Goal: Task Accomplishment & Management: Manage account settings

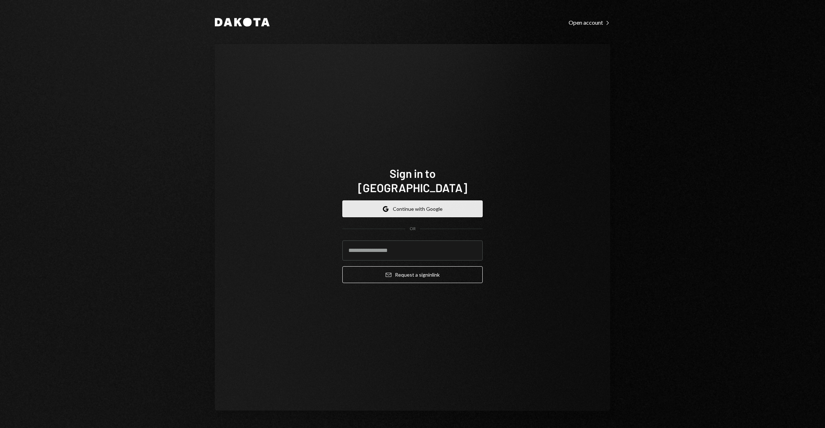
click at [400, 205] on button "Google Continue with Google" at bounding box center [412, 208] width 140 height 17
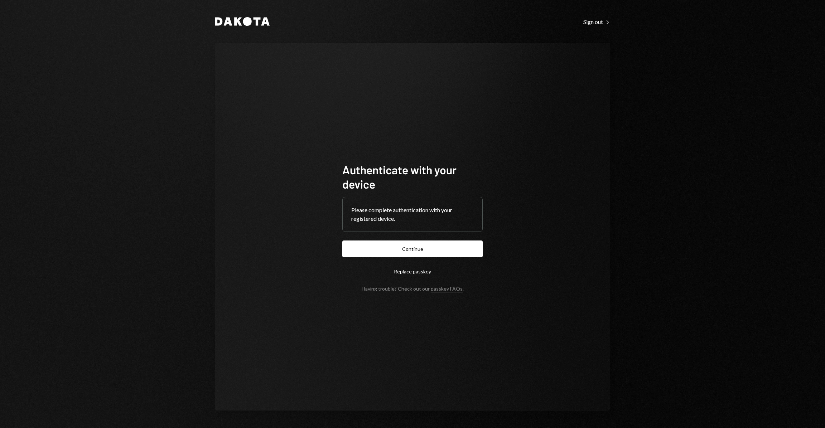
click at [416, 259] on form "Authenticate with your device Please complete authentication with your register…" at bounding box center [412, 226] width 140 height 129
click at [416, 252] on button "Continue" at bounding box center [412, 248] width 140 height 17
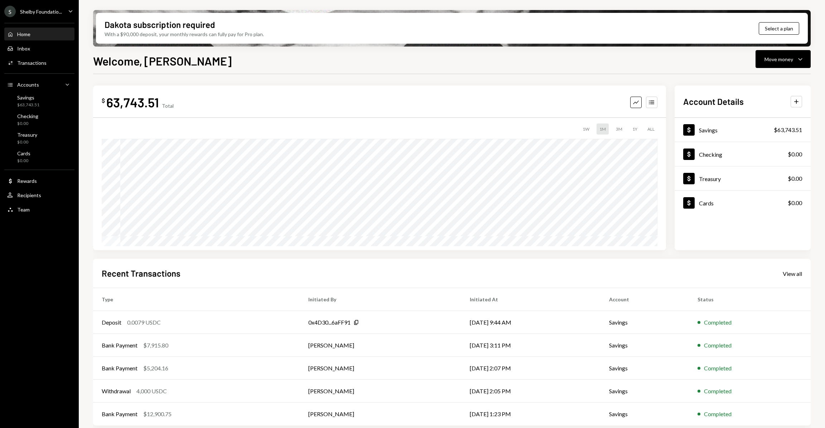
click at [36, 14] on div "Shelby Foundatio..." at bounding box center [41, 12] width 42 height 6
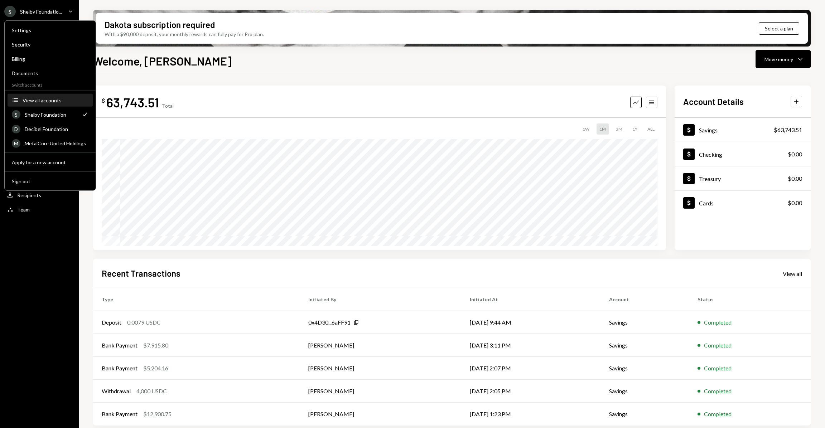
click at [53, 97] on div "View all accounts" at bounding box center [56, 100] width 66 height 6
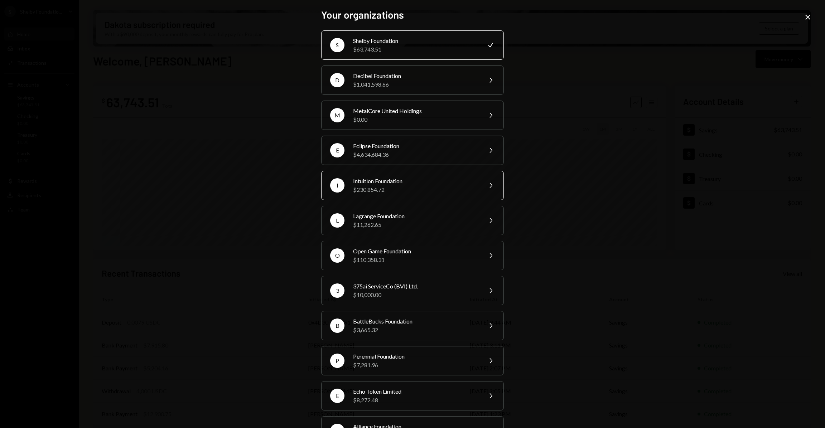
click at [381, 180] on div "Intuition Foundation" at bounding box center [415, 181] width 125 height 9
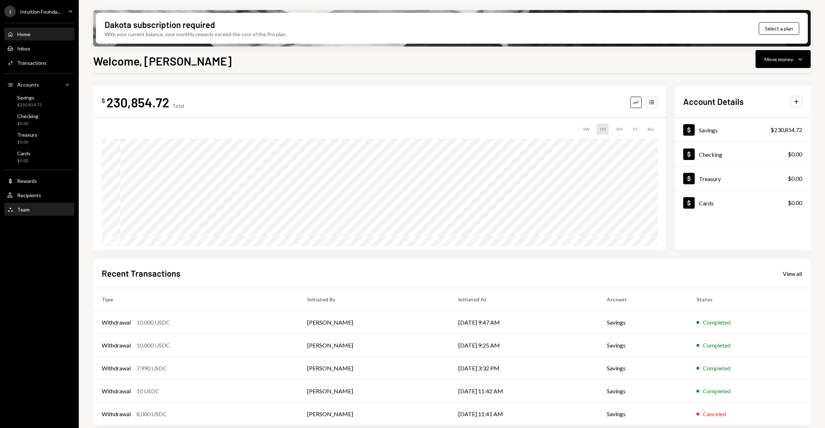
click at [39, 207] on div "Team Team" at bounding box center [39, 209] width 64 height 6
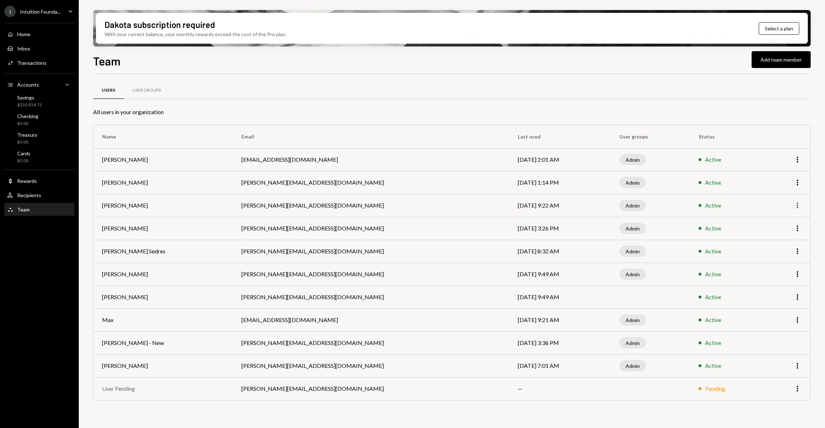
click at [794, 206] on icon "More" at bounding box center [797, 205] width 9 height 9
click at [782, 238] on div "Remove" at bounding box center [781, 233] width 36 height 13
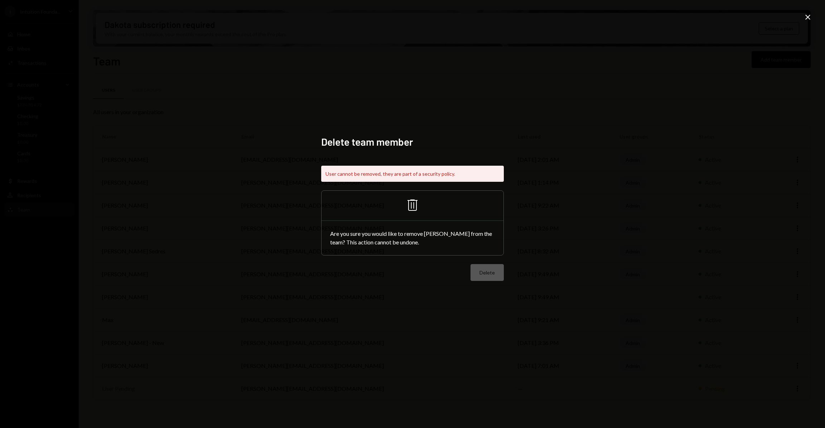
click at [802, 17] on div "Delete team member User cannot be removed, they are part of a security policy. …" at bounding box center [412, 214] width 825 height 428
click at [808, 20] on icon "Close" at bounding box center [807, 17] width 9 height 9
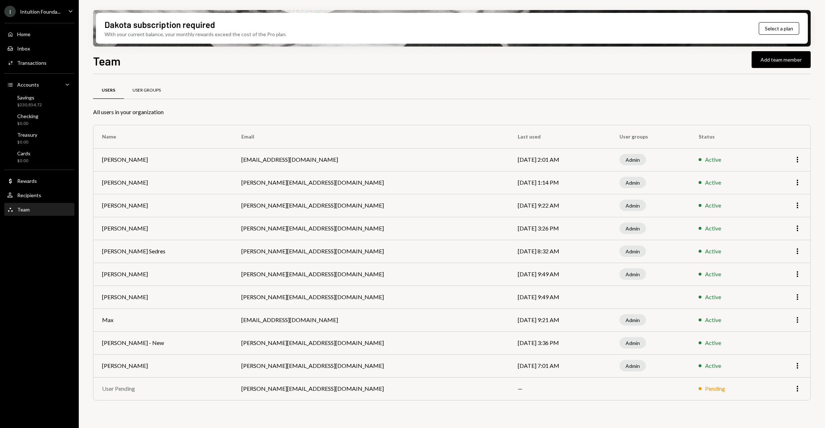
click at [154, 91] on div "User Groups" at bounding box center [146, 90] width 28 height 6
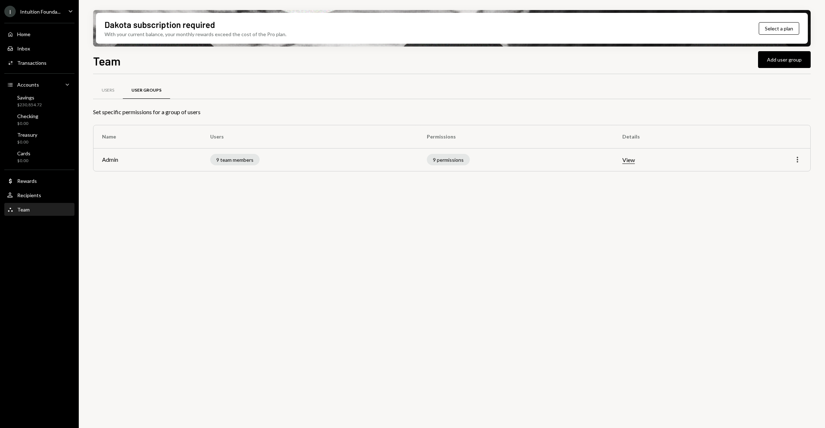
click at [800, 161] on icon "More" at bounding box center [797, 159] width 9 height 9
click at [784, 176] on div "Edit" at bounding box center [781, 175] width 36 height 13
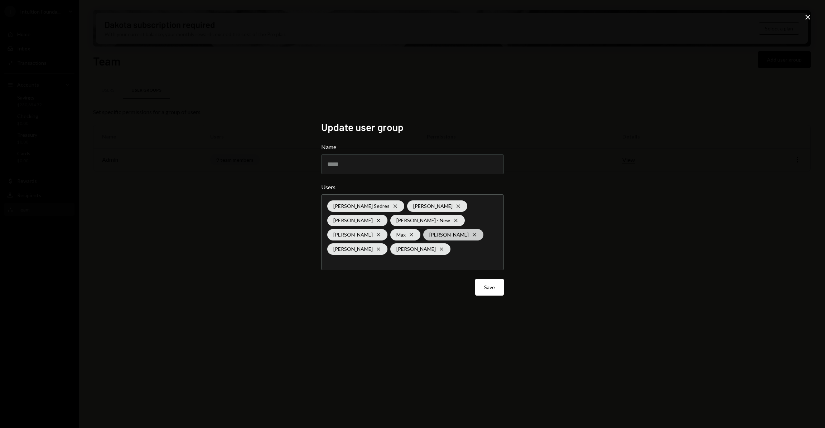
click at [472, 234] on icon at bounding box center [473, 234] width 3 height 3
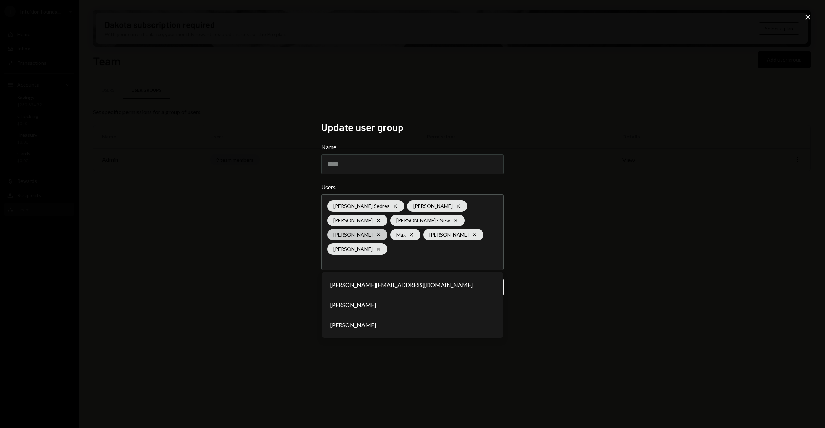
click at [380, 233] on icon at bounding box center [377, 234] width 3 height 3
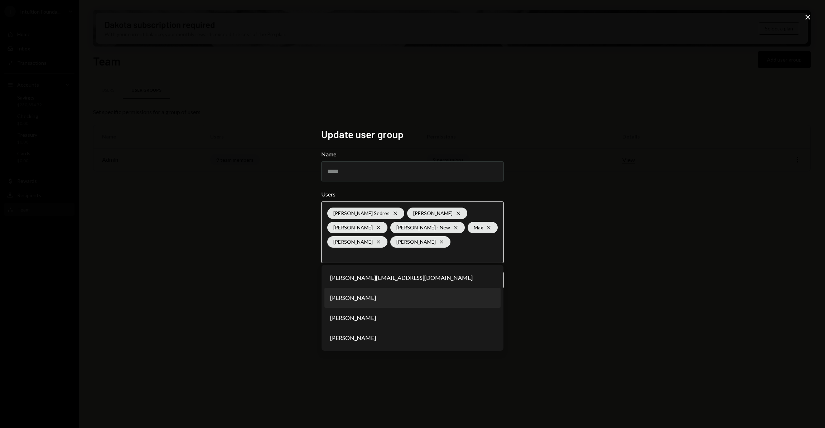
click at [403, 298] on li "[PERSON_NAME]" at bounding box center [412, 298] width 176 height 20
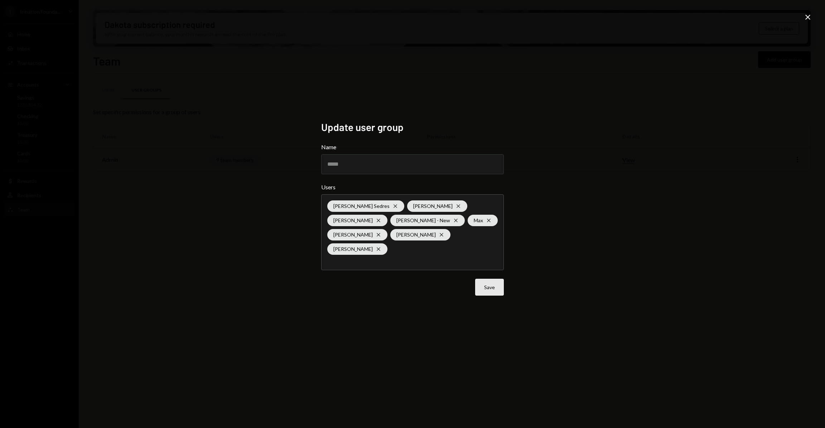
click at [491, 280] on button "Save" at bounding box center [489, 287] width 29 height 17
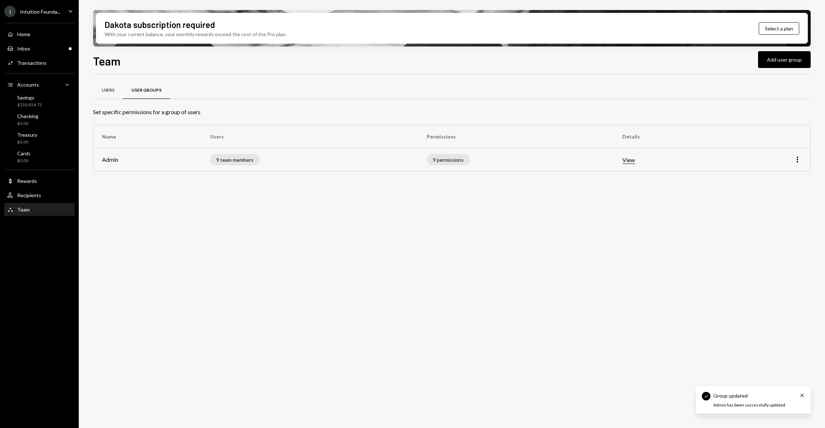
click at [111, 91] on div "Users" at bounding box center [108, 90] width 13 height 6
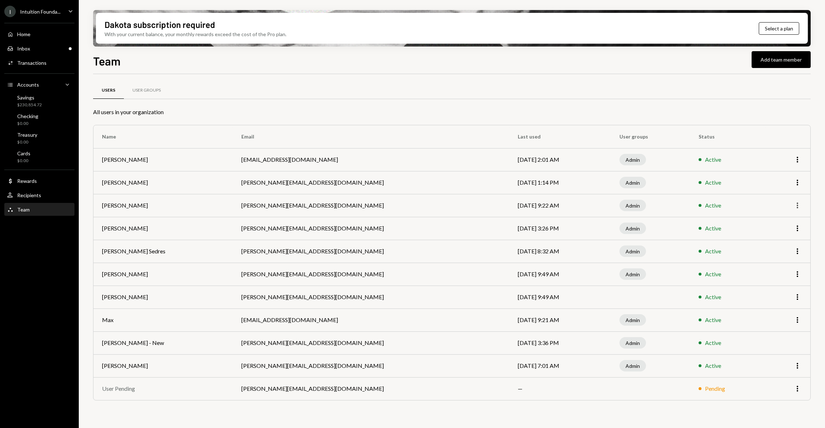
click at [793, 206] on icon "More" at bounding box center [797, 205] width 9 height 9
click at [783, 232] on div "Remove" at bounding box center [781, 233] width 36 height 13
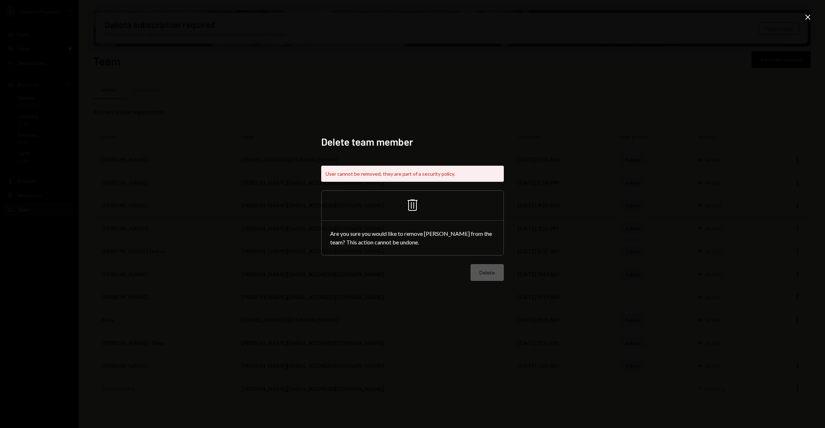
click at [579, 260] on div "Delete team member User cannot be removed, they are part of a security policy. …" at bounding box center [412, 214] width 825 height 428
click at [806, 18] on icon "Close" at bounding box center [807, 17] width 9 height 9
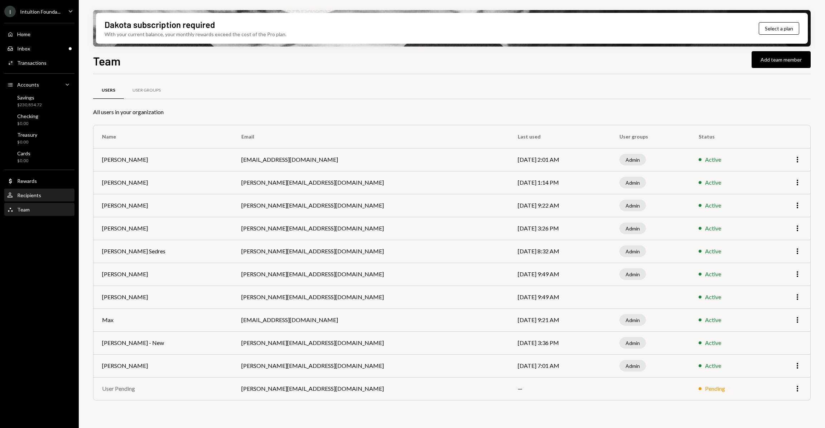
click at [40, 199] on div "User Recipients" at bounding box center [39, 195] width 64 height 12
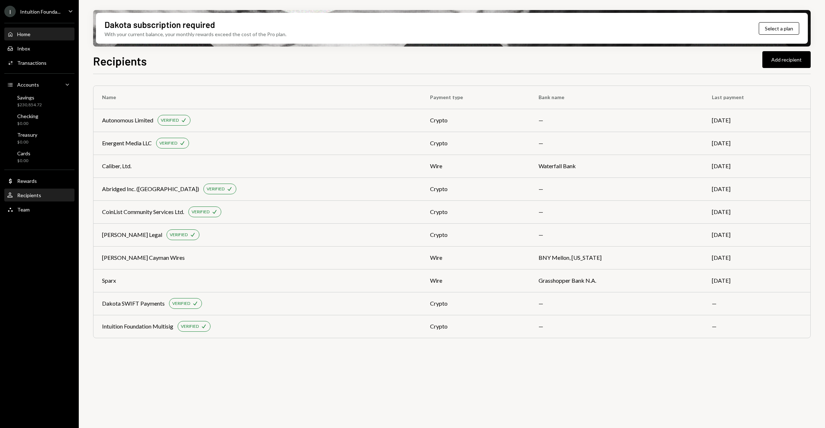
click at [37, 33] on div "Home Home" at bounding box center [39, 34] width 64 height 6
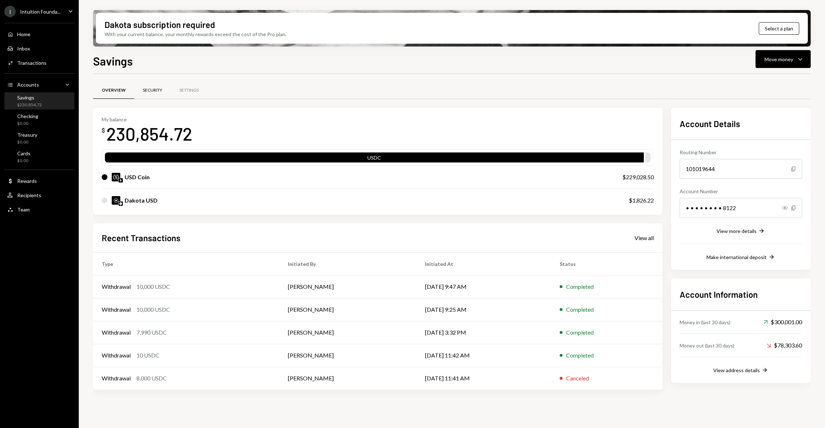
click at [155, 92] on div "Security" at bounding box center [152, 90] width 19 height 6
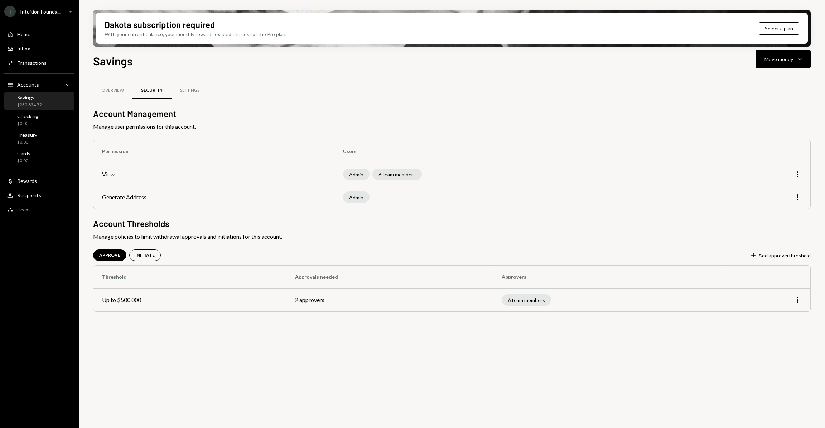
click at [791, 174] on div "More" at bounding box center [760, 174] width 84 height 9
click at [795, 174] on icon "More" at bounding box center [797, 174] width 9 height 9
click at [782, 191] on div "Edit" at bounding box center [781, 189] width 36 height 13
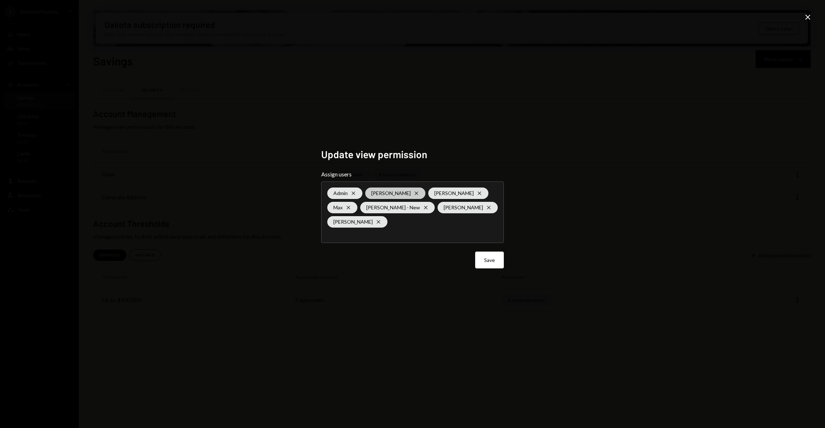
click at [419, 193] on icon "Cross" at bounding box center [416, 193] width 6 height 6
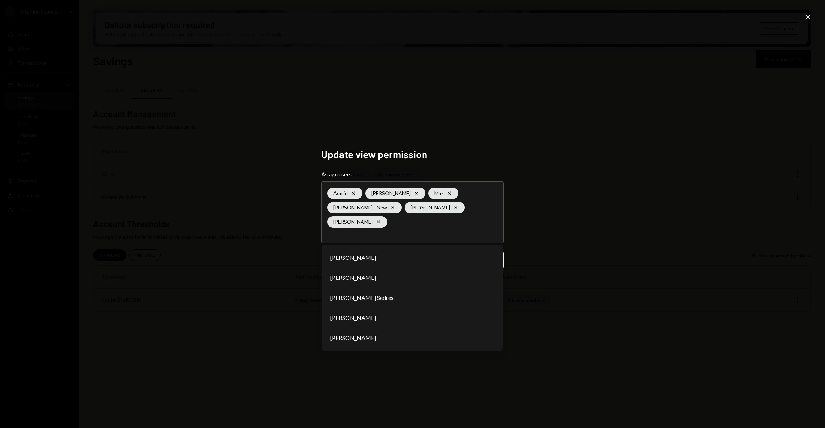
click at [631, 229] on div "Update view permission Assign users Admin Cross Kelly Robinson Cross Max Cross …" at bounding box center [412, 214] width 825 height 428
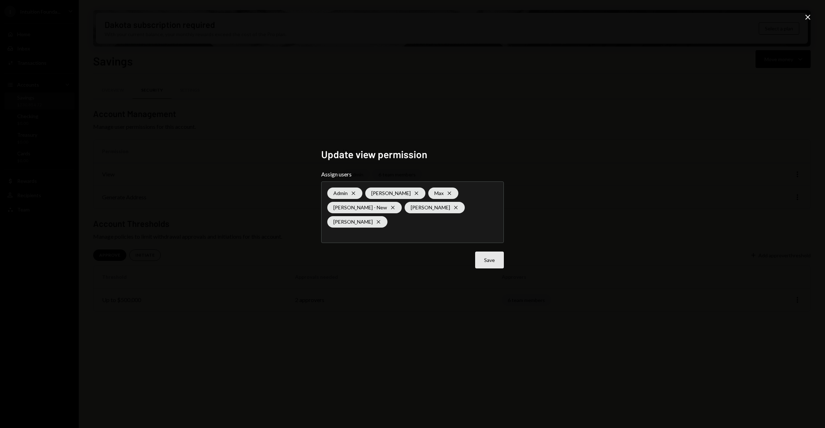
click at [491, 262] on button "Save" at bounding box center [489, 260] width 29 height 17
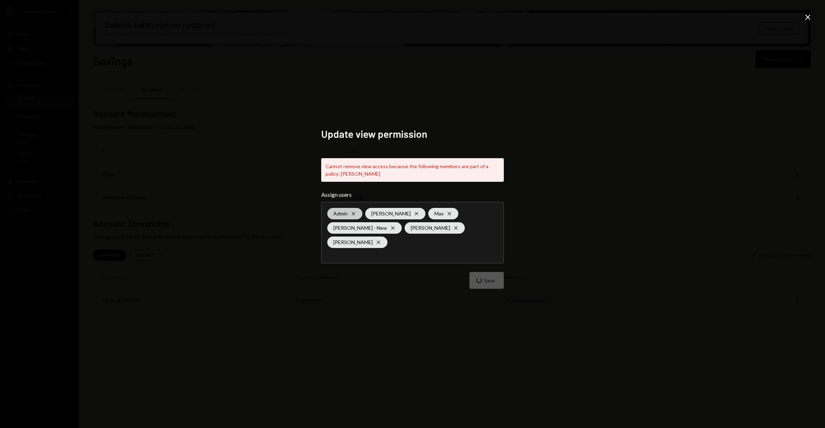
click at [353, 212] on icon "Cross" at bounding box center [353, 214] width 6 height 6
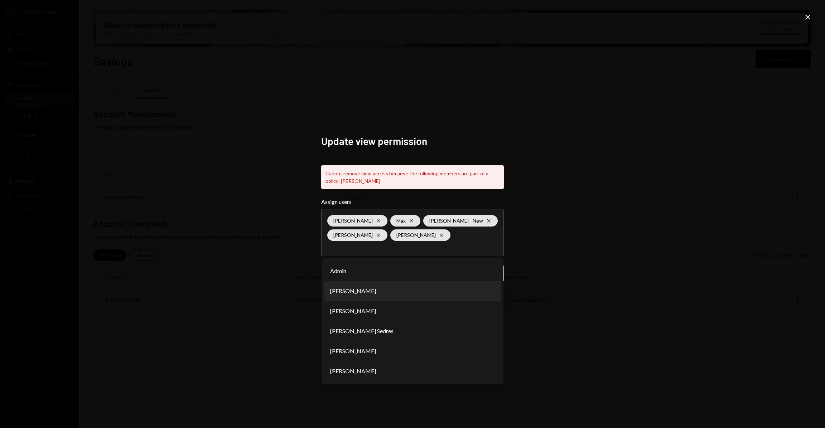
click at [577, 284] on div "Update view permission Cannot remove view access because the following members …" at bounding box center [412, 214] width 825 height 428
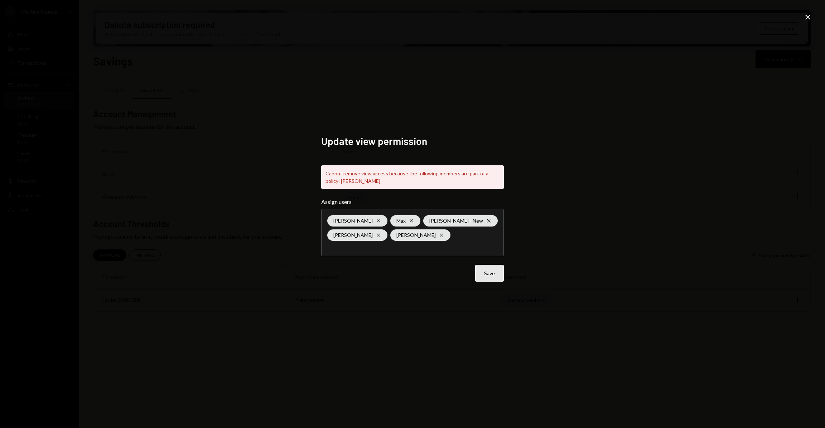
click at [492, 271] on button "Save" at bounding box center [489, 273] width 29 height 17
click at [558, 243] on div "Update view permission Cannot remove view access because the following members …" at bounding box center [412, 214] width 825 height 428
click at [809, 18] on icon "Close" at bounding box center [807, 17] width 9 height 9
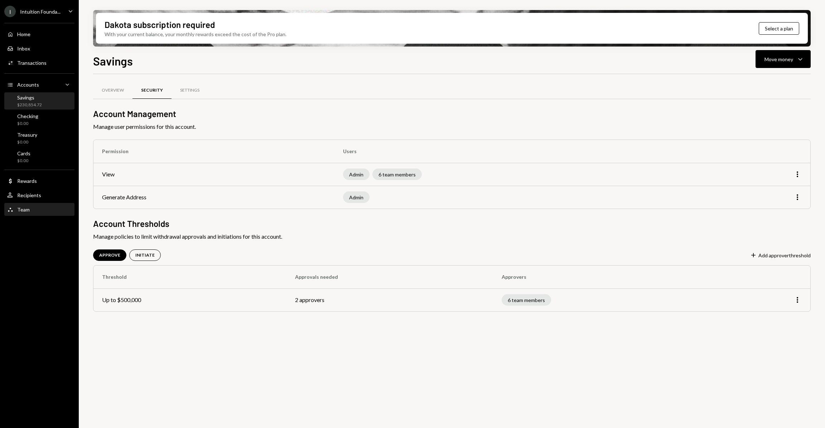
click at [31, 209] on div "Team Team" at bounding box center [39, 209] width 64 height 6
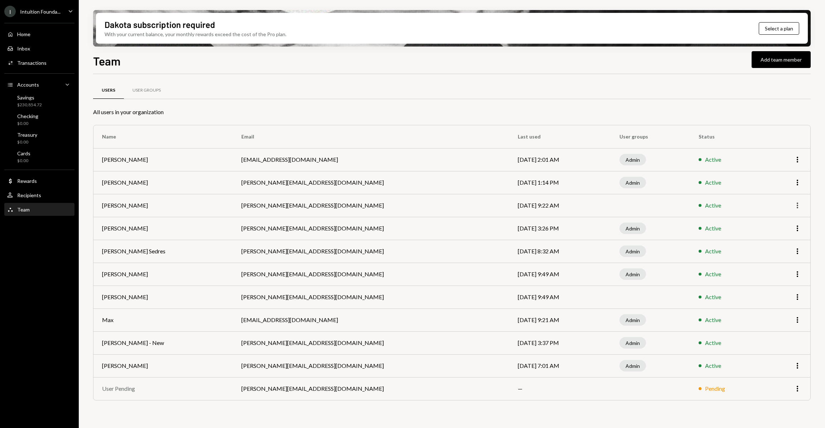
click at [797, 205] on icon "More" at bounding box center [797, 205] width 9 height 9
click at [767, 233] on div "Remove" at bounding box center [781, 233] width 36 height 13
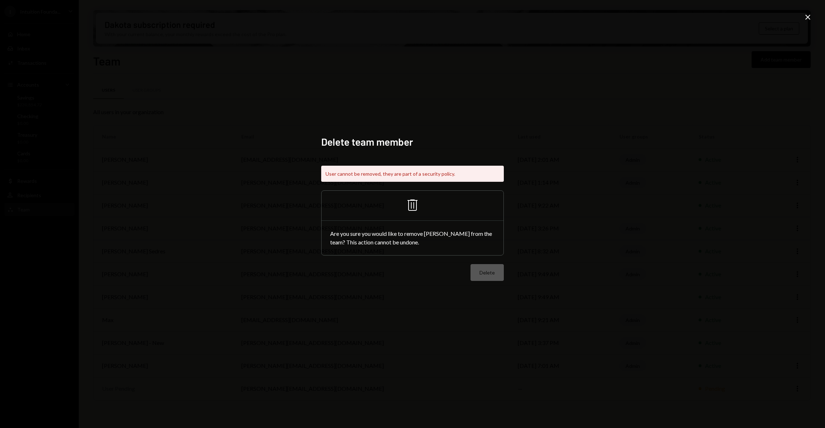
click at [586, 274] on div "Delete team member User cannot be removed, they are part of a security policy. …" at bounding box center [412, 214] width 825 height 428
click at [804, 19] on icon "Close" at bounding box center [807, 17] width 9 height 9
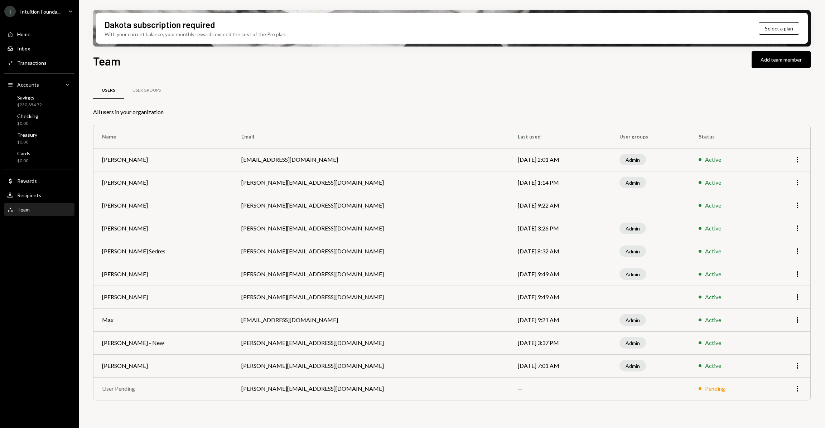
click at [801, 209] on td "More" at bounding box center [787, 205] width 45 height 23
click at [796, 208] on icon "More" at bounding box center [797, 205] width 9 height 9
click at [659, 243] on td "Admin" at bounding box center [650, 251] width 79 height 23
drag, startPoint x: 290, startPoint y: 253, endPoint x: 303, endPoint y: 253, distance: 13.6
click at [303, 253] on td "garon+intuition@autonomousprojects.co" at bounding box center [371, 251] width 276 height 23
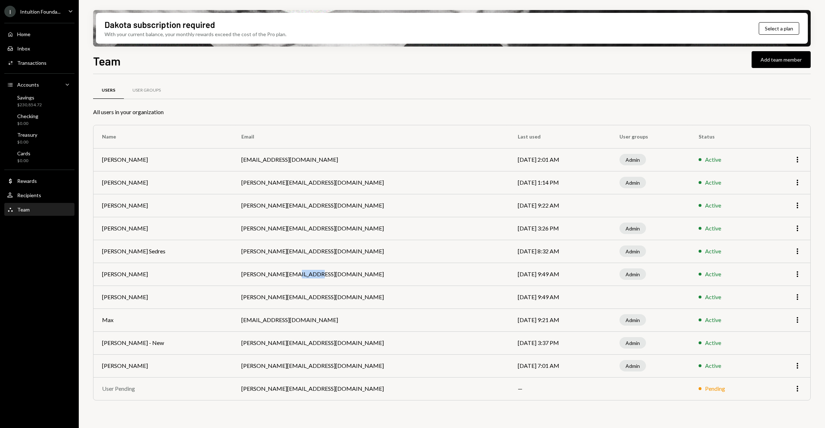
drag, startPoint x: 273, startPoint y: 278, endPoint x: 298, endPoint y: 277, distance: 24.3
click at [298, 277] on td "george+intuition@autonomousprojects.co" at bounding box center [371, 274] width 276 height 23
click at [147, 92] on div "User Groups" at bounding box center [146, 90] width 28 height 6
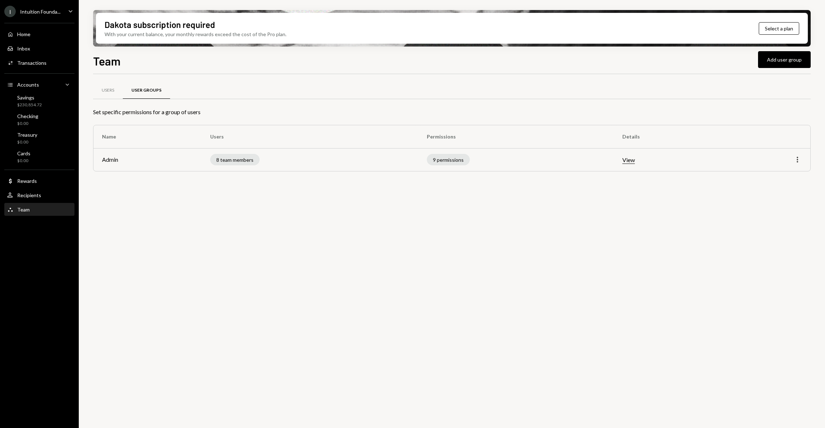
click at [797, 159] on icon "button" at bounding box center [796, 160] width 1 height 6
click at [780, 180] on div "Edit" at bounding box center [781, 175] width 36 height 13
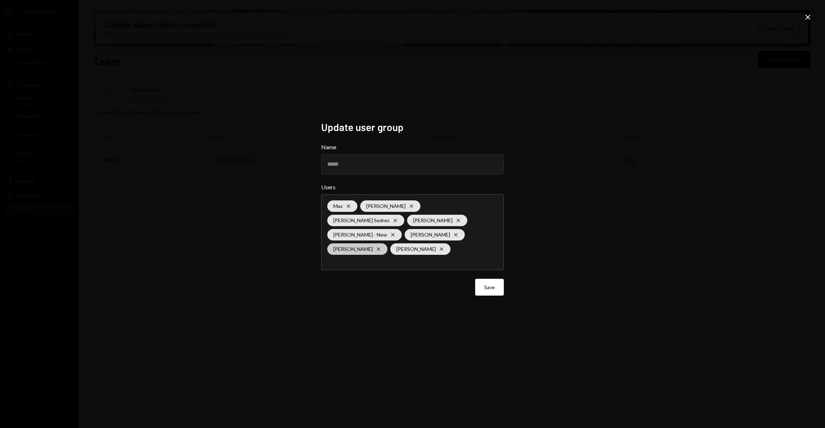
click at [381, 246] on icon "Cross" at bounding box center [378, 249] width 6 height 6
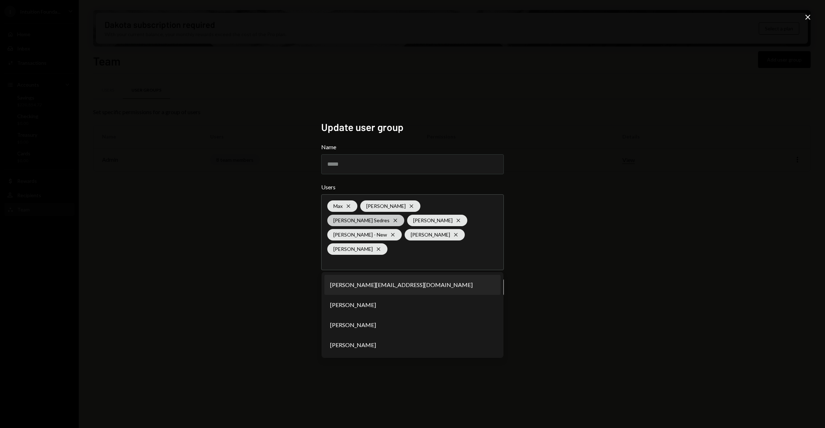
click at [397, 219] on icon at bounding box center [394, 220] width 3 height 3
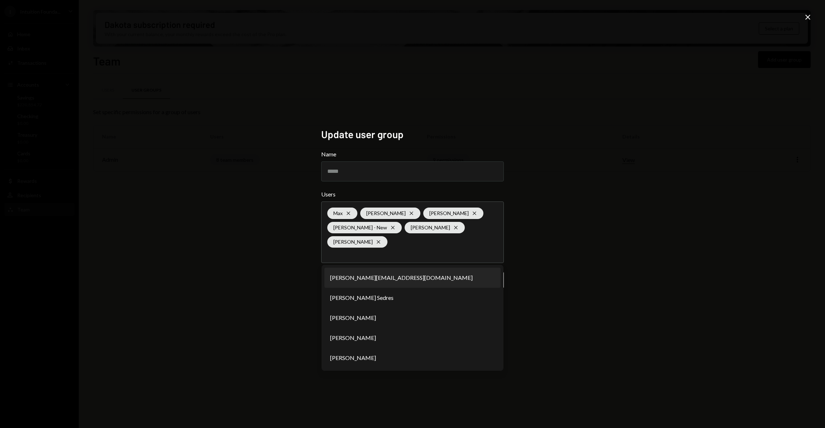
click at [600, 231] on div "Update user group Name ***** Users Max Cross Astrid De Castro Cross Timothy Bra…" at bounding box center [412, 214] width 825 height 428
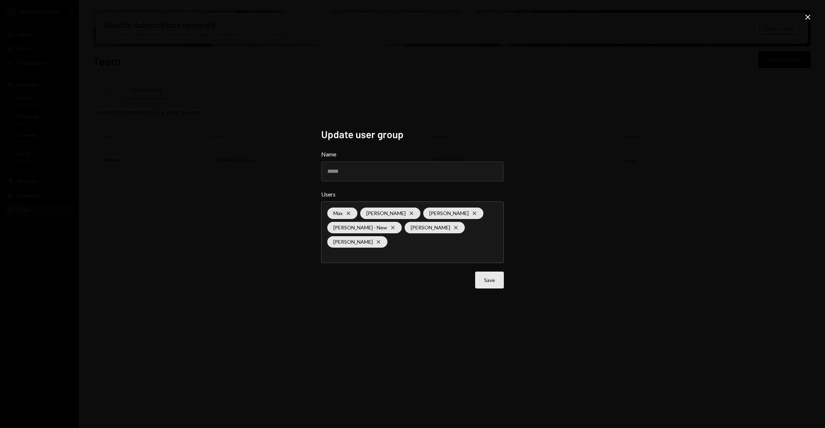
click at [491, 280] on button "Save" at bounding box center [489, 280] width 29 height 17
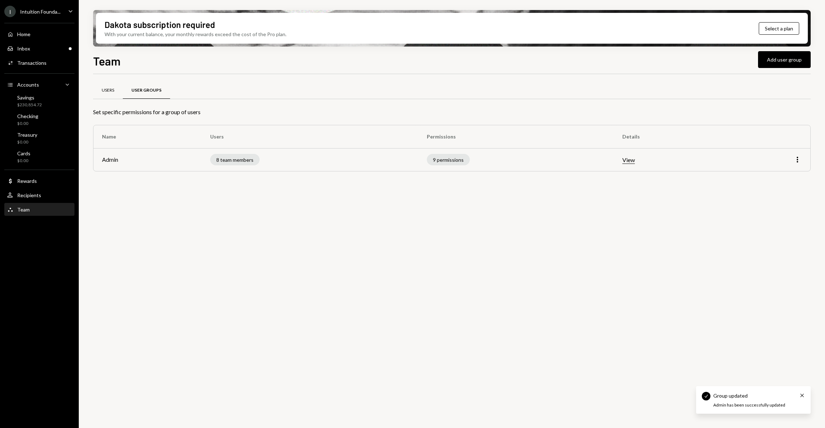
click at [113, 89] on div "Users" at bounding box center [108, 90] width 13 height 6
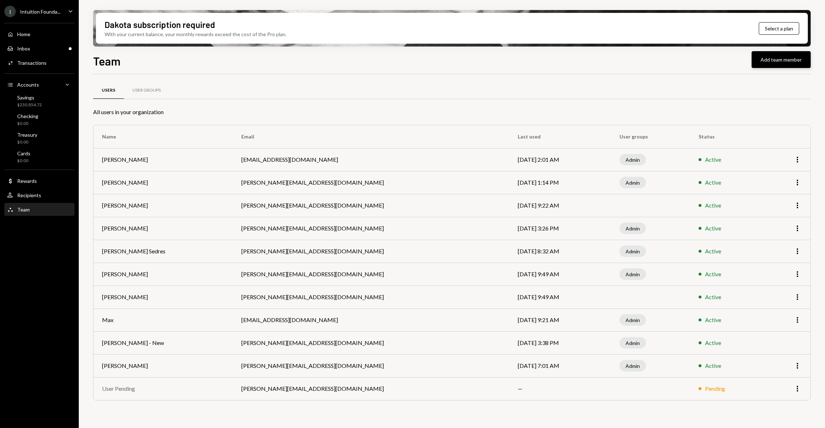
click at [766, 63] on button "Add team member" at bounding box center [780, 59] width 59 height 17
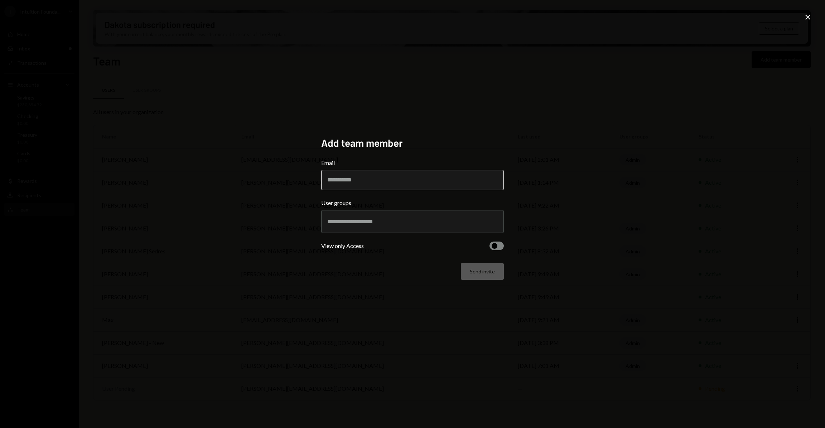
click at [373, 180] on input "Email" at bounding box center [412, 180] width 183 height 20
paste input "**********"
type input "**********"
click at [383, 222] on input "text" at bounding box center [412, 221] width 170 height 6
click at [360, 291] on div "**********" at bounding box center [412, 214] width 183 height 155
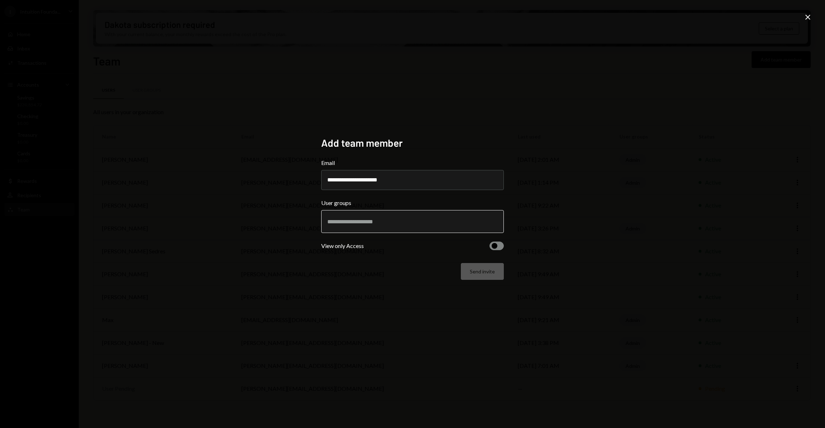
click at [364, 223] on input "text" at bounding box center [412, 221] width 170 height 6
click at [366, 243] on li "Admin" at bounding box center [412, 248] width 176 height 20
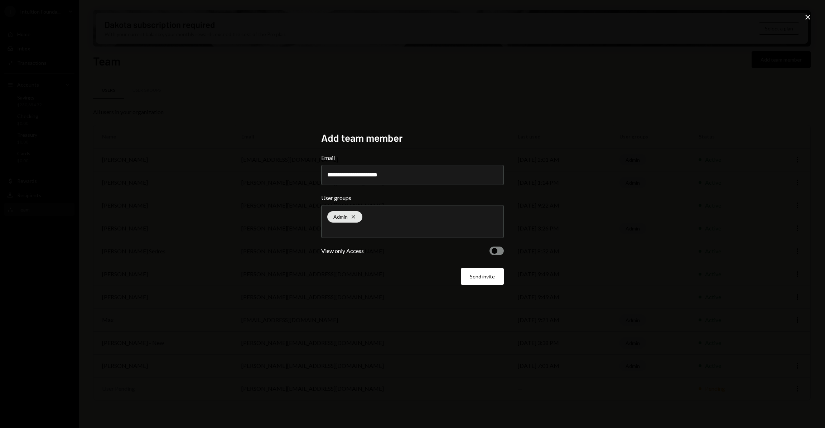
click at [500, 252] on button "button" at bounding box center [496, 251] width 14 height 9
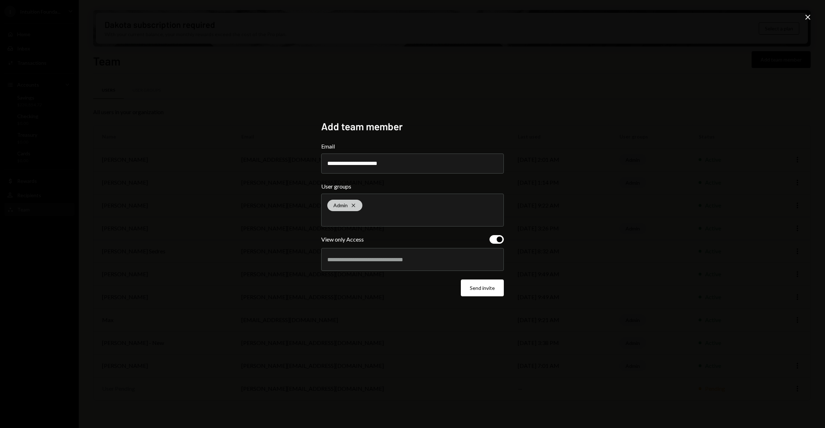
click at [355, 203] on icon "Cross" at bounding box center [353, 206] width 6 height 6
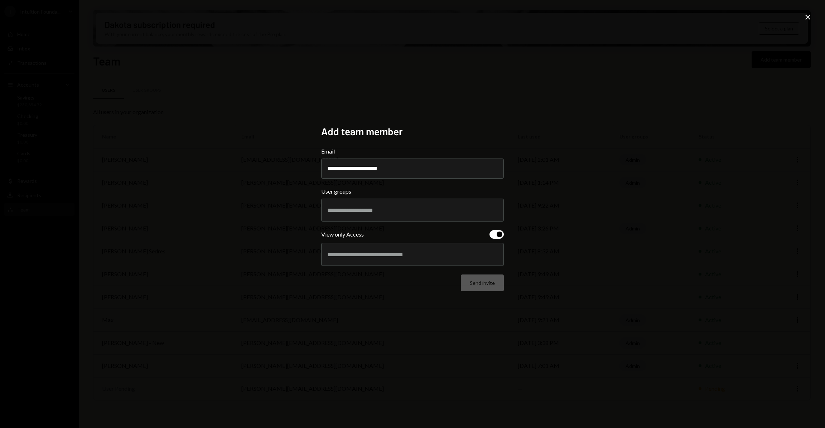
click at [579, 241] on div "**********" at bounding box center [412, 214] width 825 height 428
click at [431, 219] on div at bounding box center [412, 210] width 170 height 18
click at [416, 237] on li "Admin" at bounding box center [412, 236] width 176 height 20
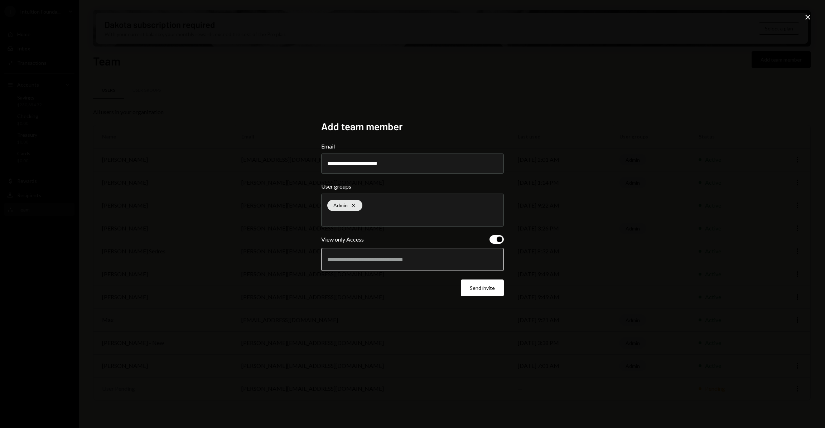
click at [412, 262] on input "text" at bounding box center [412, 259] width 170 height 6
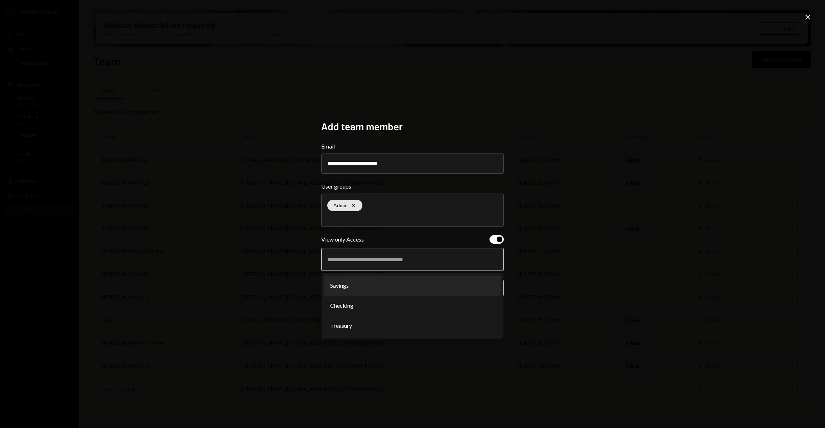
click at [425, 290] on li "Savings" at bounding box center [412, 286] width 176 height 20
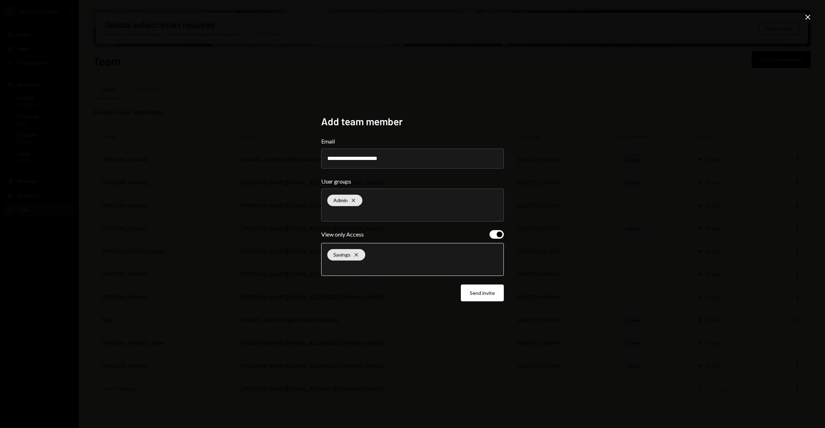
click at [427, 259] on div "Savings Cross" at bounding box center [412, 259] width 170 height 32
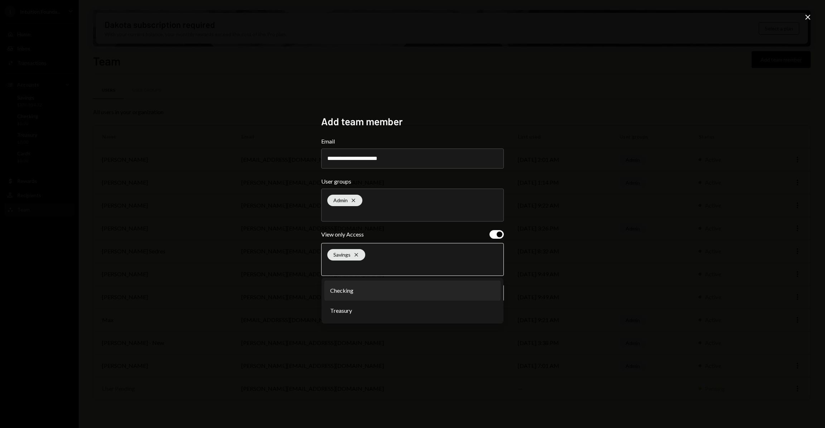
click at [390, 296] on li "Checking" at bounding box center [412, 291] width 176 height 20
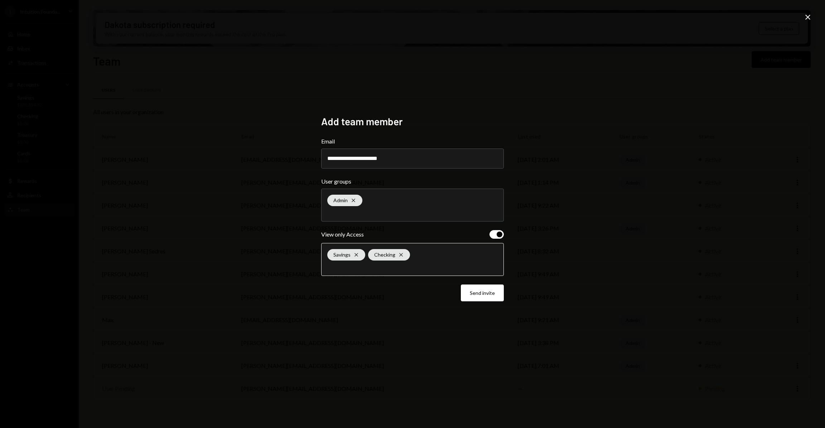
click at [450, 264] on input "text" at bounding box center [412, 266] width 170 height 6
click at [379, 297] on li "Treasury" at bounding box center [412, 291] width 176 height 20
click at [486, 294] on button "Send invite" at bounding box center [482, 293] width 43 height 17
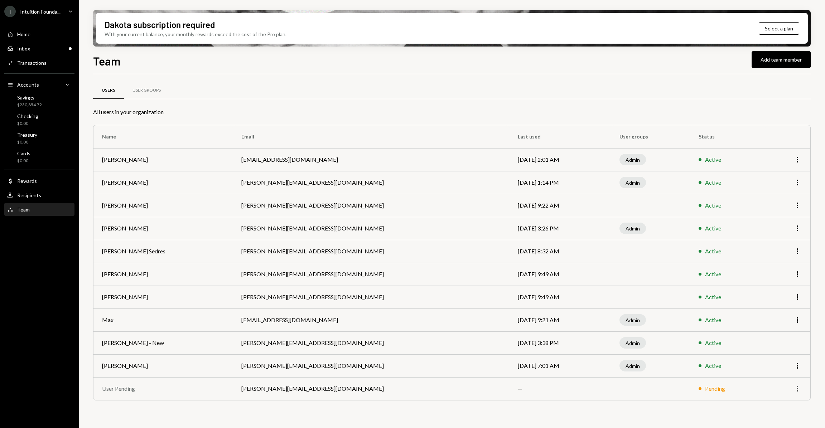
click at [793, 388] on div "More" at bounding box center [797, 388] width 9 height 9
click at [791, 400] on div "Remove" at bounding box center [781, 404] width 36 height 13
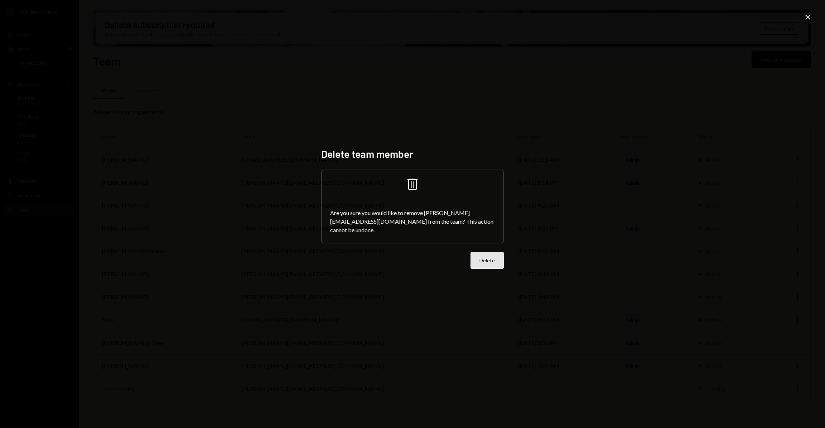
click at [482, 252] on button "Delete" at bounding box center [486, 260] width 33 height 17
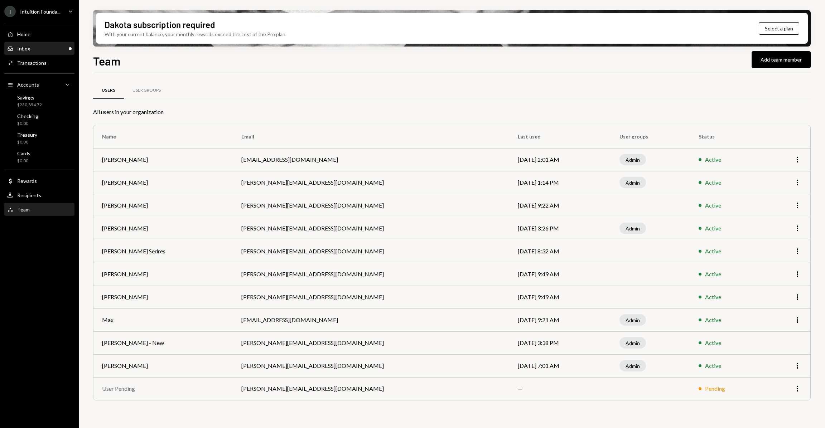
click at [45, 45] on div "Inbox Inbox" at bounding box center [39, 48] width 64 height 6
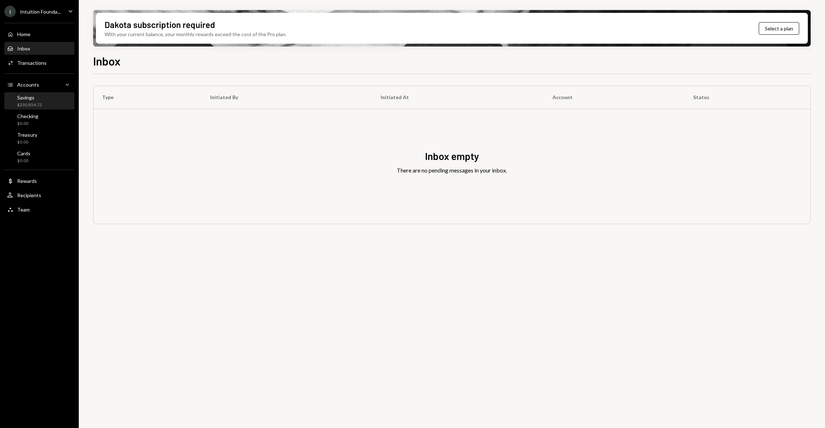
click at [33, 102] on div "$230,854.72" at bounding box center [29, 105] width 25 height 6
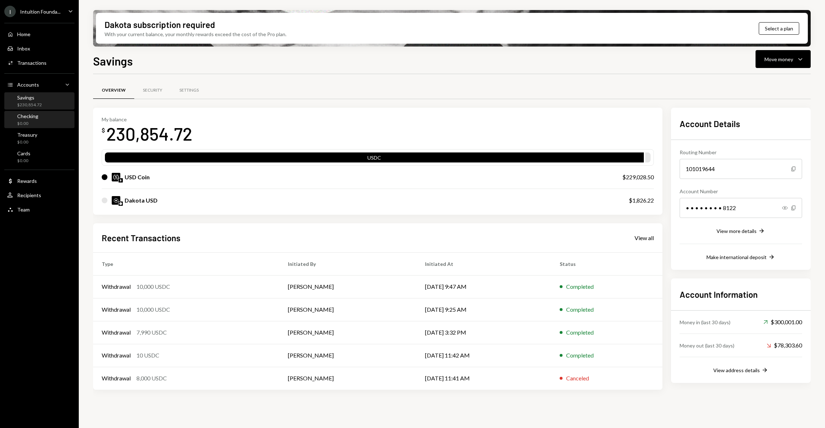
click at [33, 123] on div "$0.00" at bounding box center [27, 124] width 21 height 6
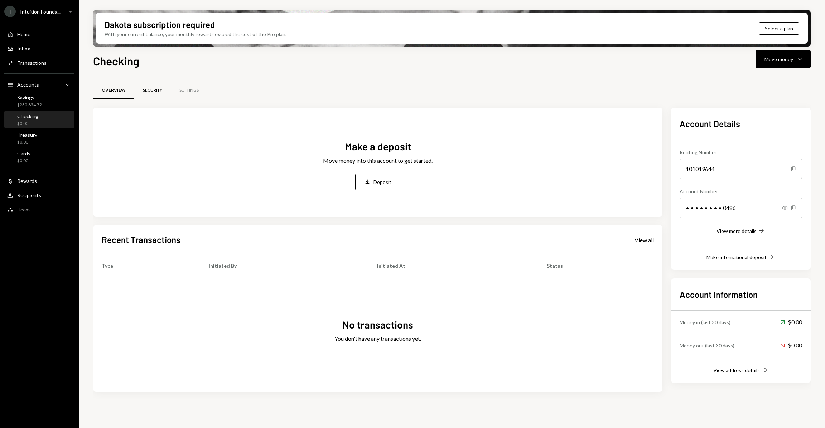
click at [156, 87] on div "Security" at bounding box center [152, 90] width 37 height 17
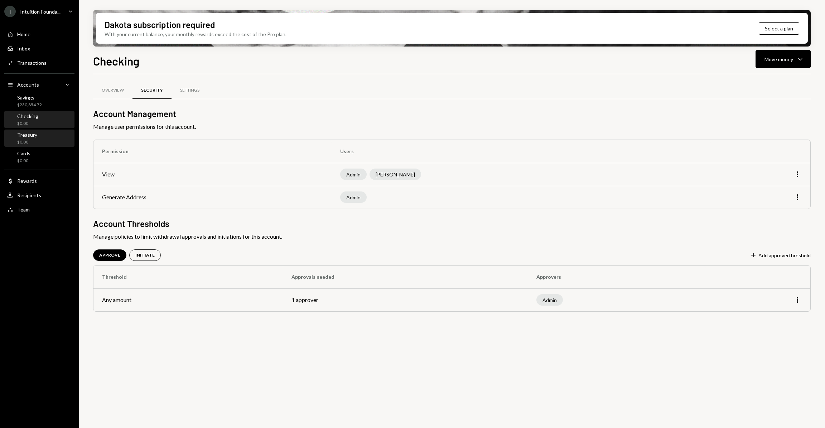
click at [40, 142] on div "Treasury $0.00" at bounding box center [39, 139] width 64 height 14
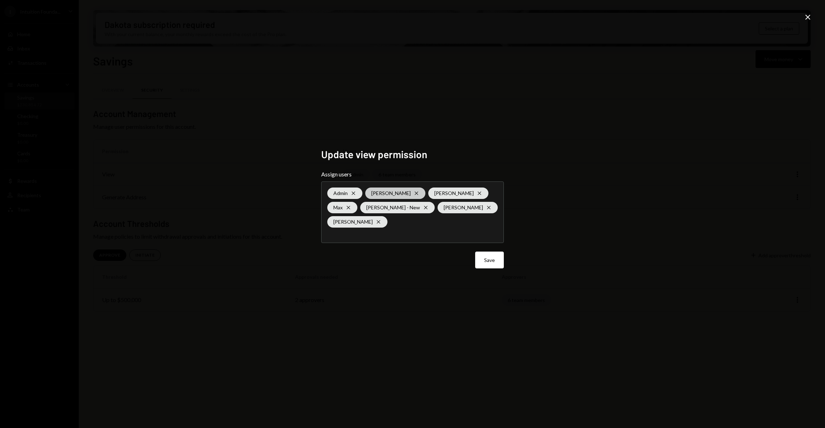
click at [417, 191] on icon "Cross" at bounding box center [416, 193] width 6 height 6
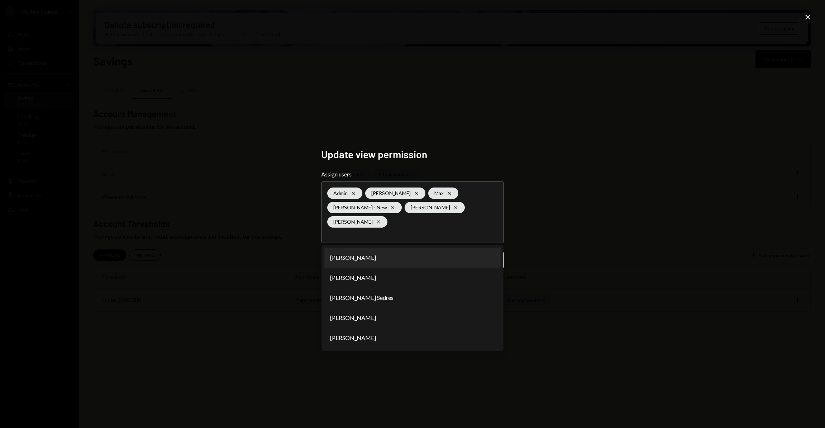
click at [570, 253] on div "Update view permission Assign users Admin Cross [PERSON_NAME] Cross [PERSON_NAM…" at bounding box center [412, 214] width 825 height 428
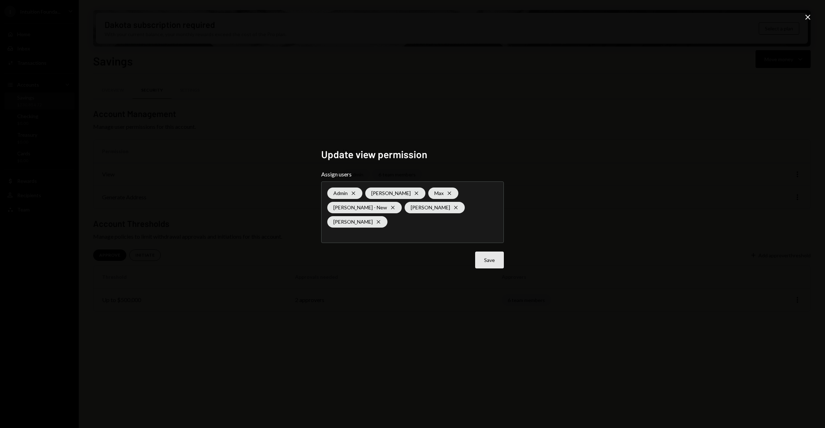
click at [502, 261] on button "Save" at bounding box center [489, 260] width 29 height 17
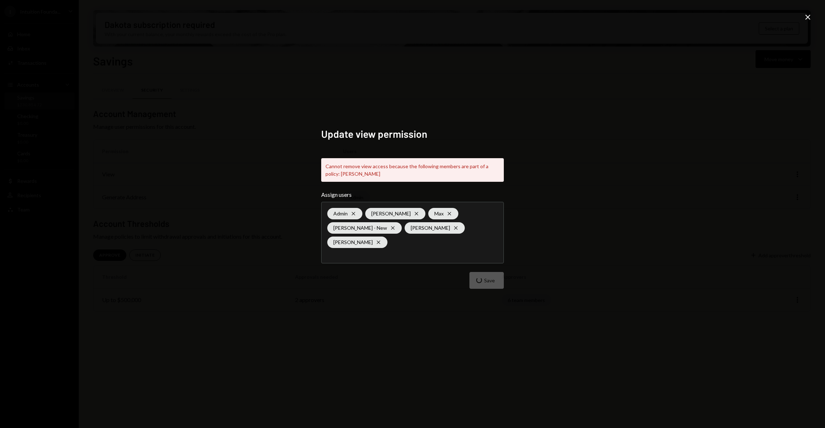
click at [806, 21] on icon "Close" at bounding box center [807, 17] width 9 height 9
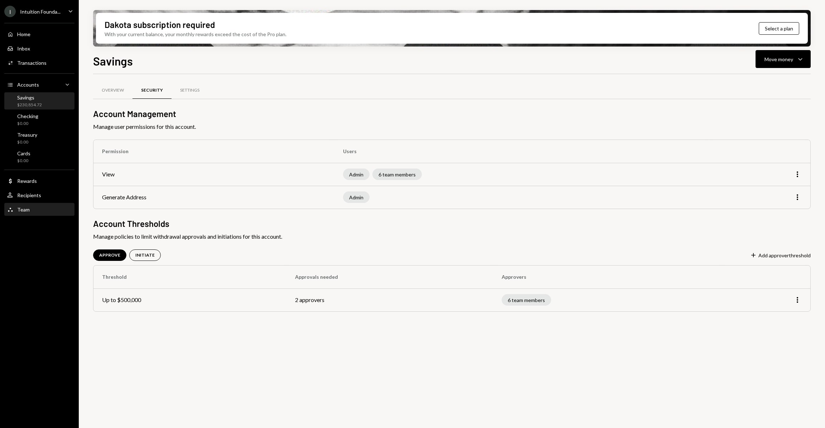
click at [40, 208] on div "Team Team" at bounding box center [39, 209] width 64 height 6
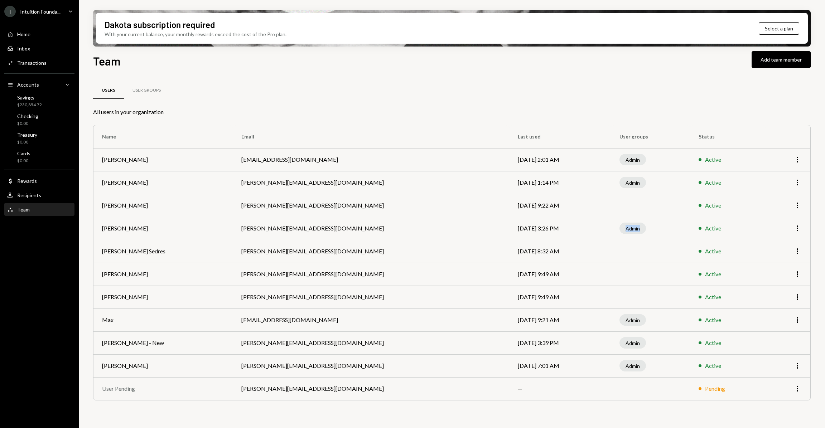
drag, startPoint x: 611, startPoint y: 229, endPoint x: 636, endPoint y: 230, distance: 25.8
click at [636, 230] on td "Admin" at bounding box center [650, 228] width 79 height 23
click at [632, 230] on td "Admin" at bounding box center [650, 228] width 79 height 23
click at [152, 91] on div "User Groups" at bounding box center [146, 90] width 28 height 6
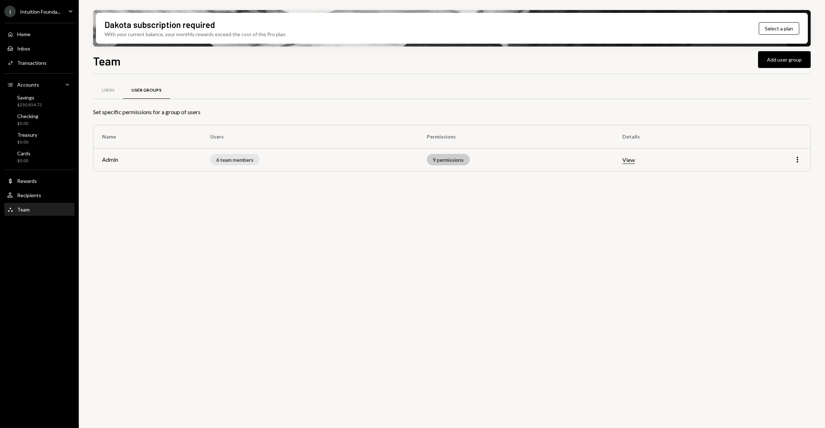
click at [451, 159] on div "9 permissions" at bounding box center [448, 159] width 43 height 11
click at [641, 157] on td "View" at bounding box center [669, 159] width 113 height 23
click at [638, 160] on td "View" at bounding box center [669, 159] width 113 height 23
click at [635, 161] on button "View" at bounding box center [628, 160] width 13 height 8
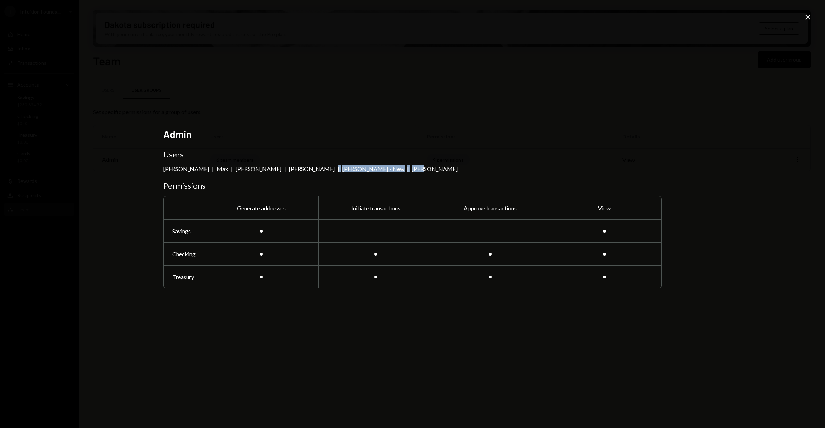
drag, startPoint x: 325, startPoint y: 167, endPoint x: 400, endPoint y: 169, distance: 74.4
click at [400, 169] on div "Daphnie Frederick | Max | Astrid De Castro | Timothy Bracke | Philip Bildner - …" at bounding box center [412, 168] width 498 height 7
click at [412, 169] on div "[PERSON_NAME]" at bounding box center [435, 168] width 46 height 7
click at [808, 18] on icon at bounding box center [807, 17] width 5 height 5
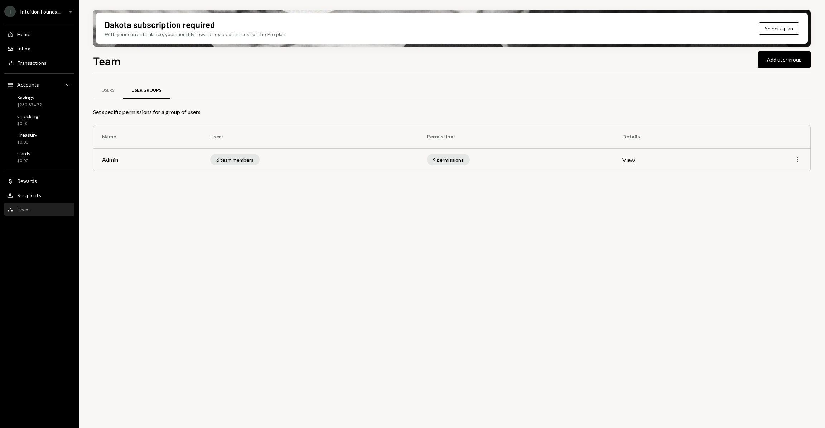
click at [799, 159] on icon "More" at bounding box center [797, 159] width 9 height 9
click at [777, 181] on div "Edit" at bounding box center [781, 175] width 36 height 13
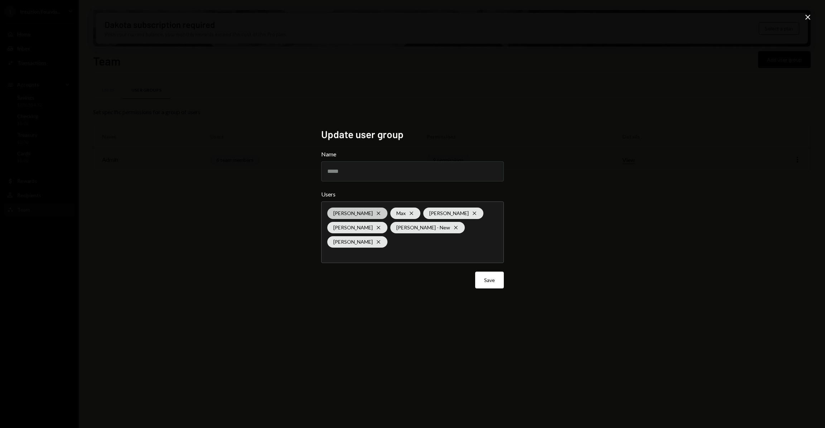
click at [381, 211] on icon "Cross" at bounding box center [378, 213] width 6 height 6
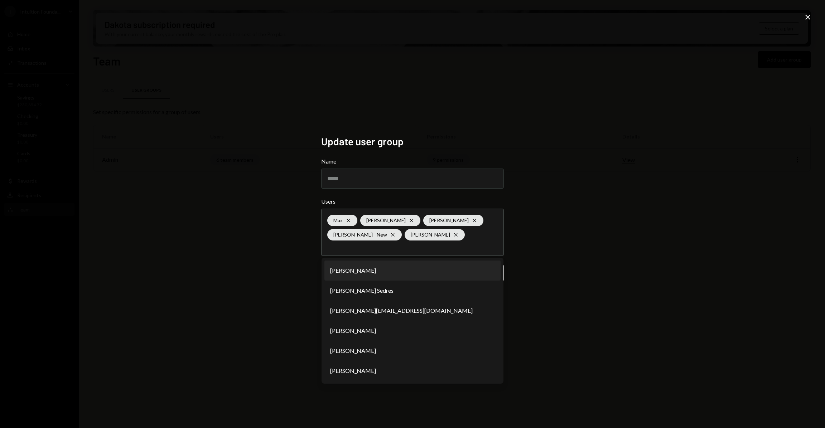
click at [579, 252] on div "Update user group Name ***** Users Max Cross Astrid De Castro Cross Timothy Bra…" at bounding box center [412, 214] width 825 height 428
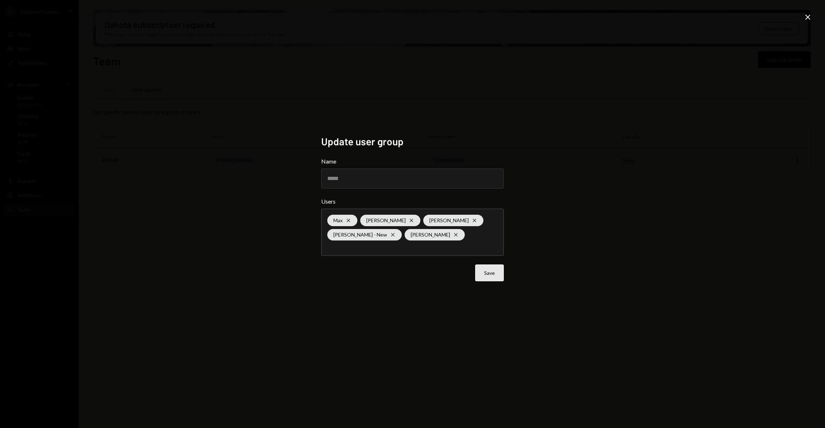
click at [498, 274] on button "Save" at bounding box center [489, 272] width 29 height 17
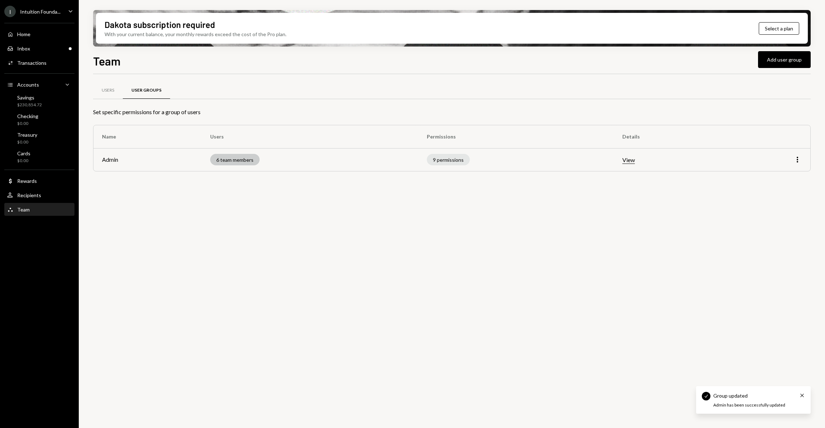
click at [241, 159] on div "6 team members" at bounding box center [234, 159] width 49 height 11
click at [454, 160] on div "9 permissions" at bounding box center [448, 159] width 43 height 11
click at [104, 91] on div "Users" at bounding box center [108, 90] width 13 height 6
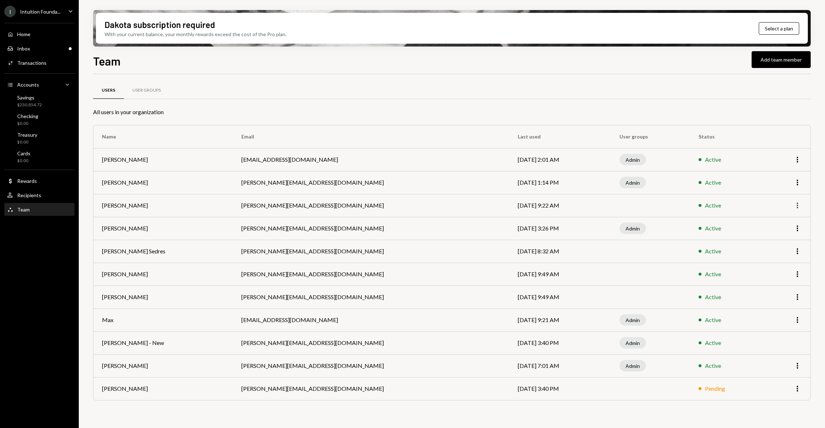
click at [797, 208] on icon "button" at bounding box center [796, 206] width 1 height 6
click at [771, 233] on div "Remove" at bounding box center [781, 233] width 36 height 13
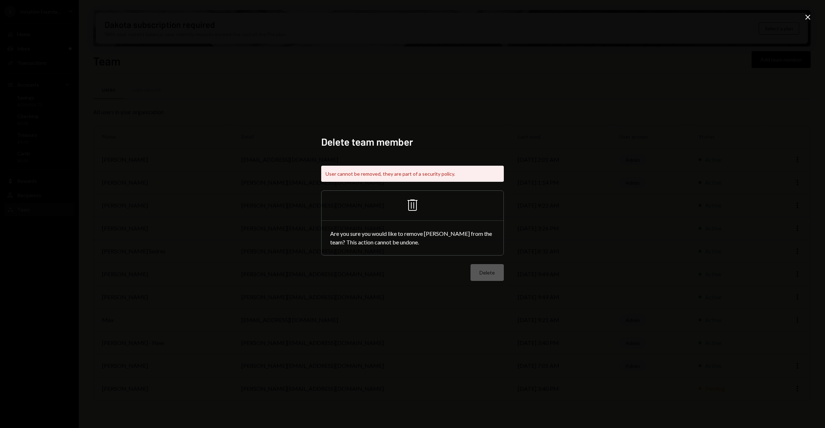
click at [478, 267] on div "Delete" at bounding box center [412, 272] width 183 height 17
click at [806, 16] on icon at bounding box center [807, 17] width 5 height 5
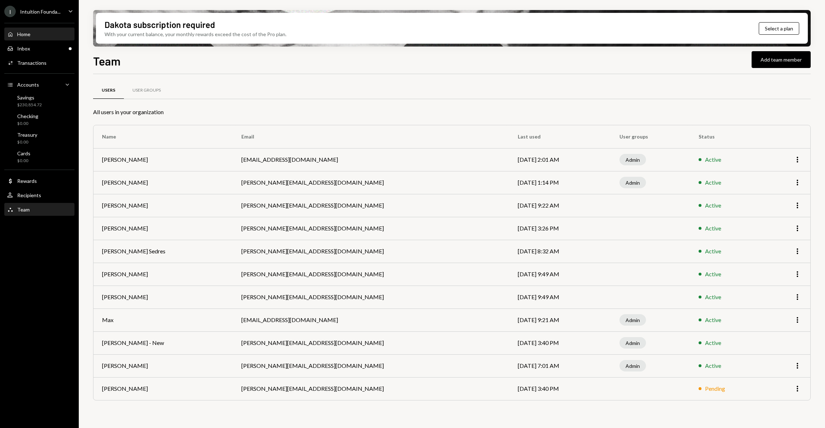
click at [25, 33] on div "Home" at bounding box center [23, 34] width 13 height 6
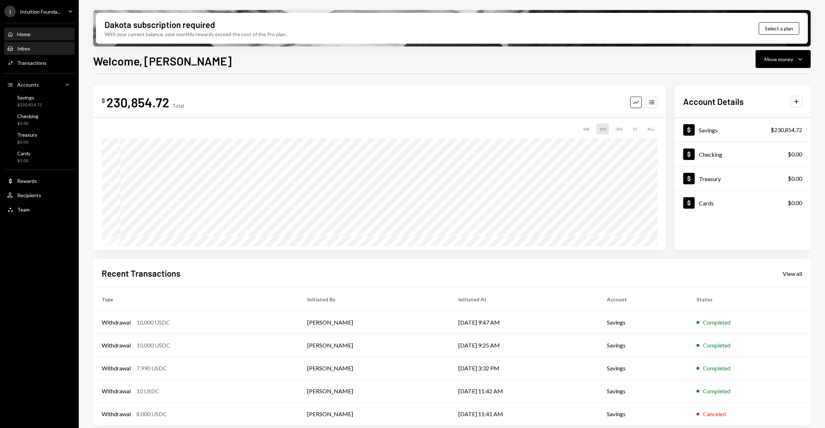
click at [29, 49] on div "Inbox Inbox" at bounding box center [39, 48] width 64 height 6
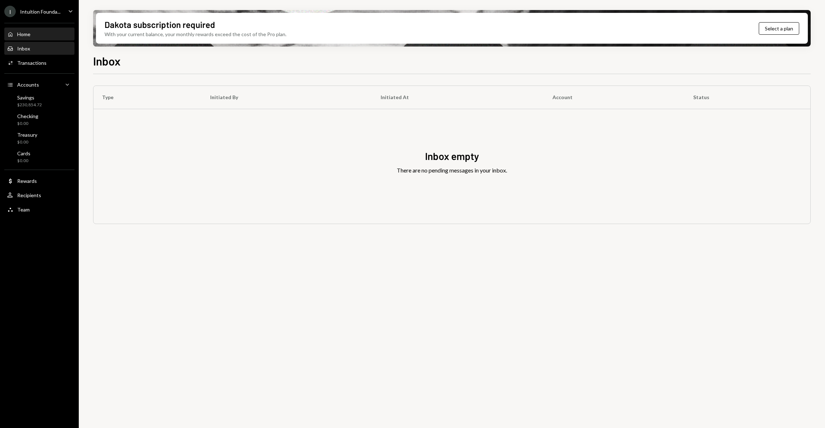
click at [40, 37] on div "Home Home" at bounding box center [39, 34] width 64 height 6
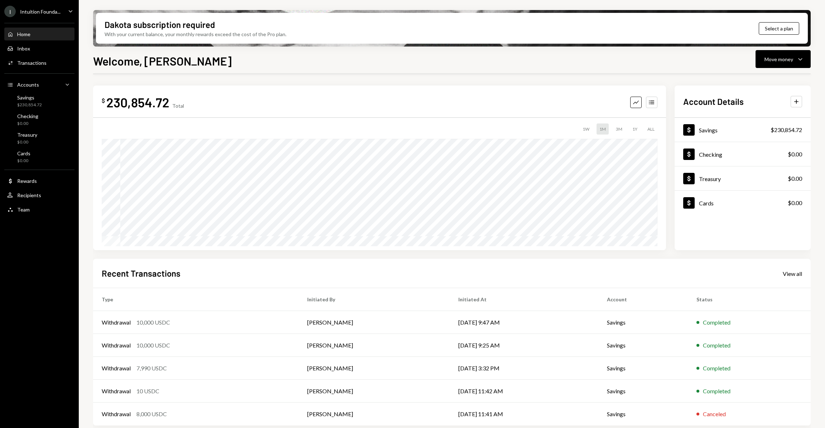
scroll to position [3, 0]
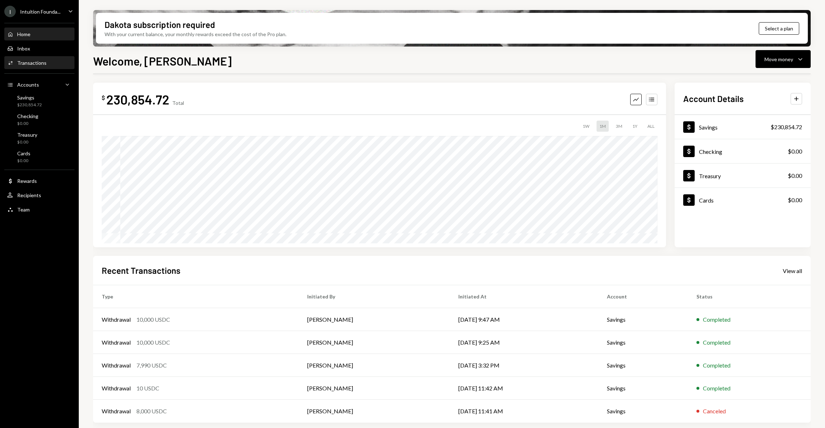
click at [41, 63] on div "Transactions" at bounding box center [31, 63] width 29 height 6
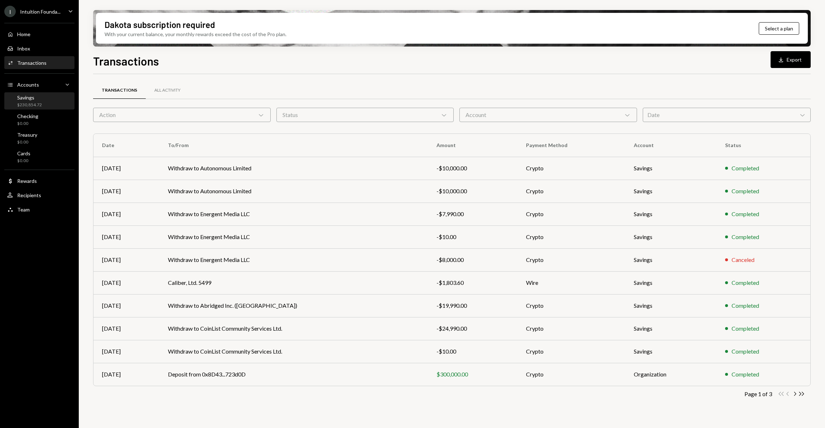
click at [34, 99] on div "Savings" at bounding box center [29, 97] width 25 height 6
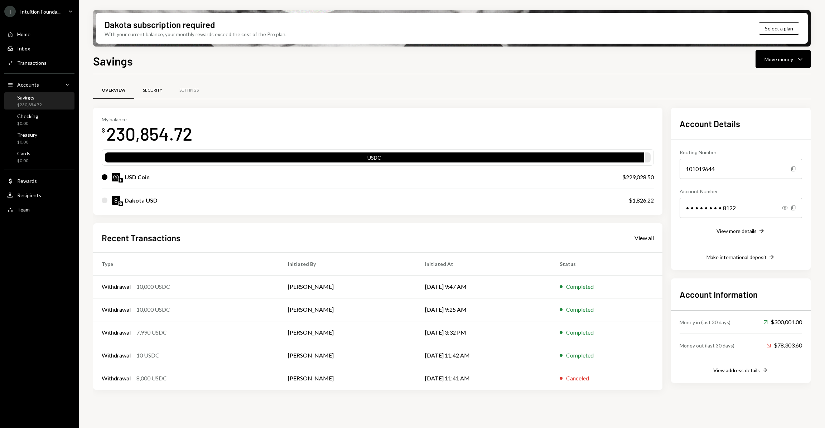
click at [161, 91] on div "Security" at bounding box center [152, 90] width 19 height 6
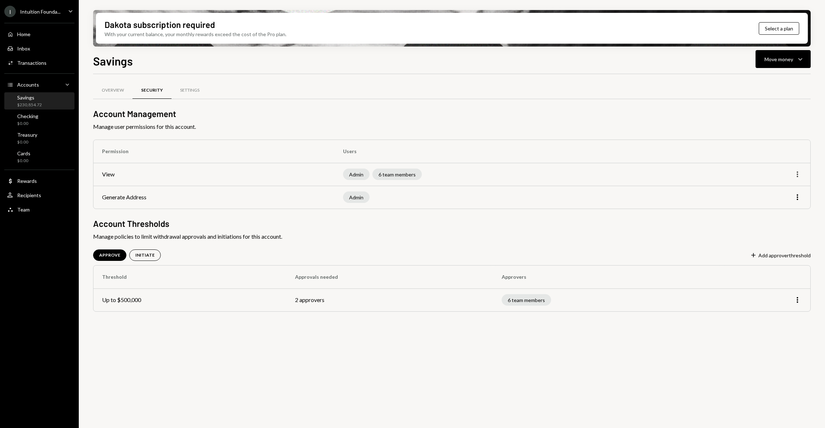
click at [798, 174] on icon "More" at bounding box center [797, 174] width 9 height 9
click at [786, 189] on div "Edit" at bounding box center [781, 189] width 36 height 13
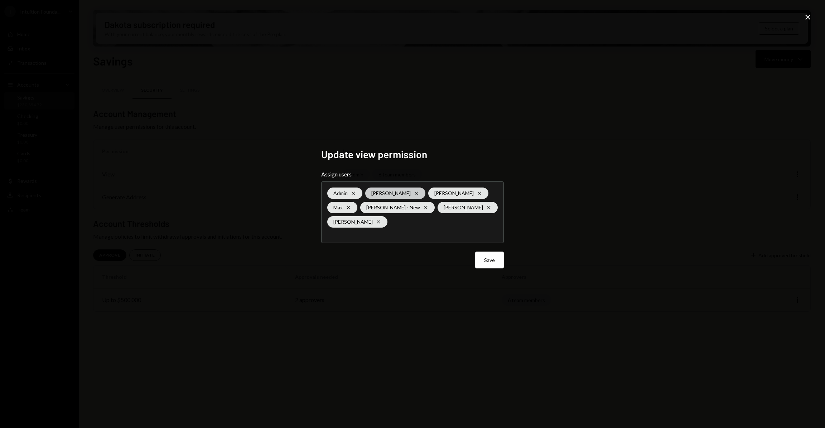
click at [417, 191] on icon "Cross" at bounding box center [416, 193] width 6 height 6
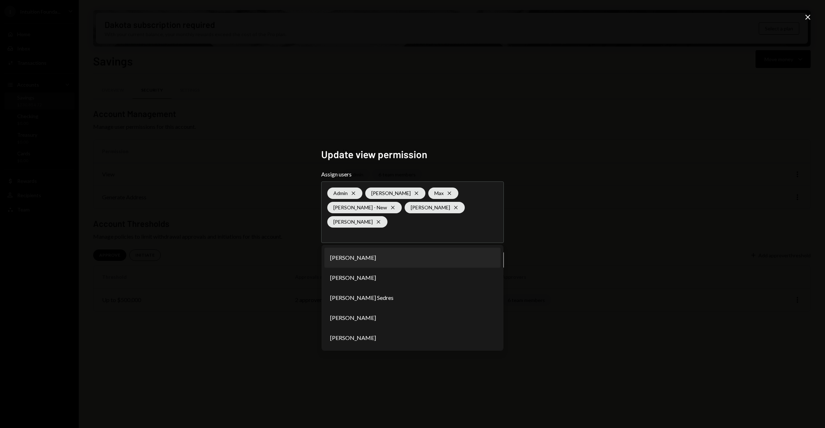
click at [619, 217] on div "Update view permission Assign users Admin Cross [PERSON_NAME] Cross [PERSON_NAM…" at bounding box center [412, 214] width 825 height 428
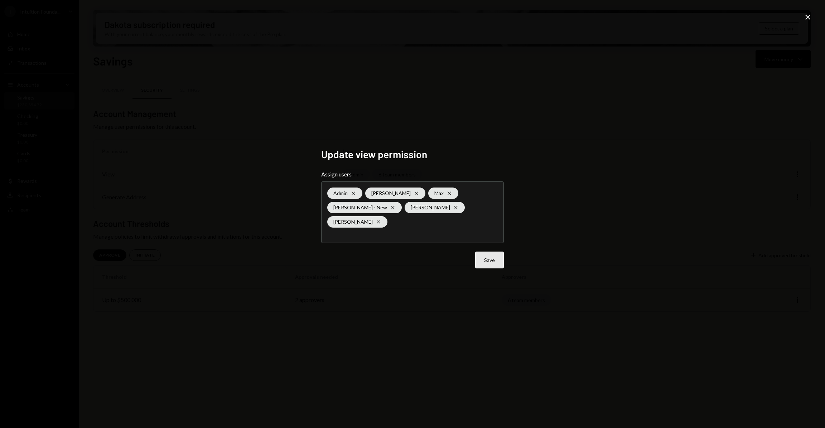
click at [495, 257] on button "Save" at bounding box center [489, 260] width 29 height 17
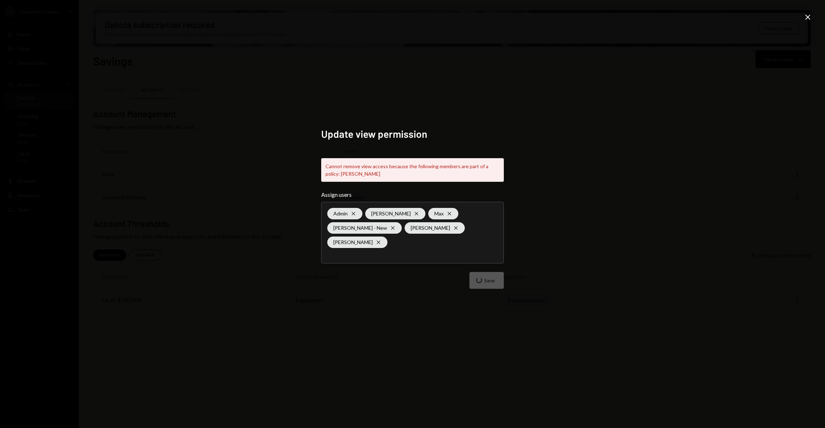
click at [808, 13] on icon "Close" at bounding box center [807, 17] width 9 height 9
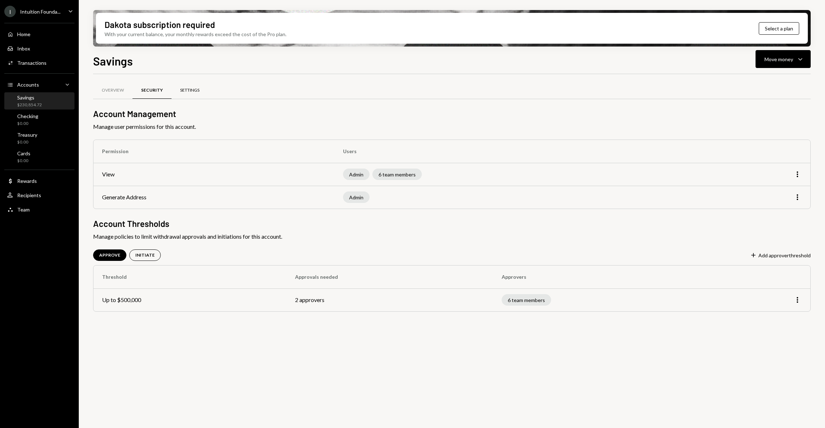
click at [194, 84] on div "Settings" at bounding box center [189, 90] width 37 height 17
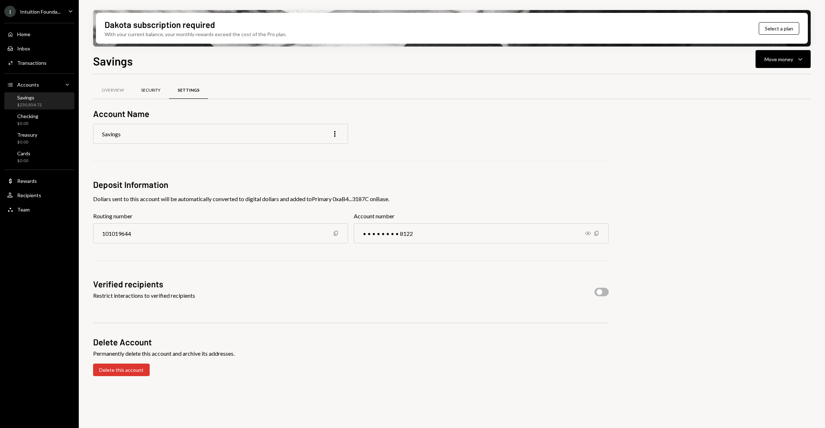
click at [150, 90] on div "Security" at bounding box center [150, 90] width 19 height 6
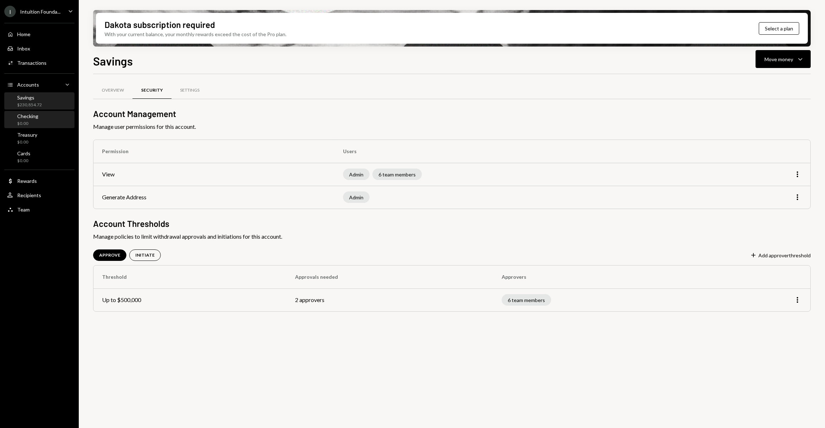
click at [47, 116] on div "Checking $0.00" at bounding box center [39, 120] width 64 height 14
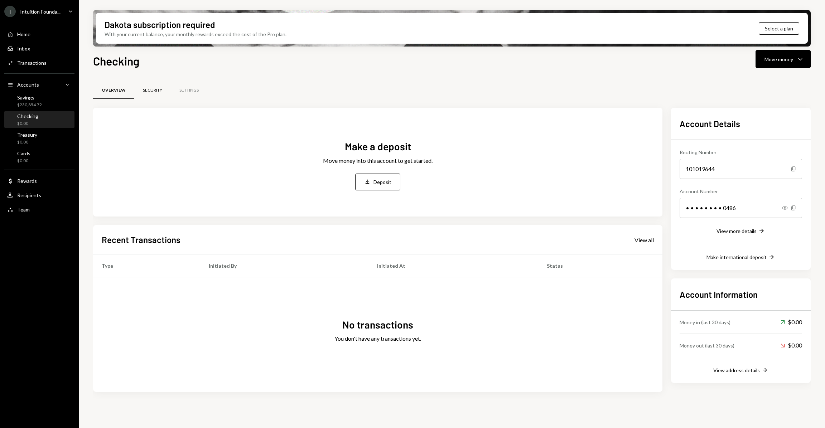
click at [145, 91] on div "Security" at bounding box center [152, 90] width 19 height 6
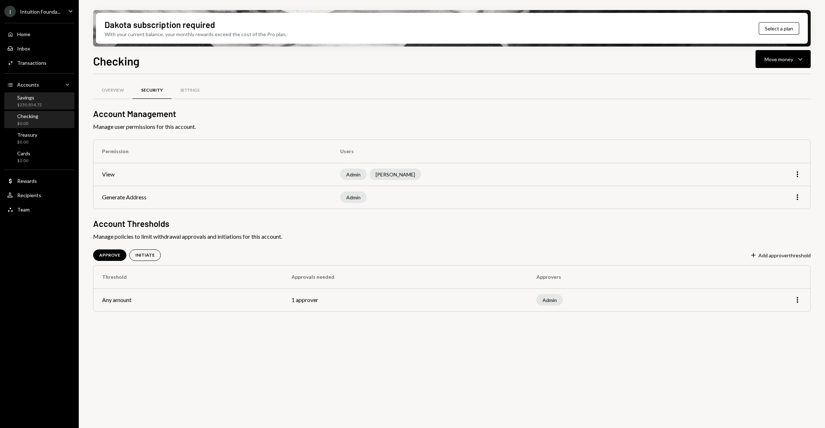
click at [41, 102] on div "$230,854.72" at bounding box center [29, 105] width 25 height 6
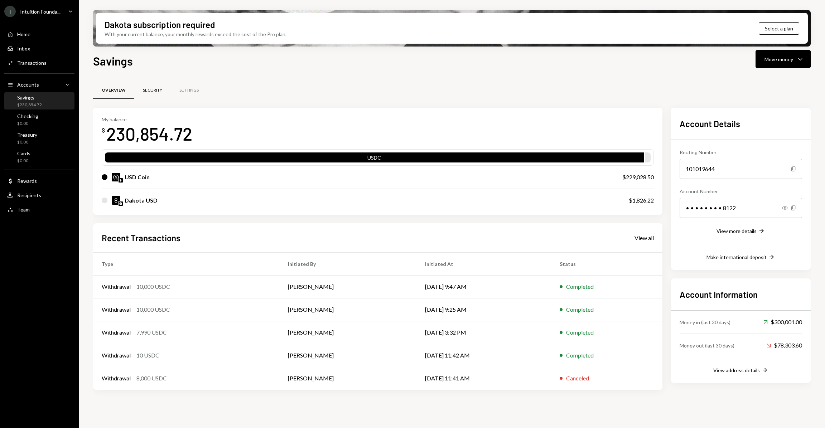
click at [141, 93] on div "Security" at bounding box center [152, 90] width 37 height 17
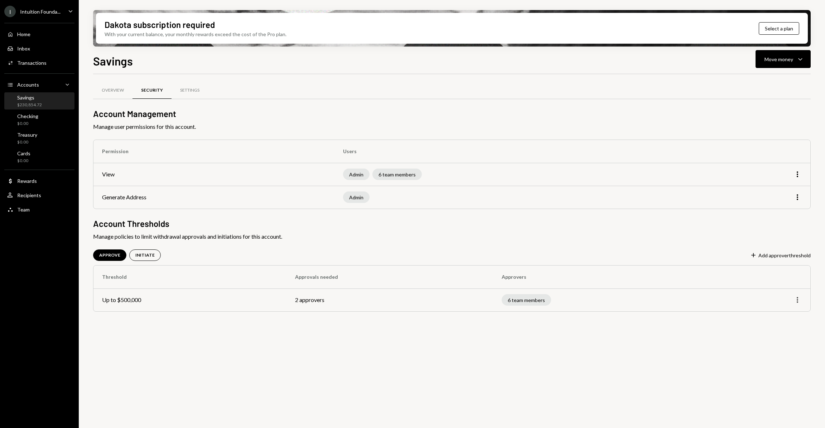
click at [798, 299] on icon "More" at bounding box center [797, 300] width 9 height 9
click at [784, 314] on div "Edit" at bounding box center [781, 315] width 36 height 13
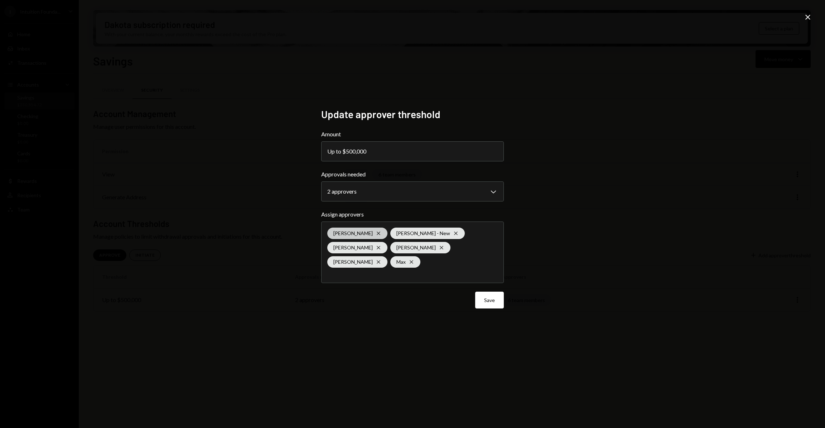
click at [378, 232] on icon "Cross" at bounding box center [378, 233] width 6 height 6
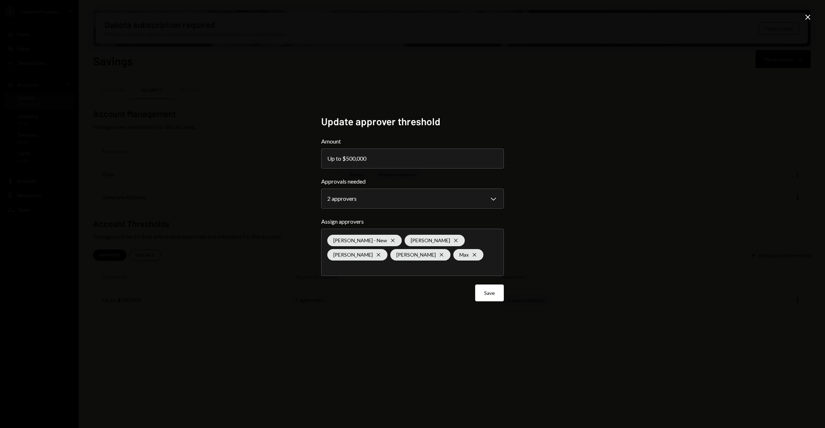
click at [583, 298] on div "**********" at bounding box center [412, 214] width 825 height 428
click at [499, 294] on button "Save" at bounding box center [489, 293] width 29 height 17
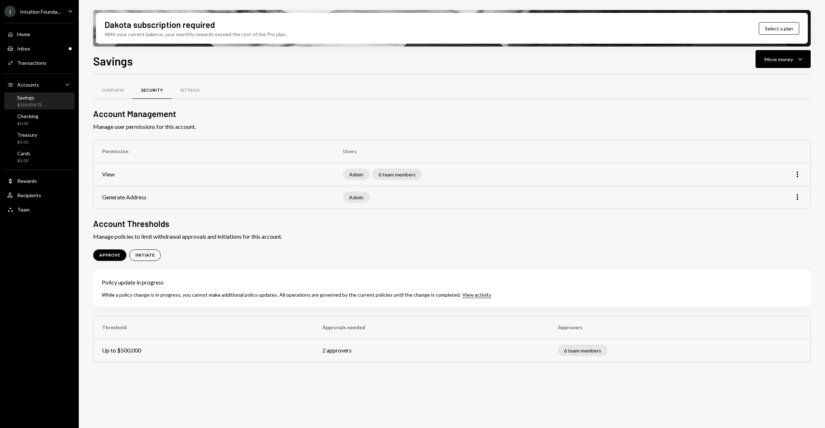
click at [801, 174] on td "More" at bounding box center [759, 174] width 101 height 23
click at [798, 175] on icon "More" at bounding box center [797, 174] width 9 height 9
click at [784, 191] on div "Edit" at bounding box center [781, 189] width 36 height 13
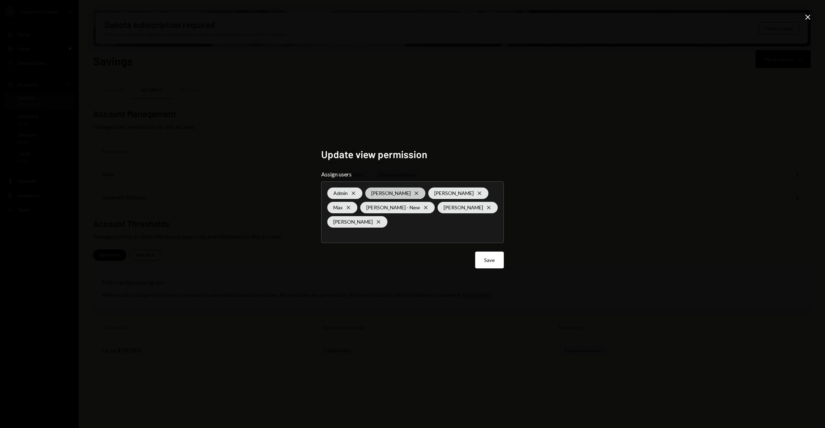
click at [419, 192] on icon "Cross" at bounding box center [416, 193] width 6 height 6
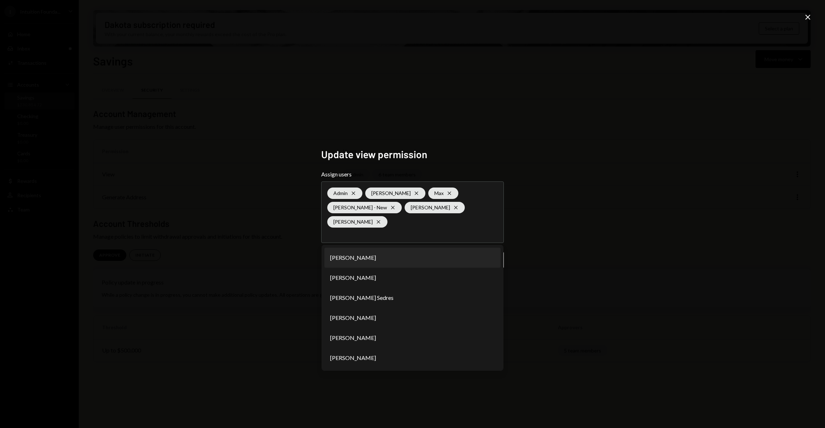
click at [607, 226] on div "Update view permission Assign users Admin Cross Kelly Robinson Cross Max Cross …" at bounding box center [412, 214] width 825 height 428
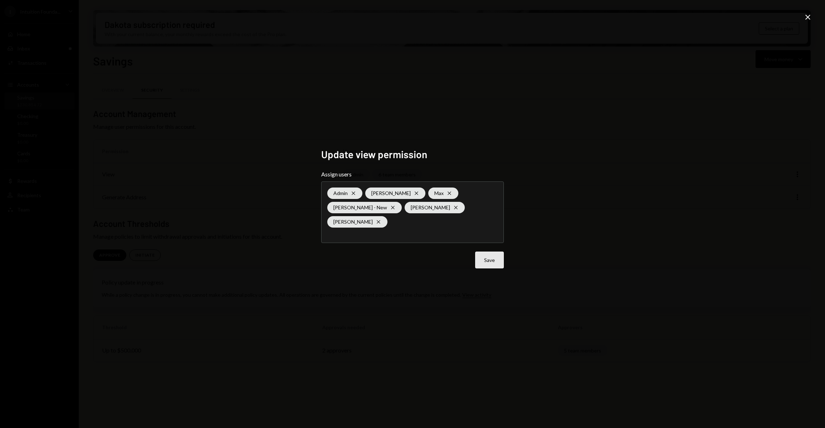
click at [492, 262] on button "Save" at bounding box center [489, 260] width 29 height 17
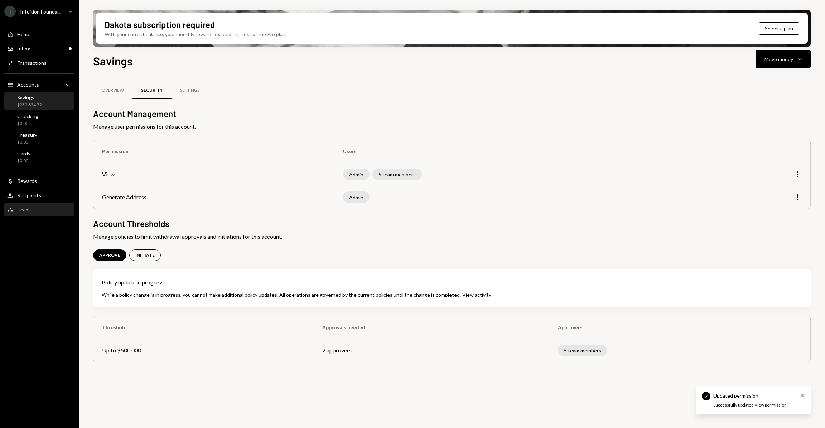
click at [40, 205] on div "Team Team" at bounding box center [39, 210] width 64 height 12
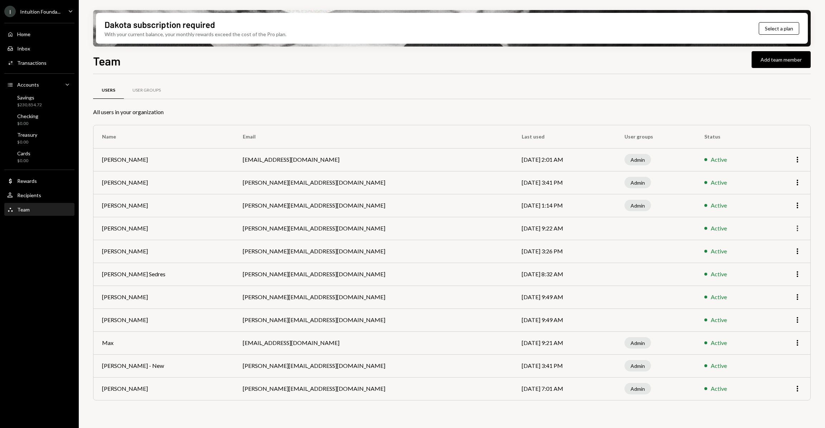
click at [794, 228] on icon "More" at bounding box center [797, 228] width 9 height 9
click at [771, 258] on div "Remove" at bounding box center [781, 256] width 36 height 13
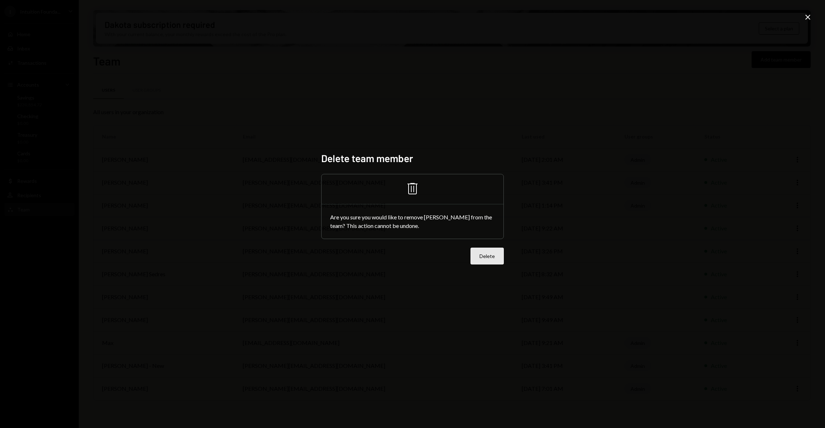
click at [492, 259] on button "Delete" at bounding box center [486, 256] width 33 height 17
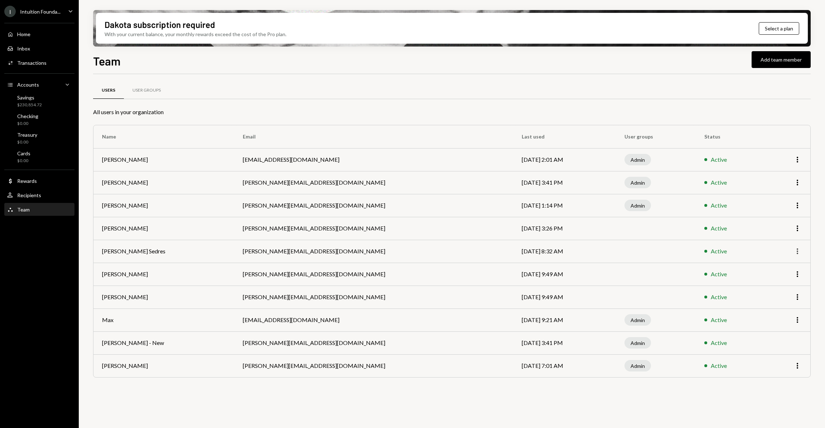
click at [795, 249] on icon "More" at bounding box center [797, 251] width 9 height 9
click at [778, 278] on div "Remove" at bounding box center [781, 279] width 36 height 13
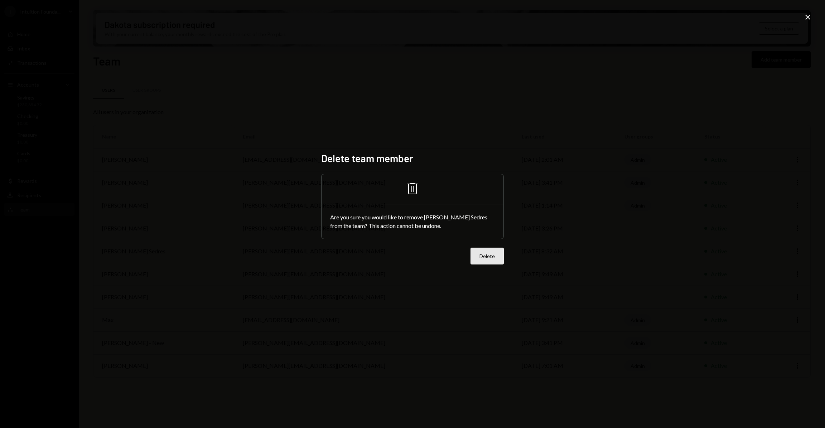
click at [487, 257] on button "Delete" at bounding box center [486, 256] width 33 height 17
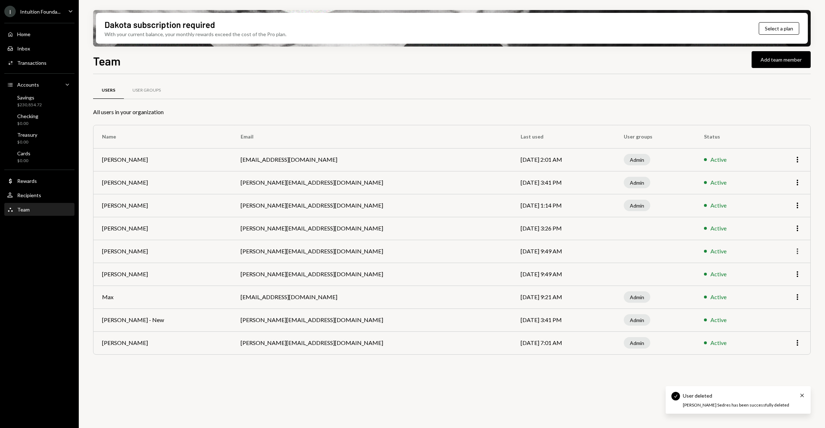
click at [799, 250] on icon "More" at bounding box center [797, 251] width 9 height 9
click at [756, 280] on td "Active" at bounding box center [730, 274] width 70 height 23
click at [800, 249] on icon "More" at bounding box center [797, 251] width 9 height 9
click at [781, 277] on div "Remove" at bounding box center [781, 279] width 36 height 13
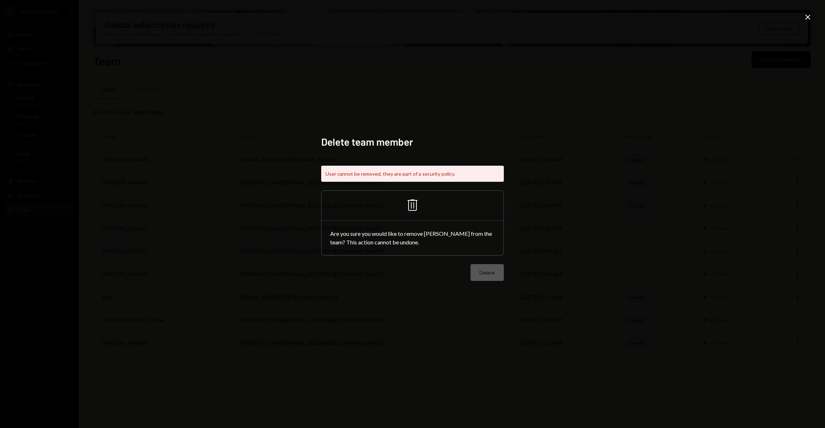
click at [808, 16] on icon "Close" at bounding box center [807, 17] width 9 height 9
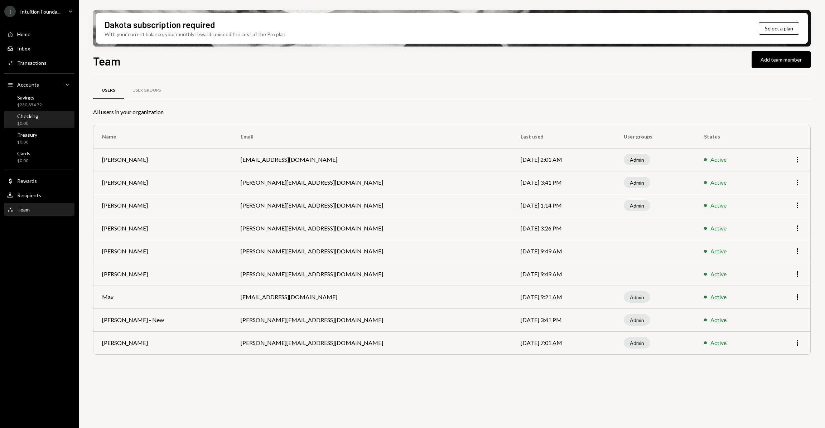
click at [46, 118] on div "Checking $0.00" at bounding box center [39, 120] width 64 height 14
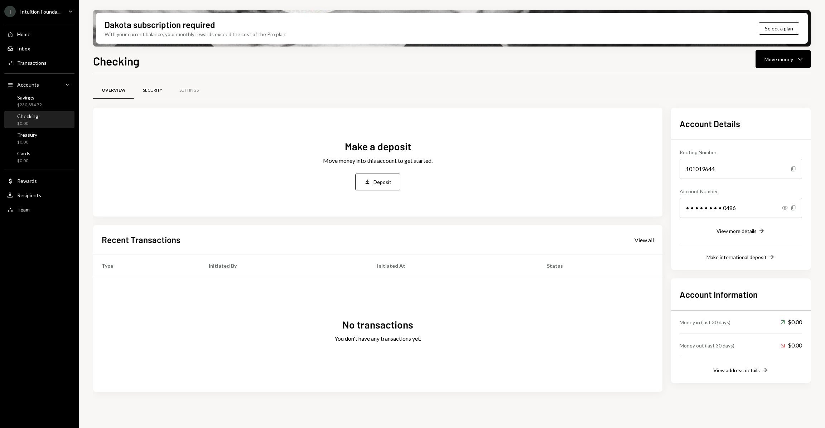
click at [136, 91] on div "Security" at bounding box center [152, 90] width 37 height 17
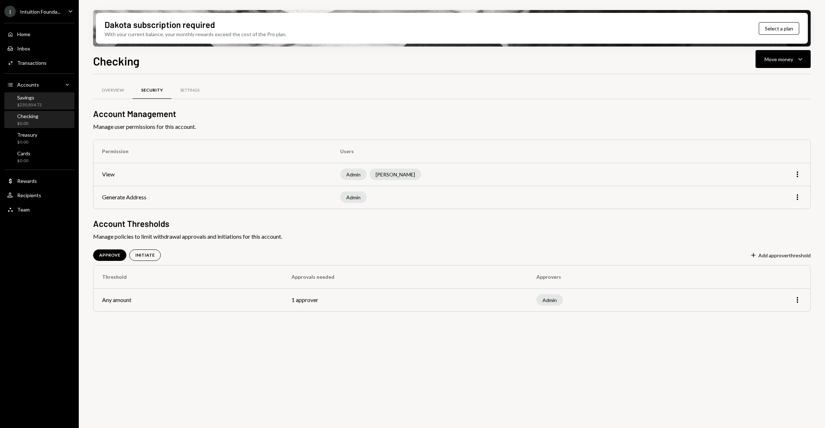
click at [39, 98] on div "Savings" at bounding box center [29, 97] width 25 height 6
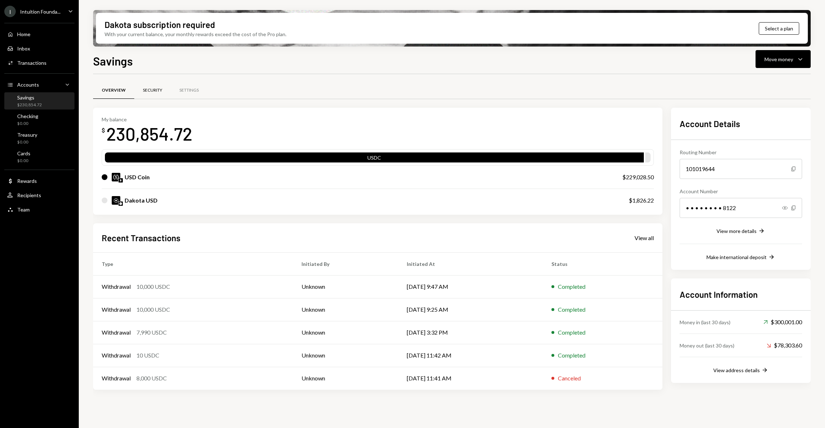
click at [151, 87] on div "Security" at bounding box center [152, 90] width 19 height 6
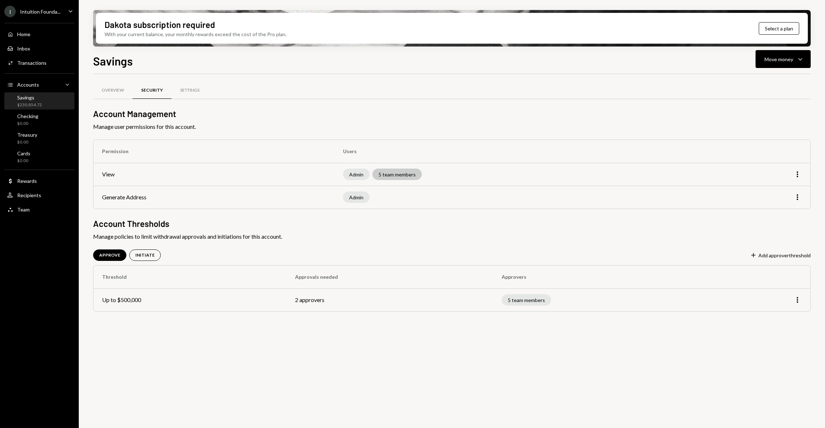
click at [397, 174] on div "5 team members" at bounding box center [396, 174] width 49 height 11
click at [797, 176] on icon "More" at bounding box center [797, 174] width 9 height 9
click at [789, 203] on td "More" at bounding box center [759, 197] width 101 height 23
click at [794, 175] on icon "More" at bounding box center [797, 174] width 9 height 9
click at [776, 186] on div "Edit" at bounding box center [781, 189] width 36 height 13
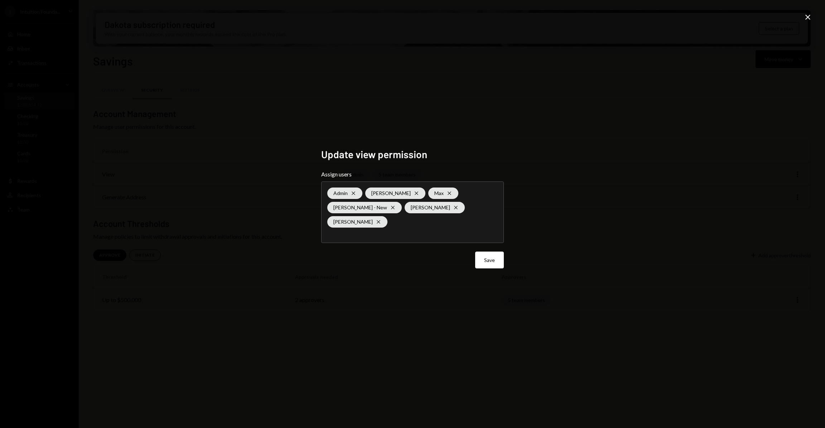
click at [806, 17] on icon "Close" at bounding box center [807, 17] width 9 height 9
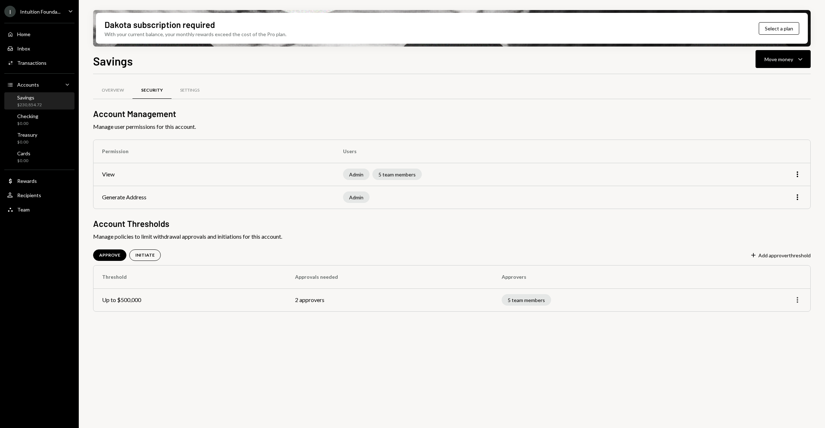
click at [795, 303] on icon "More" at bounding box center [797, 300] width 9 height 9
click at [764, 322] on div "Edit" at bounding box center [781, 315] width 42 height 18
click at [771, 317] on div "Edit" at bounding box center [781, 315] width 36 height 13
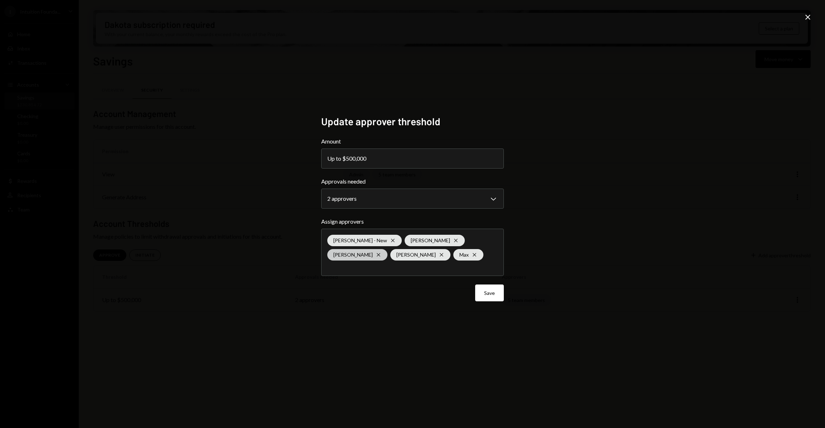
click at [376, 255] on icon at bounding box center [377, 254] width 3 height 3
click at [607, 280] on div "**********" at bounding box center [412, 214] width 825 height 428
click at [482, 291] on button "Save" at bounding box center [489, 293] width 29 height 17
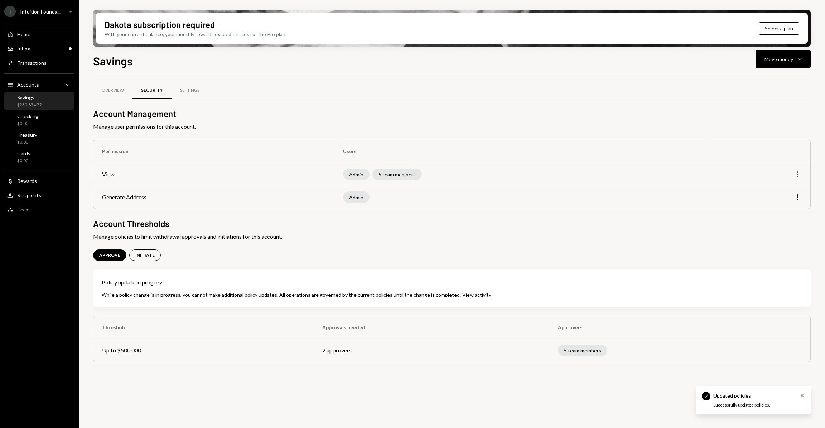
click at [798, 174] on icon "More" at bounding box center [797, 174] width 9 height 9
click at [775, 189] on div "Edit" at bounding box center [781, 189] width 36 height 13
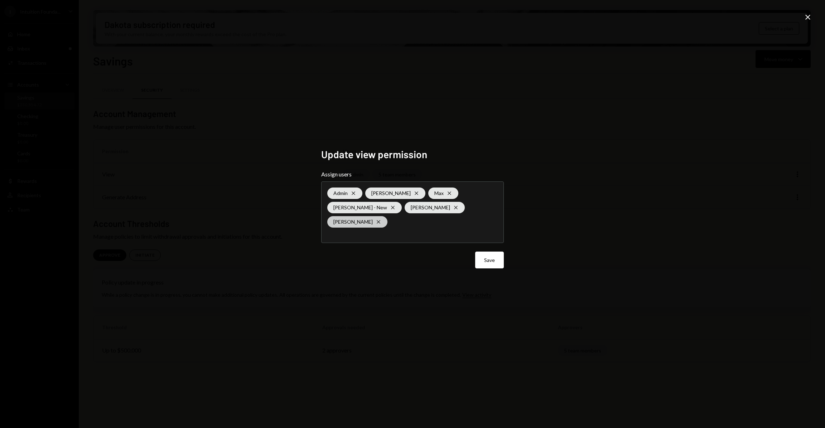
click at [372, 218] on div "George Norris Cross" at bounding box center [357, 221] width 60 height 11
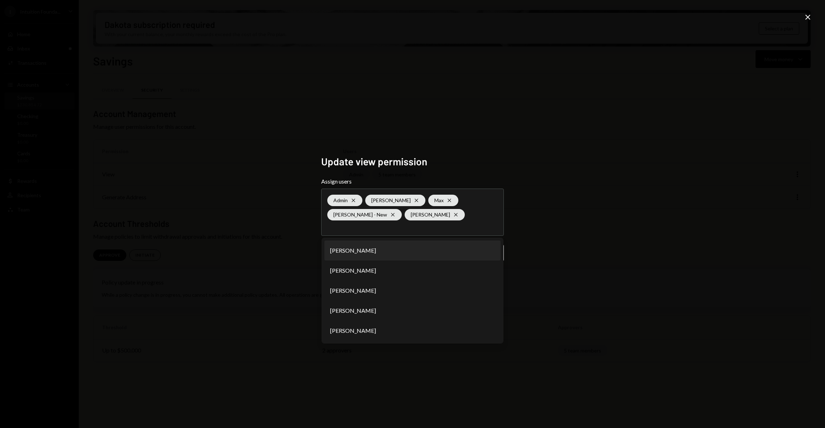
click at [603, 228] on div "Update view permission Assign users Admin Cross Kelly Robinson Cross Max Cross …" at bounding box center [412, 214] width 825 height 428
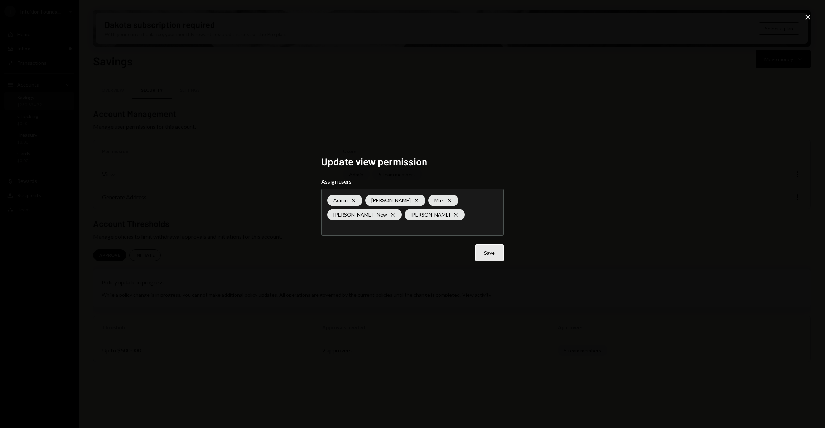
click at [491, 253] on button "Save" at bounding box center [489, 252] width 29 height 17
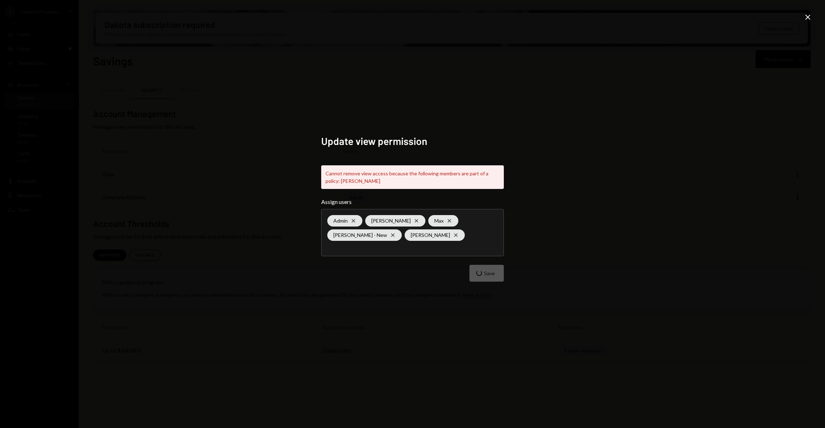
click at [483, 272] on div "Save" at bounding box center [412, 273] width 183 height 17
click at [806, 18] on icon at bounding box center [807, 17] width 5 height 5
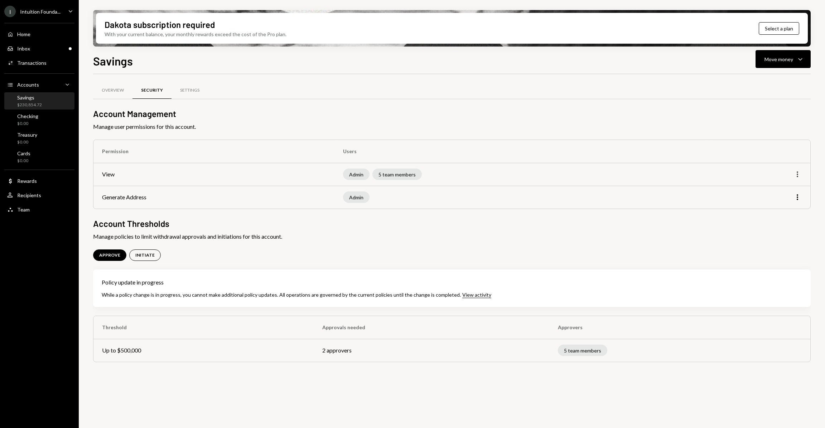
drag, startPoint x: 802, startPoint y: 179, endPoint x: 799, endPoint y: 176, distance: 4.3
click at [801, 178] on td "More" at bounding box center [759, 174] width 101 height 23
click at [799, 175] on icon "More" at bounding box center [797, 174] width 9 height 9
click at [768, 192] on div "Edit" at bounding box center [781, 189] width 36 height 13
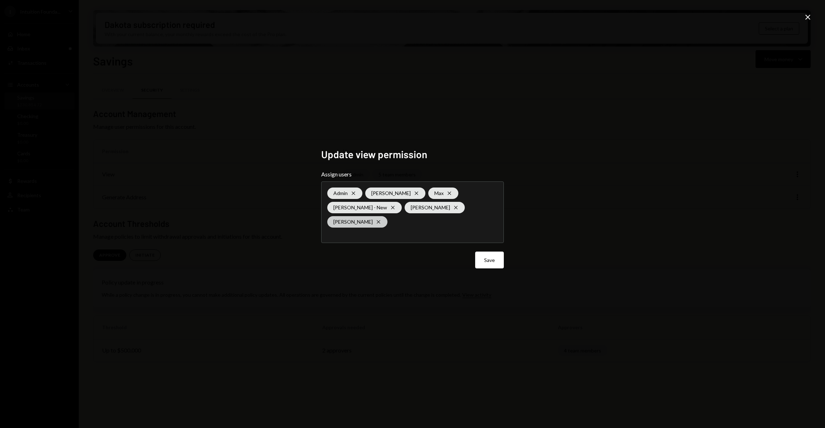
click at [375, 219] on icon "Cross" at bounding box center [378, 222] width 6 height 6
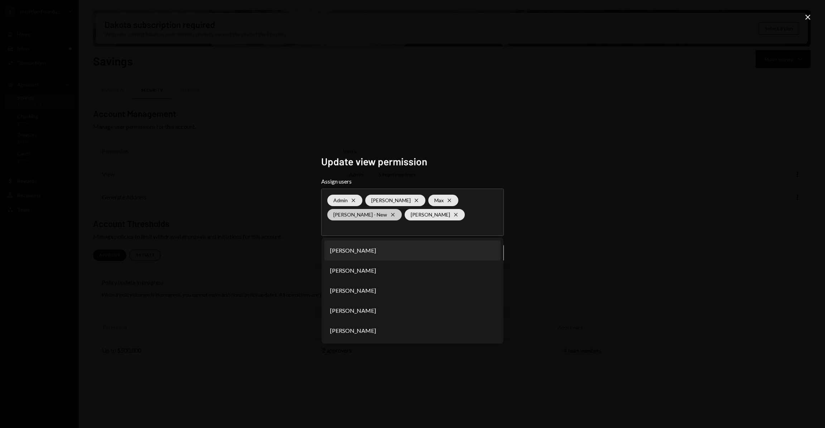
click at [390, 213] on icon "Cross" at bounding box center [393, 215] width 6 height 6
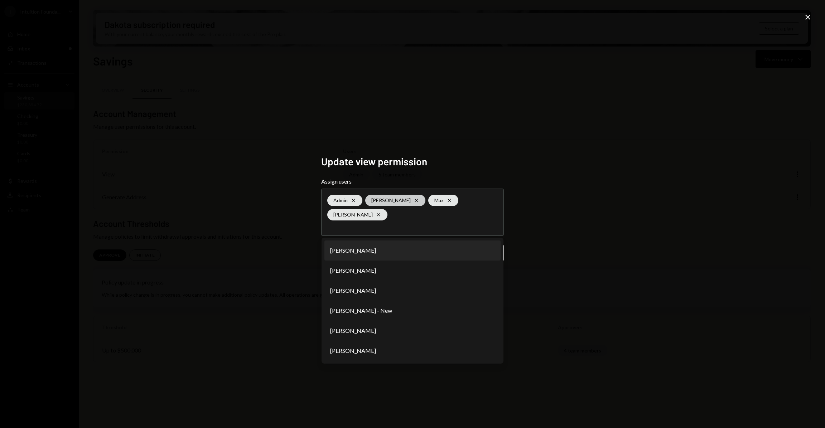
click at [413, 198] on div "Kelly Robinson Cross" at bounding box center [395, 200] width 60 height 11
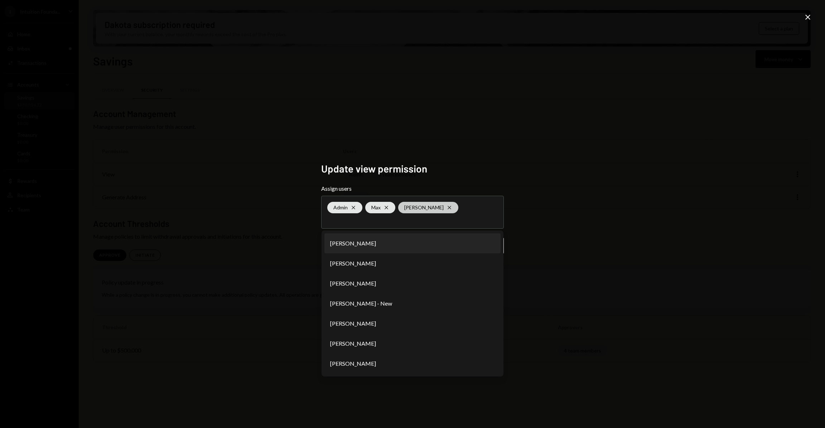
click at [444, 203] on div "Timothy Bracke Cross" at bounding box center [428, 207] width 60 height 11
click at [388, 208] on icon "Cross" at bounding box center [386, 208] width 6 height 6
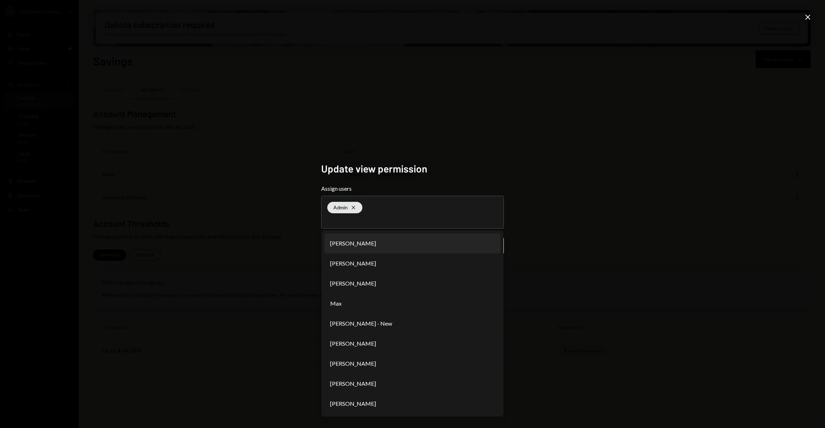
click at [632, 209] on div "Update view permission Assign users Admin Cross Daphnie Frederick Astrid De Cas…" at bounding box center [412, 214] width 825 height 428
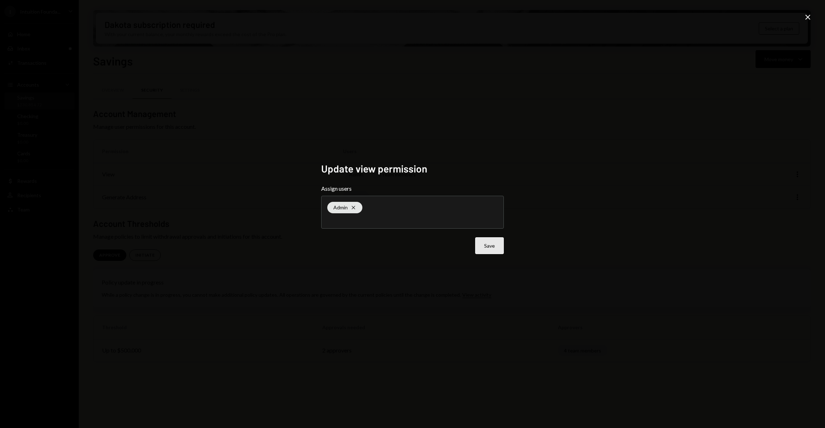
click at [486, 244] on button "Save" at bounding box center [489, 245] width 29 height 17
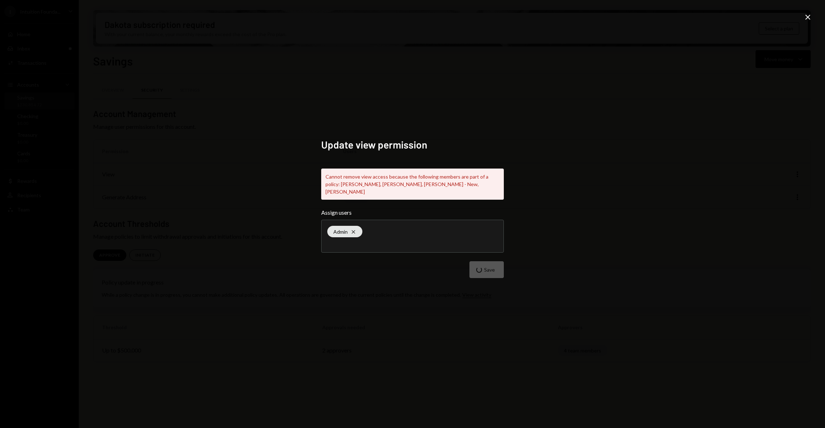
click at [806, 16] on icon at bounding box center [807, 17] width 5 height 5
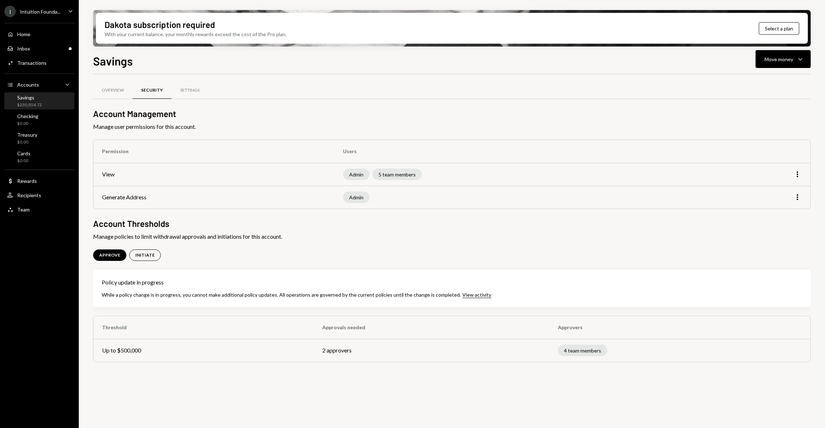
click at [787, 177] on div "More" at bounding box center [760, 174] width 84 height 9
click at [797, 175] on icon "More" at bounding box center [797, 174] width 9 height 9
click at [776, 189] on div "Edit" at bounding box center [781, 189] width 36 height 13
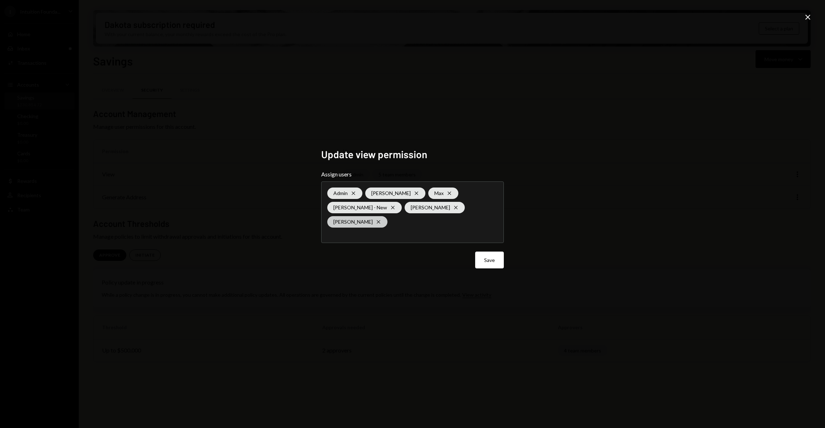
click at [375, 222] on icon "Cross" at bounding box center [378, 222] width 6 height 6
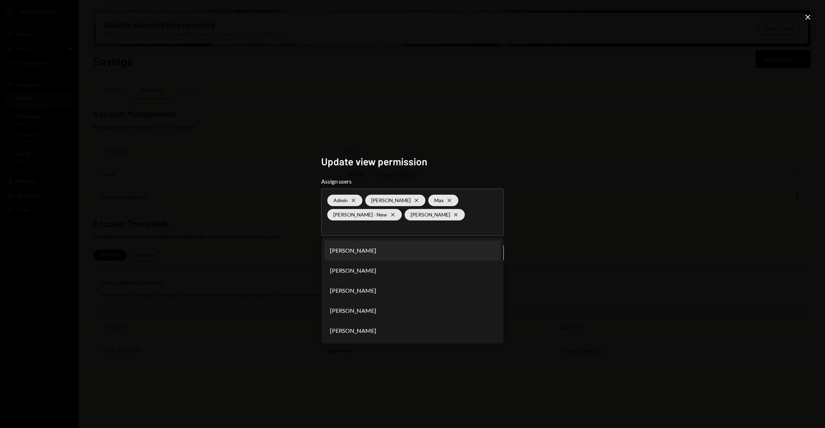
click at [552, 255] on div "Update view permission Assign users Admin Cross Kelly Robinson Cross Max Cross …" at bounding box center [412, 214] width 825 height 428
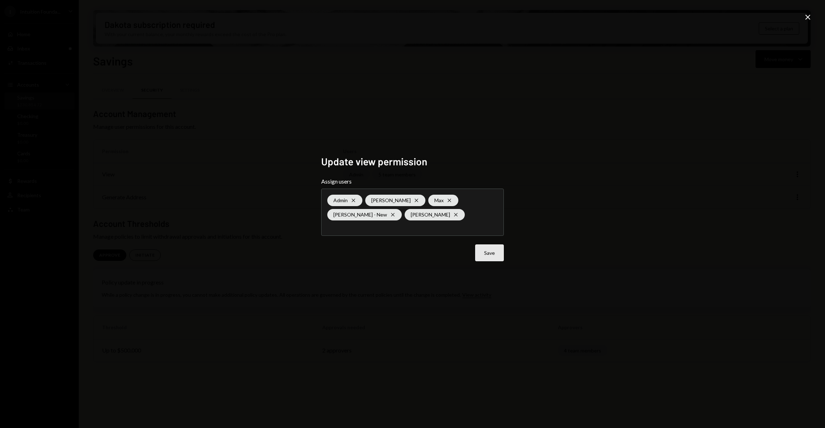
click at [499, 254] on button "Save" at bounding box center [489, 252] width 29 height 17
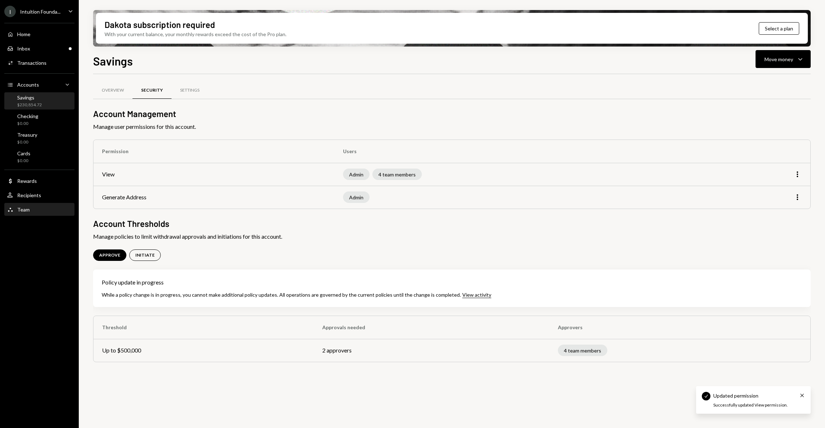
click at [33, 213] on div "Team Team" at bounding box center [39, 210] width 64 height 12
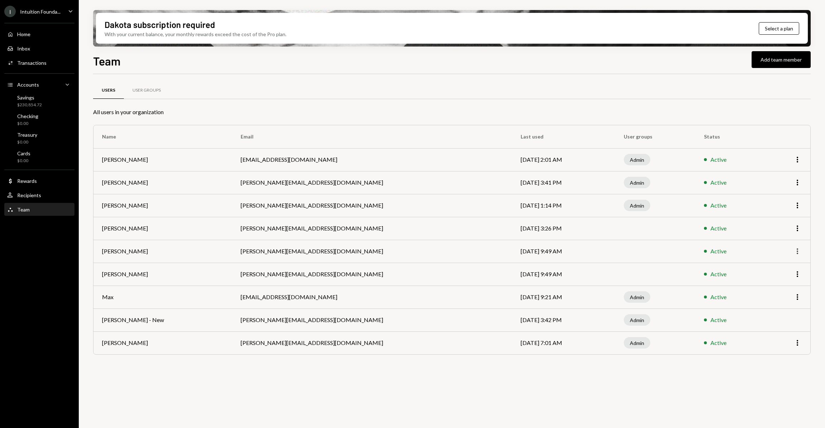
click at [799, 252] on icon "More" at bounding box center [797, 251] width 9 height 9
click at [775, 278] on div "Remove" at bounding box center [781, 279] width 36 height 13
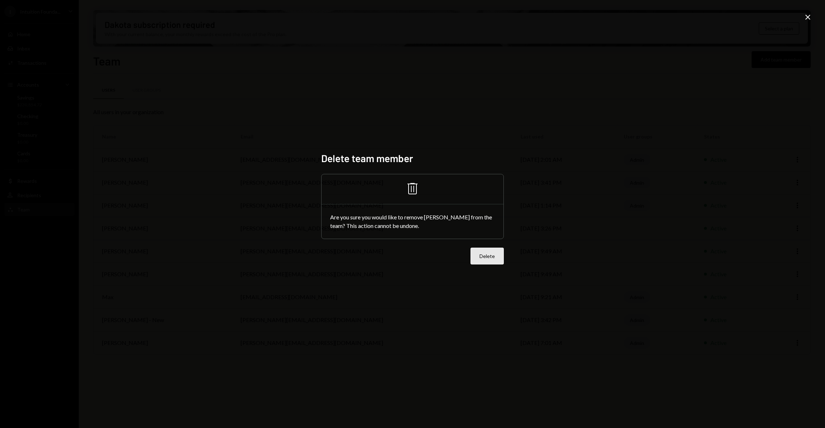
click at [489, 259] on button "Delete" at bounding box center [486, 256] width 33 height 17
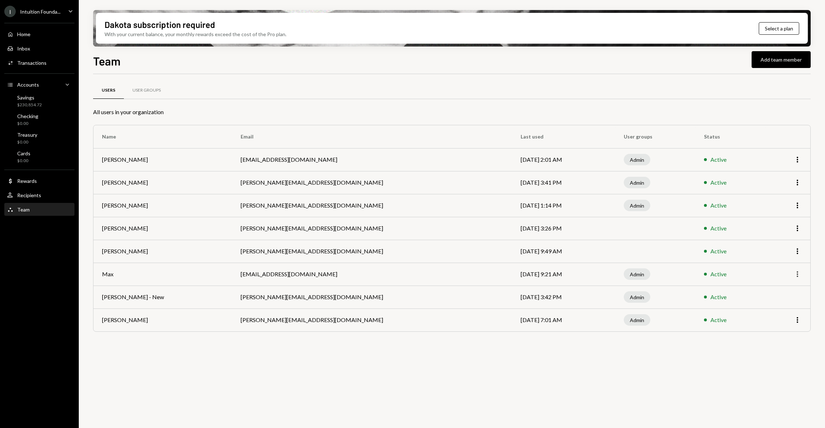
click at [793, 272] on icon "More" at bounding box center [797, 274] width 9 height 9
click at [154, 87] on div "User Groups" at bounding box center [146, 90] width 45 height 17
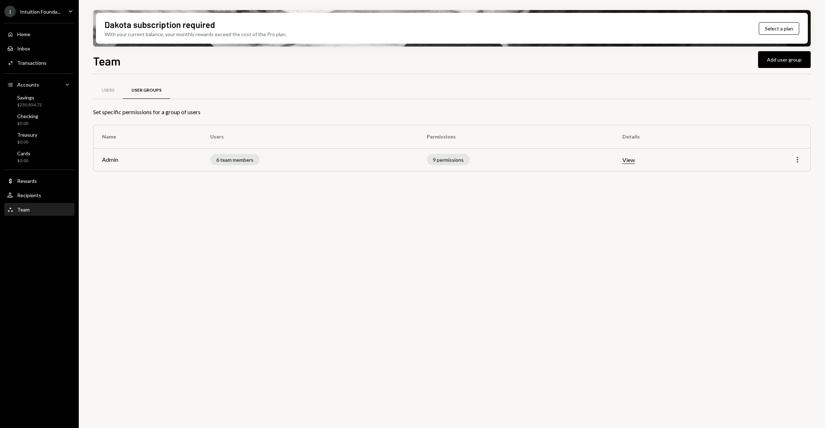
click at [797, 161] on icon "More" at bounding box center [797, 159] width 9 height 9
click at [789, 173] on div "Edit" at bounding box center [781, 175] width 36 height 13
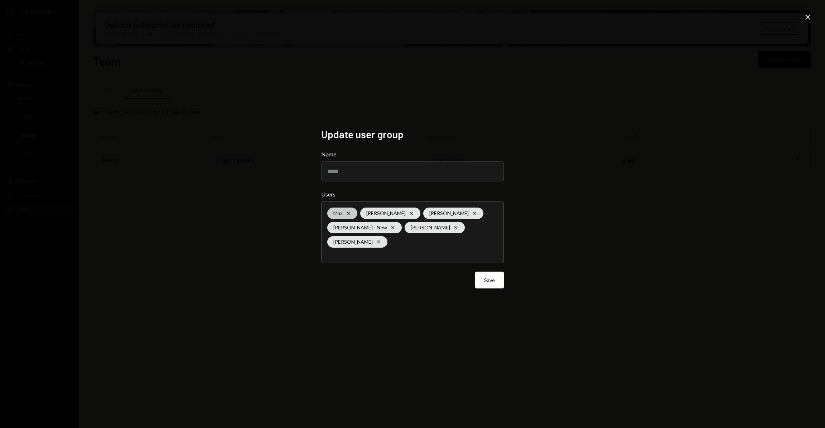
click at [351, 214] on div "Max Cross" at bounding box center [342, 213] width 30 height 11
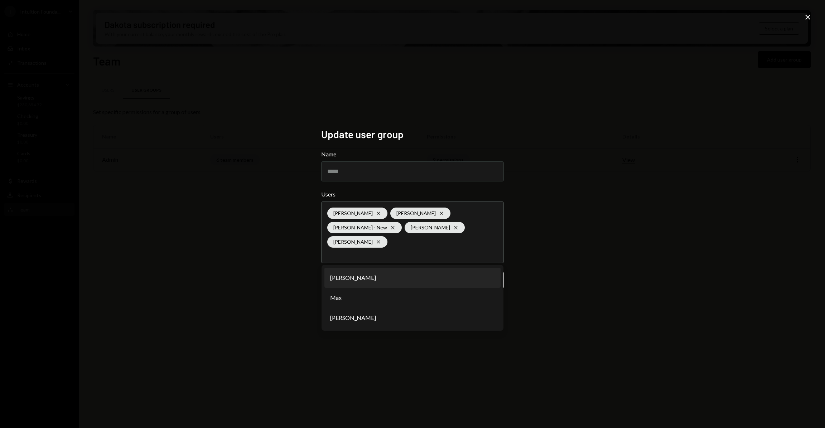
click at [555, 264] on div "Update user group Name ***** Users Astrid De Castro Cross Timothy Bracke Cross …" at bounding box center [412, 214] width 825 height 428
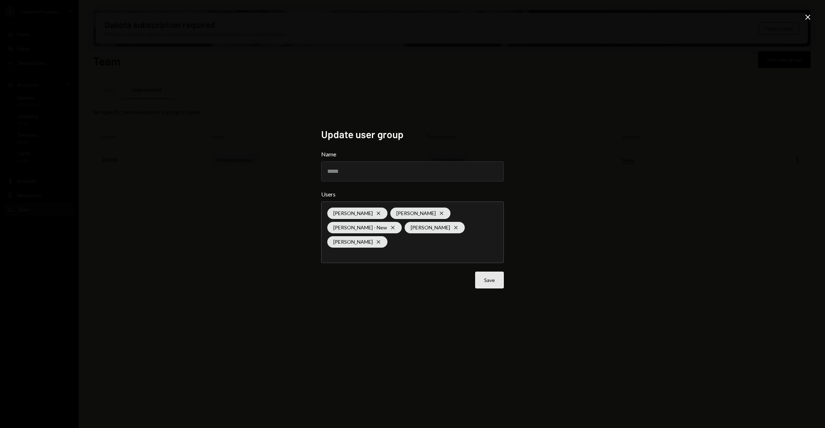
click at [484, 286] on button "Save" at bounding box center [489, 280] width 29 height 17
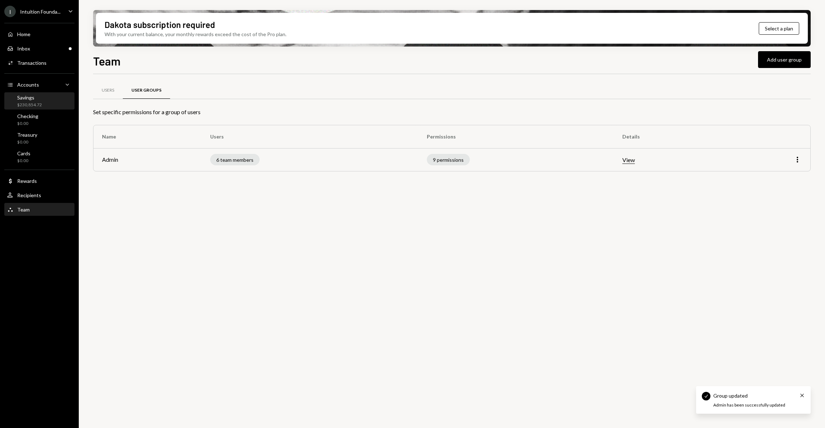
click at [37, 102] on div "$230,854.72" at bounding box center [29, 105] width 25 height 6
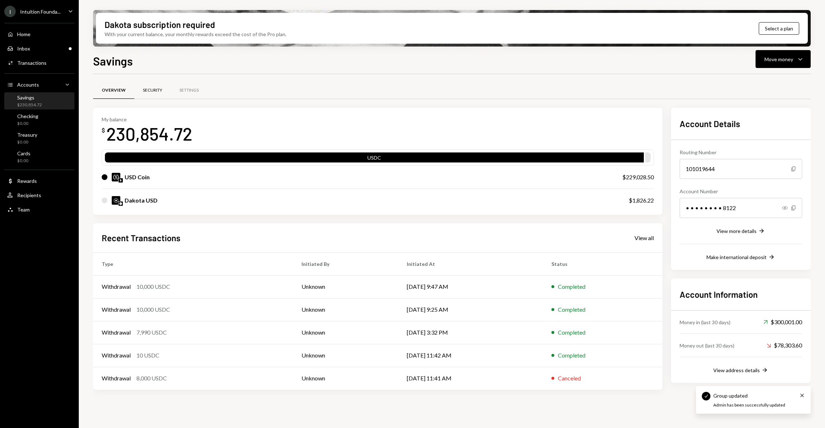
click at [156, 88] on div "Security" at bounding box center [152, 90] width 19 height 6
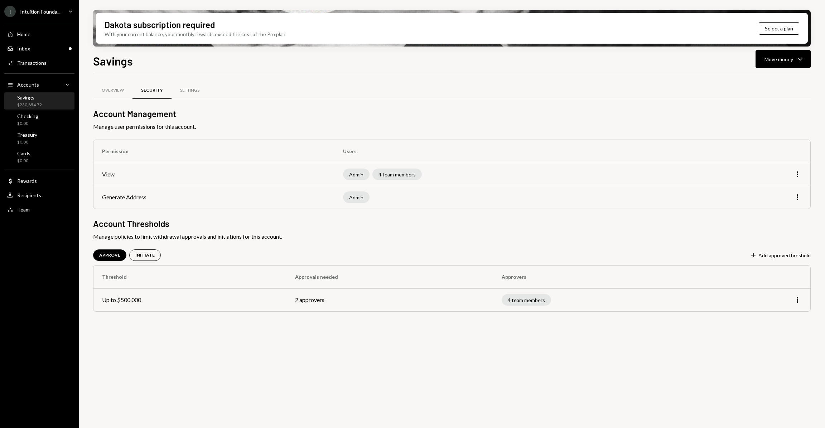
click at [791, 301] on div "More" at bounding box center [765, 300] width 71 height 9
click at [794, 303] on icon "More" at bounding box center [797, 300] width 9 height 9
click at [777, 316] on div "Edit" at bounding box center [781, 315] width 36 height 13
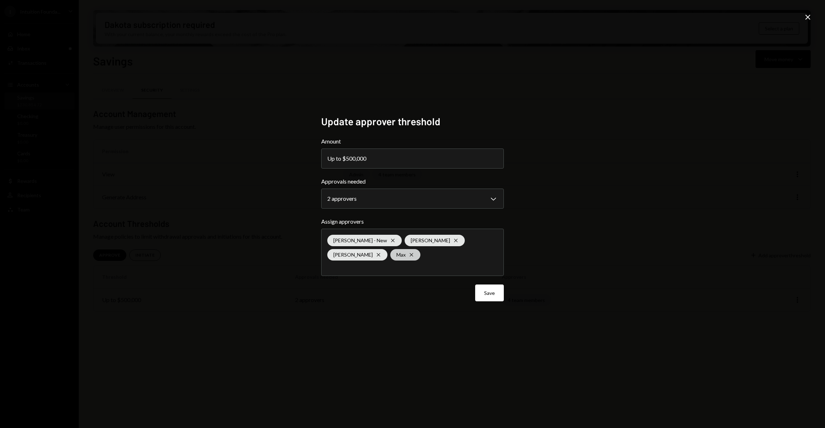
click at [408, 254] on icon "Cross" at bounding box center [411, 255] width 6 height 6
click at [609, 284] on div "**********" at bounding box center [412, 214] width 825 height 428
click at [496, 296] on button "Save" at bounding box center [489, 293] width 29 height 17
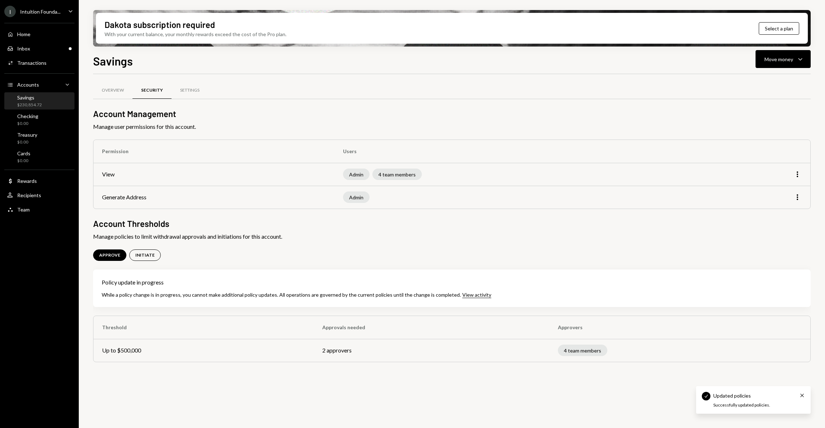
click at [801, 172] on icon "More" at bounding box center [797, 174] width 9 height 9
click at [786, 191] on div "Edit" at bounding box center [781, 189] width 36 height 13
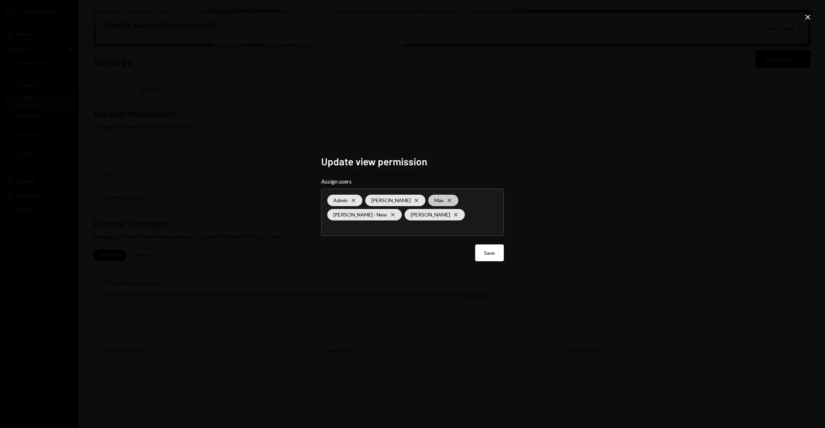
click at [446, 199] on div "Max Cross" at bounding box center [443, 200] width 30 height 11
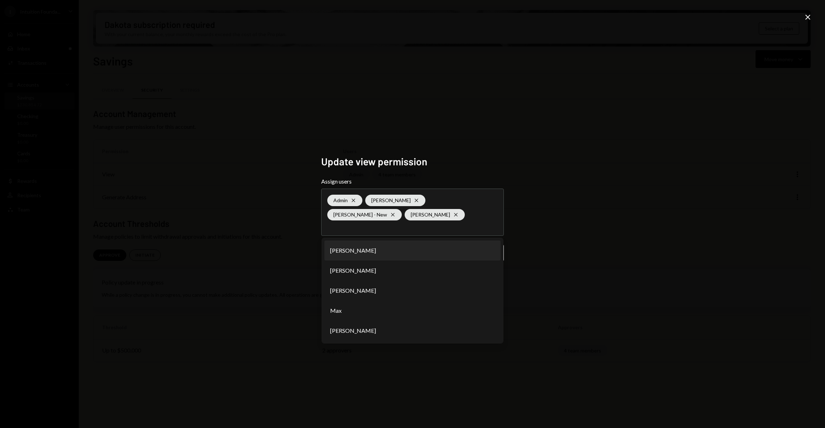
click at [566, 256] on div "Update view permission Assign users Admin Cross Kelly Robinson Cross Philip Bil…" at bounding box center [412, 214] width 825 height 428
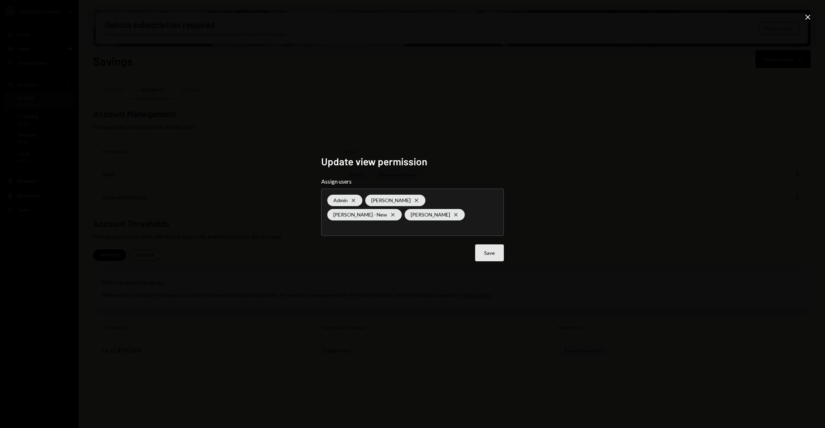
click at [488, 254] on button "Save" at bounding box center [489, 252] width 29 height 17
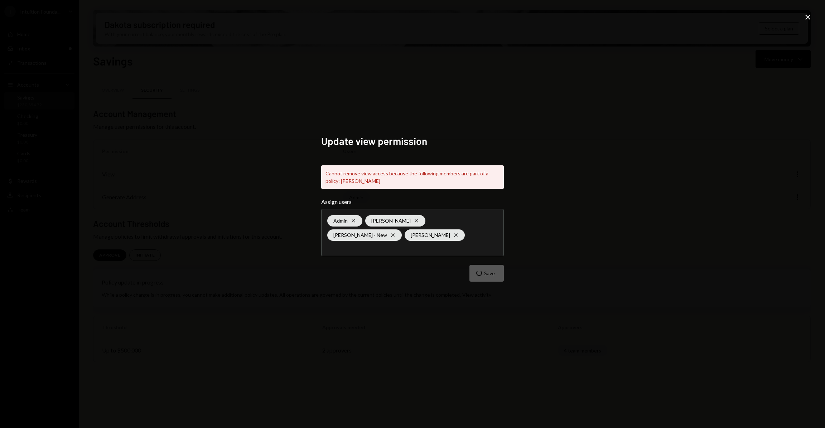
click at [815, 19] on div "Update view permission Cannot remove view access because the following members …" at bounding box center [412, 214] width 825 height 428
click at [812, 18] on div "Update view permission Cannot remove view access because the following members …" at bounding box center [412, 214] width 825 height 428
click at [811, 18] on icon "Close" at bounding box center [807, 17] width 9 height 9
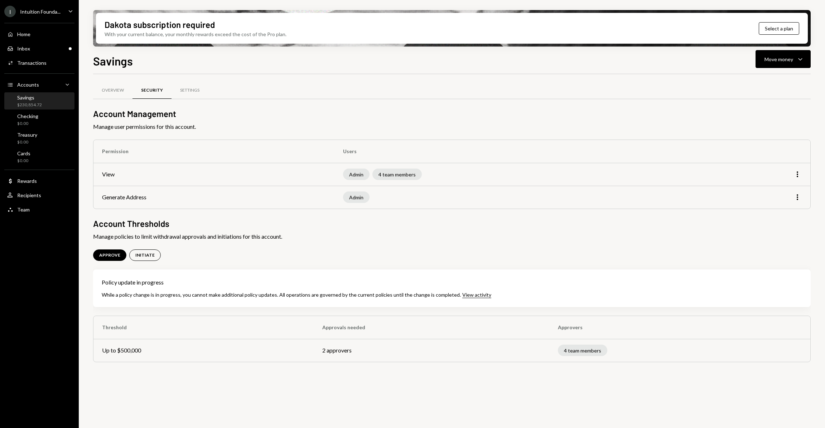
drag, startPoint x: 774, startPoint y: 363, endPoint x: 604, endPoint y: 356, distance: 169.4
click at [761, 364] on div "Overview Security Settings Account Management Manage user permissions for this …" at bounding box center [451, 231] width 717 height 291
click at [563, 352] on div "4 team members" at bounding box center [582, 350] width 49 height 11
click at [339, 351] on td "2 approvers" at bounding box center [431, 350] width 235 height 23
click at [52, 48] on div "Inbox Inbox" at bounding box center [39, 48] width 64 height 6
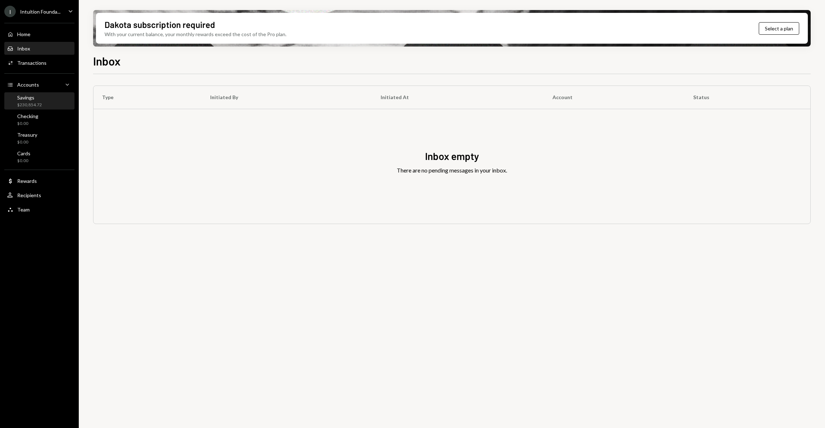
click at [33, 98] on div "Savings" at bounding box center [29, 97] width 25 height 6
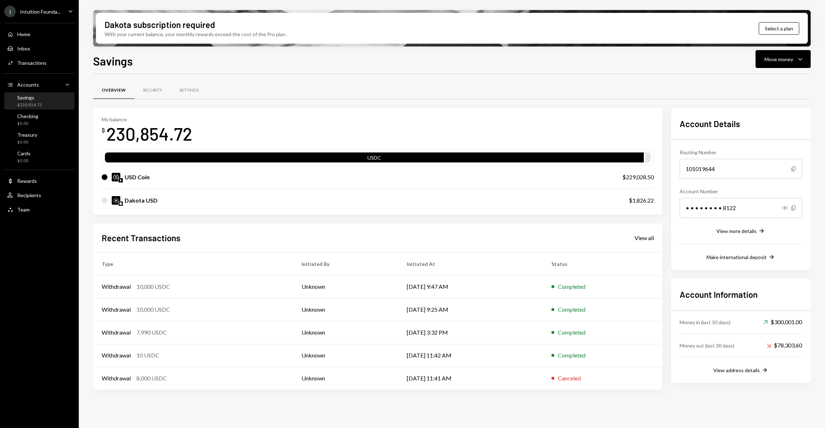
click at [160, 81] on link "Security" at bounding box center [152, 90] width 37 height 18
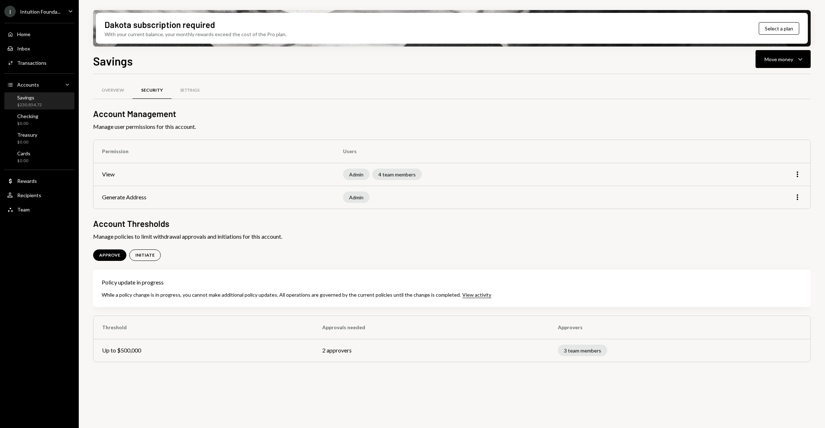
click at [160, 90] on div "Security" at bounding box center [152, 90] width 22 height 6
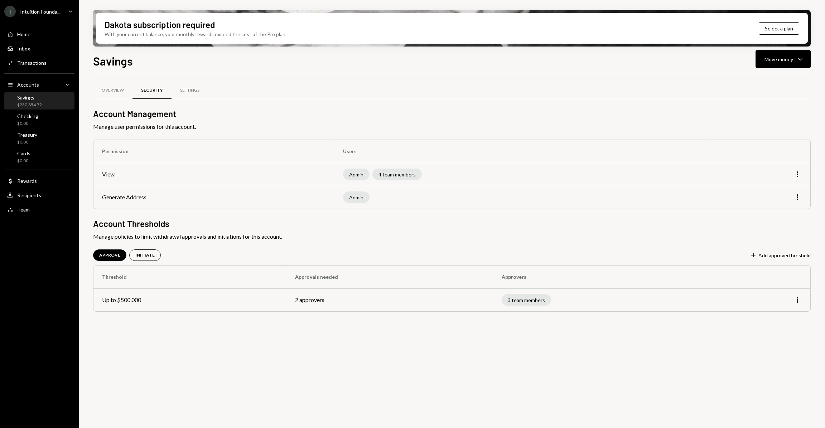
click at [800, 305] on td "More" at bounding box center [765, 299] width 88 height 23
click at [797, 303] on icon "More" at bounding box center [797, 300] width 9 height 9
click at [769, 317] on div "Edit" at bounding box center [781, 315] width 36 height 13
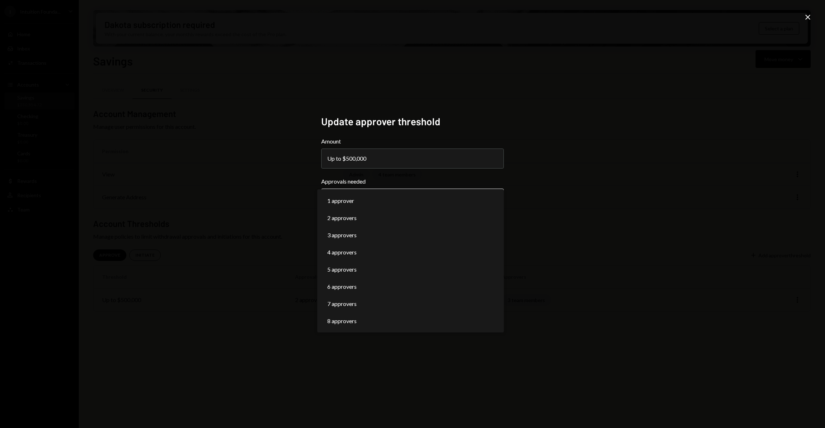
click at [381, 195] on body "**********" at bounding box center [412, 214] width 825 height 428
click at [635, 206] on div "**********" at bounding box center [412, 214] width 825 height 428
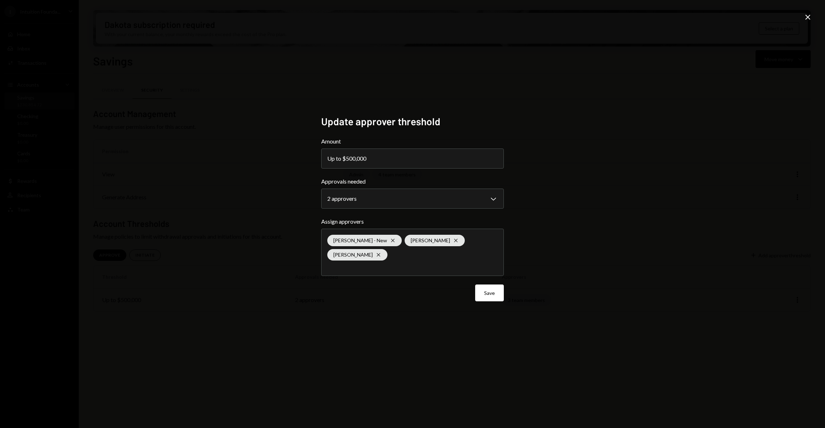
click at [428, 261] on div "Philip Bildner - New Cross Timothy Bracke Cross Kelly Robinson Cross" at bounding box center [412, 252] width 170 height 47
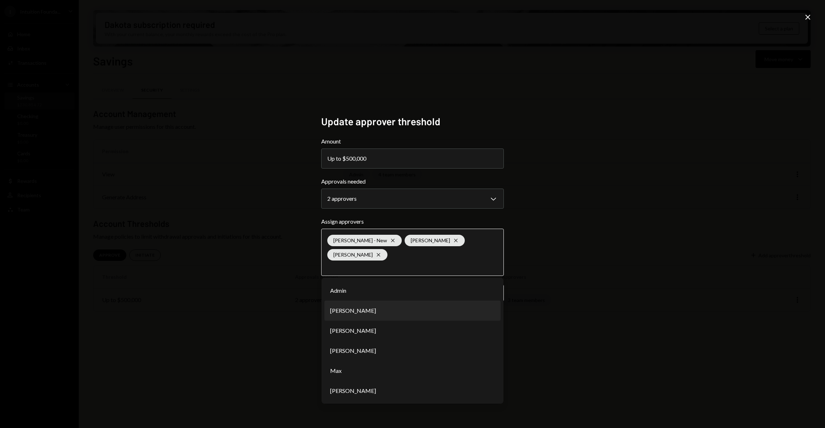
click at [388, 307] on li "Daphnie Frederick" at bounding box center [412, 311] width 176 height 20
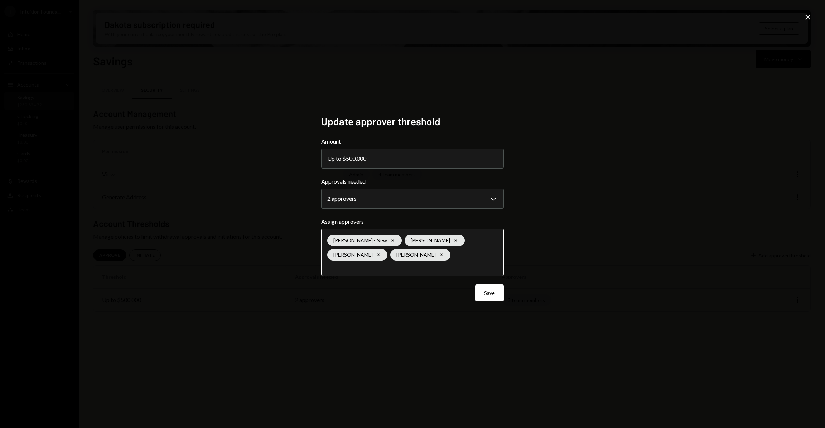
click at [465, 256] on div "Philip Bildner - New Cross Timothy Bracke Cross Kelly Robinson Cross Daphnie Fr…" at bounding box center [412, 252] width 170 height 47
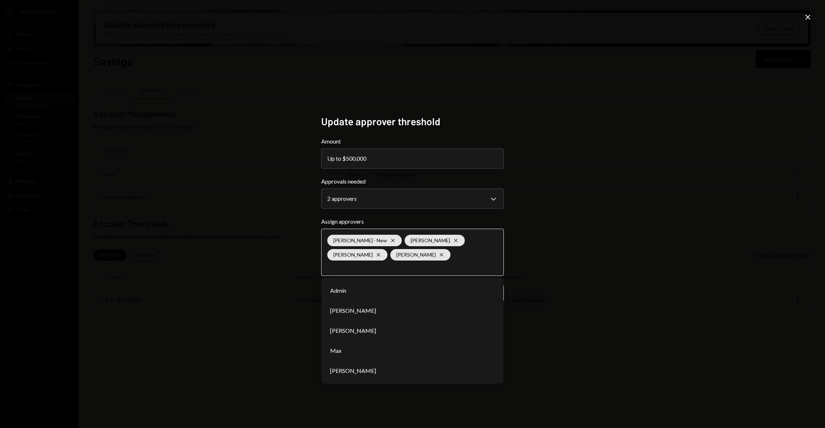
click at [616, 333] on div "**********" at bounding box center [412, 214] width 825 height 428
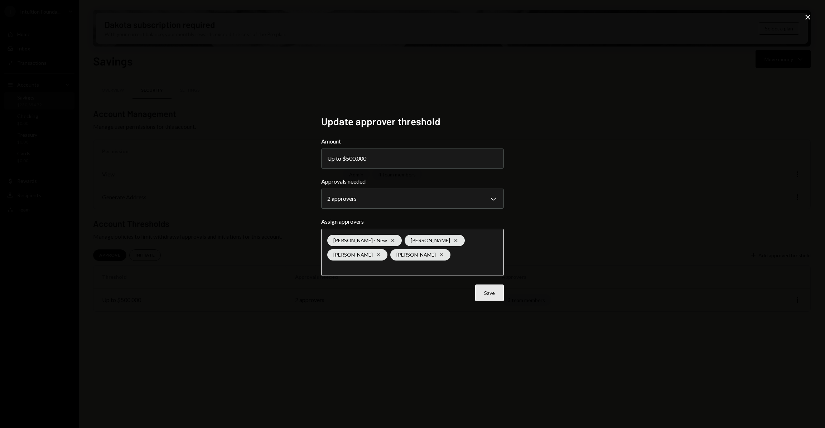
click at [489, 293] on button "Save" at bounding box center [489, 293] width 29 height 17
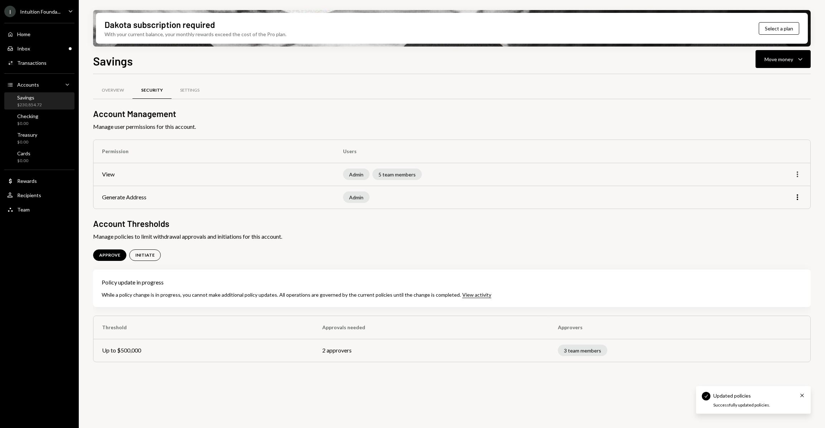
click at [794, 173] on icon "More" at bounding box center [797, 174] width 9 height 9
click at [778, 185] on div "Edit" at bounding box center [781, 189] width 36 height 13
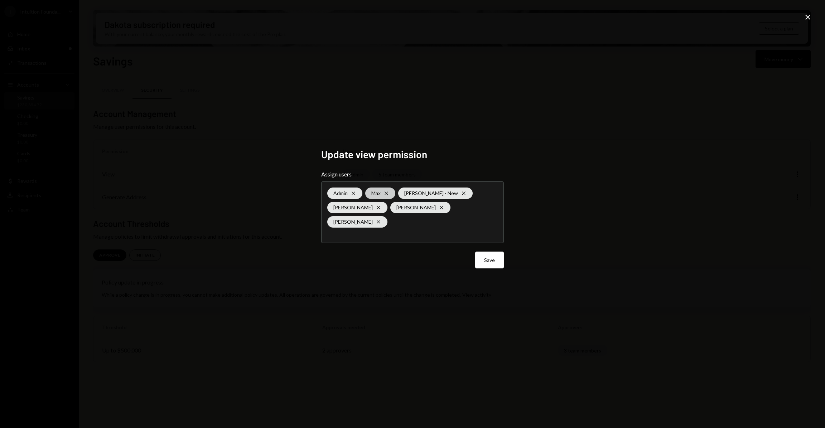
click at [388, 191] on icon "Cross" at bounding box center [386, 193] width 6 height 6
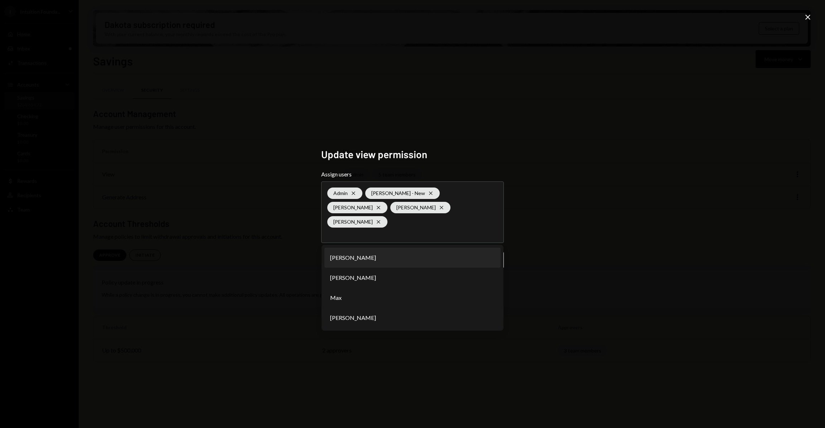
click at [594, 221] on div "Update view permission Assign users Admin Cross Philip Bildner - New Cross Timo…" at bounding box center [412, 214] width 825 height 428
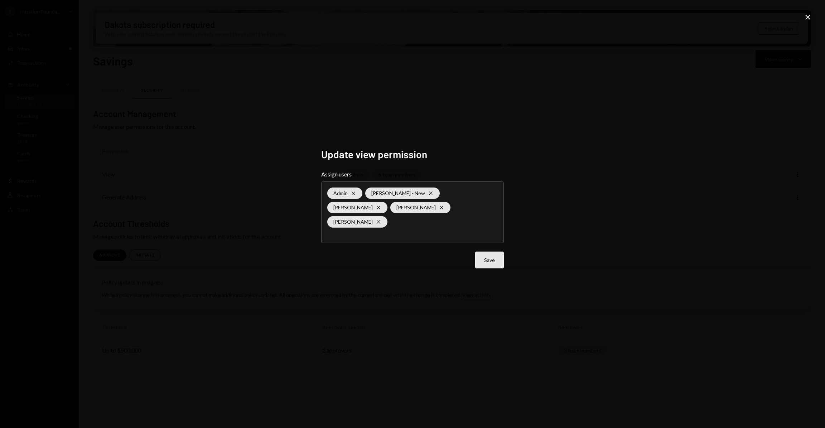
click at [487, 253] on button "Save" at bounding box center [489, 260] width 29 height 17
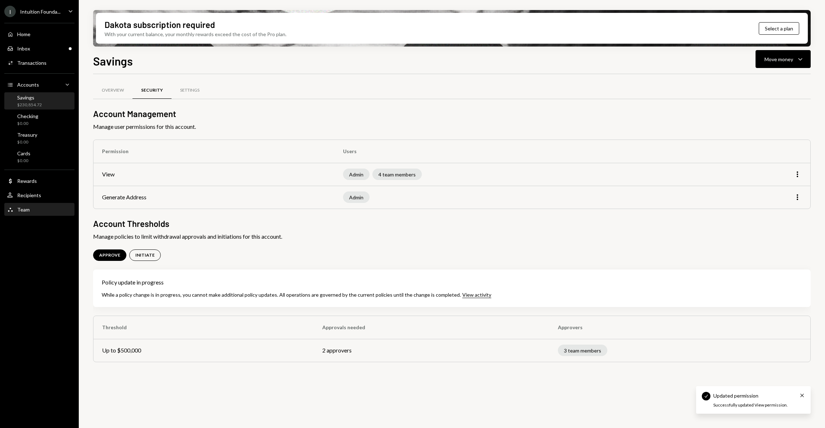
click at [22, 206] on div "Team" at bounding box center [23, 209] width 13 height 6
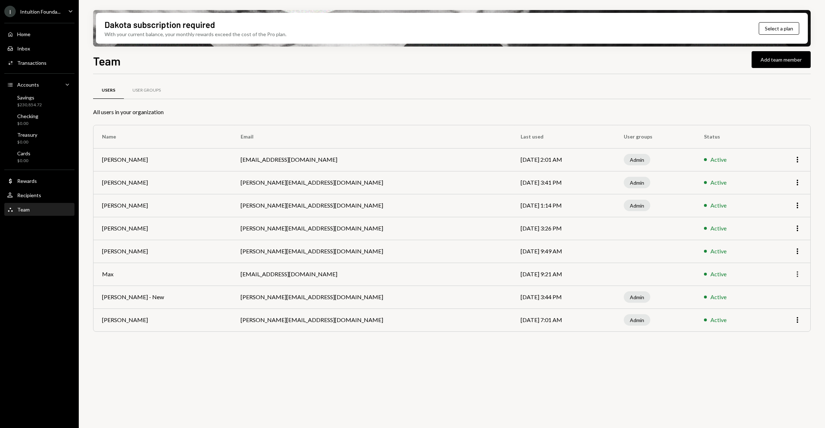
click at [795, 274] on icon "More" at bounding box center [797, 274] width 9 height 9
click at [772, 306] on div "Remove" at bounding box center [781, 302] width 36 height 13
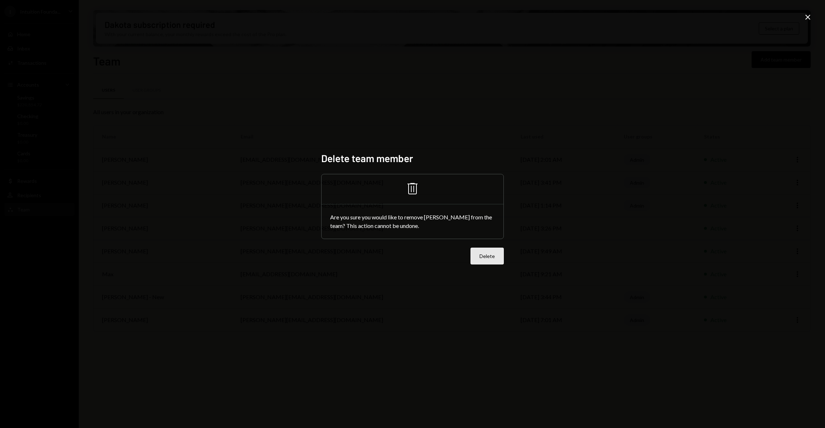
click at [502, 260] on button "Delete" at bounding box center [486, 256] width 33 height 17
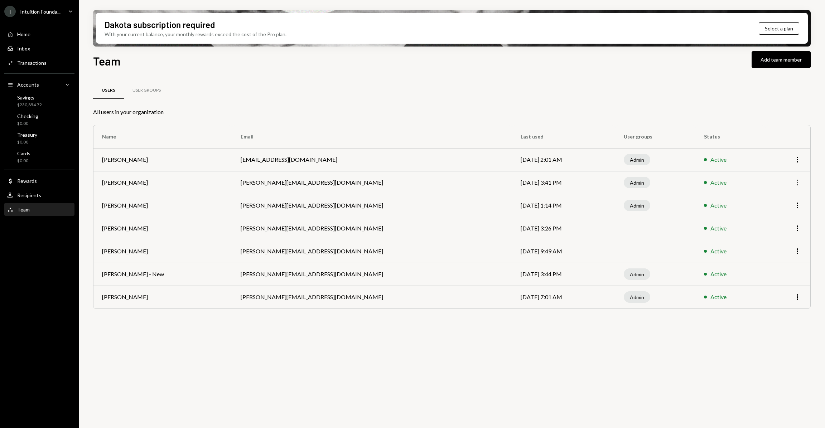
click at [798, 183] on icon "More" at bounding box center [797, 182] width 9 height 9
click at [204, 92] on div "Users User Groups" at bounding box center [451, 90] width 717 height 18
click at [139, 91] on div "User Groups" at bounding box center [146, 90] width 28 height 6
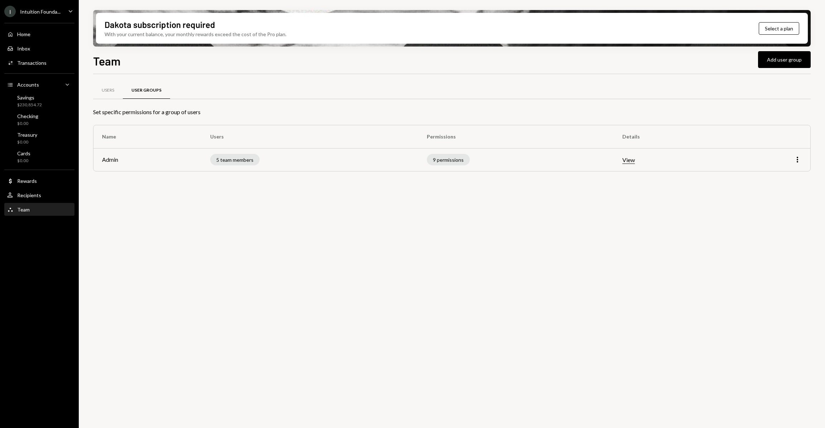
click at [789, 159] on div "More" at bounding box center [768, 159] width 67 height 9
click at [797, 162] on icon "More" at bounding box center [797, 159] width 9 height 9
click at [785, 177] on div "Edit" at bounding box center [781, 175] width 36 height 13
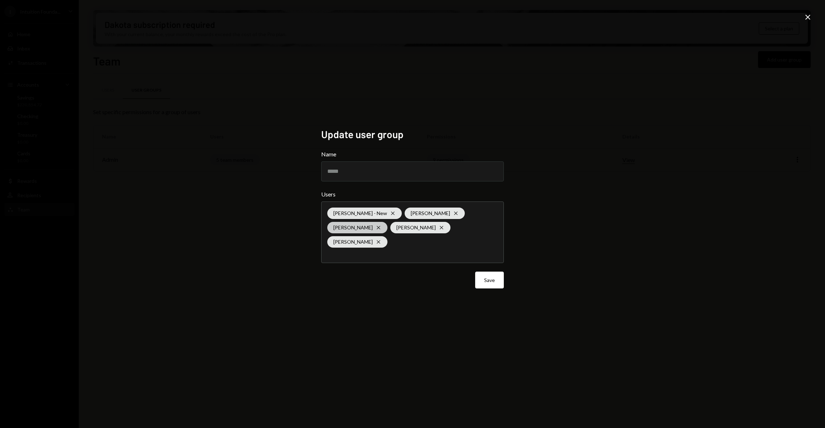
click at [376, 228] on icon at bounding box center [377, 227] width 3 height 3
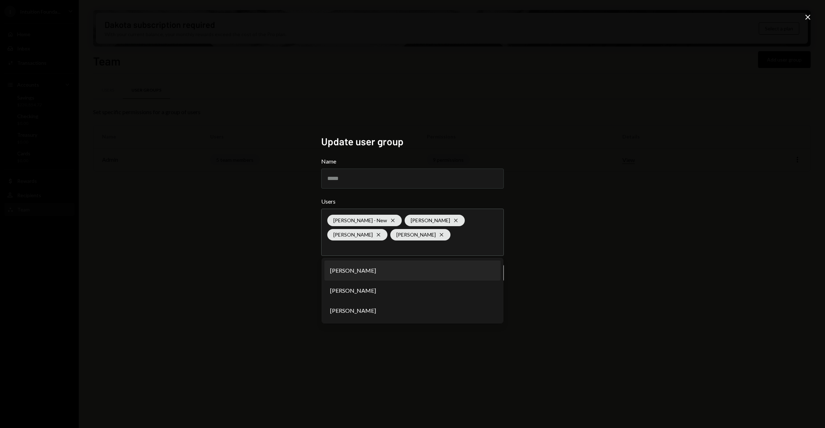
click at [651, 281] on div "Update user group Name ***** Users Philip Bildner - New Cross Bret Shilliday Cr…" at bounding box center [412, 214] width 825 height 428
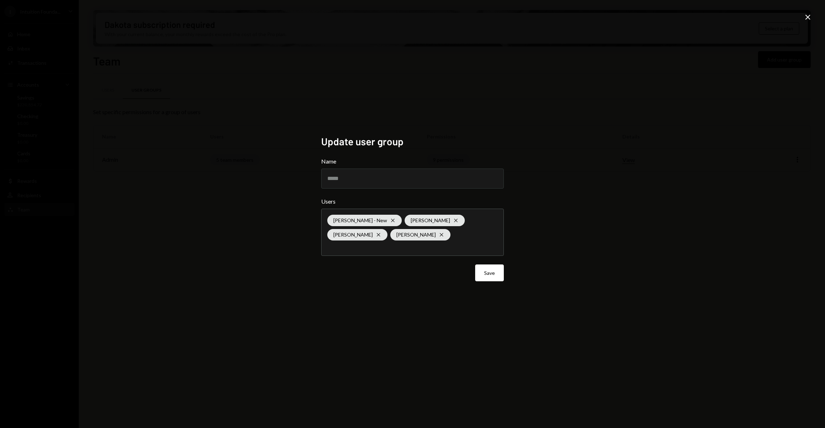
click at [458, 238] on div "Philip Bildner - New Cross Bret Shilliday Cross Astrid De Castro Cross Timothy …" at bounding box center [412, 232] width 170 height 47
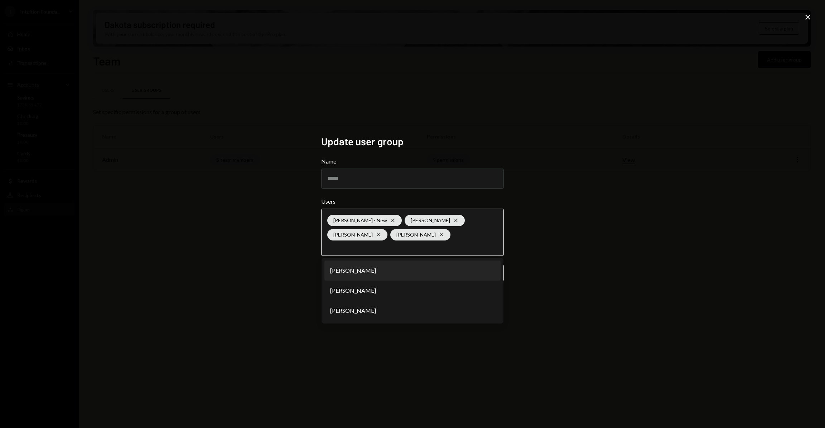
click at [377, 271] on li "[PERSON_NAME]" at bounding box center [412, 271] width 176 height 20
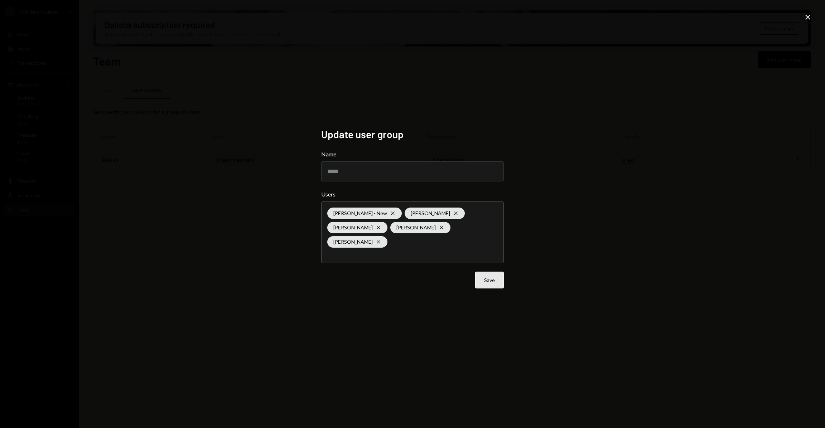
click at [490, 281] on button "Save" at bounding box center [489, 280] width 29 height 17
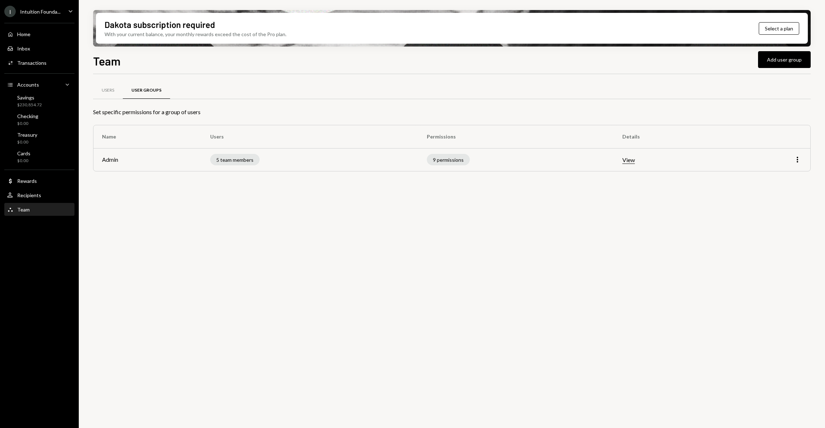
click at [372, 249] on div "Users User Groups Set specific permissions for a group of users Name Users Perm…" at bounding box center [451, 255] width 717 height 362
click at [115, 93] on div "Users" at bounding box center [108, 90] width 30 height 17
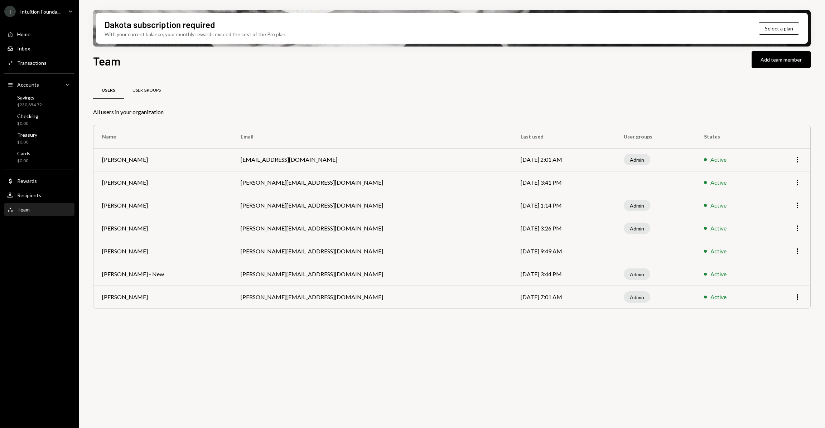
click at [144, 90] on div "User Groups" at bounding box center [146, 90] width 28 height 6
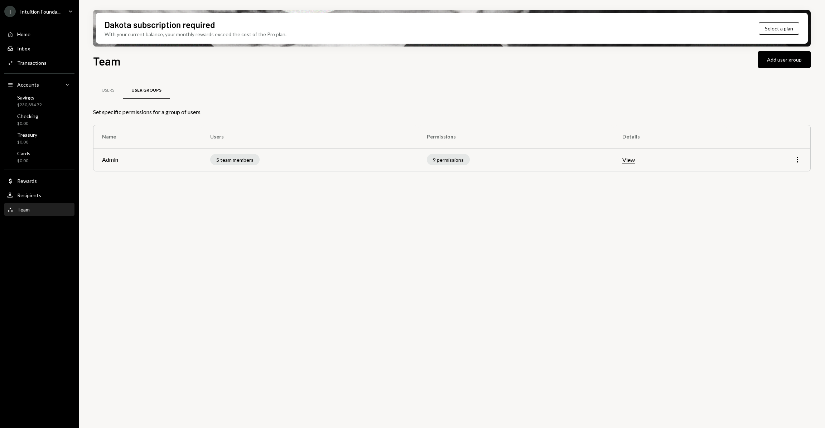
click at [798, 164] on td "More" at bounding box center [768, 159] width 84 height 23
click at [796, 159] on icon "button" at bounding box center [796, 160] width 1 height 6
click at [786, 181] on div "Edit" at bounding box center [781, 175] width 42 height 18
click at [783, 177] on div "Edit" at bounding box center [781, 175] width 36 height 13
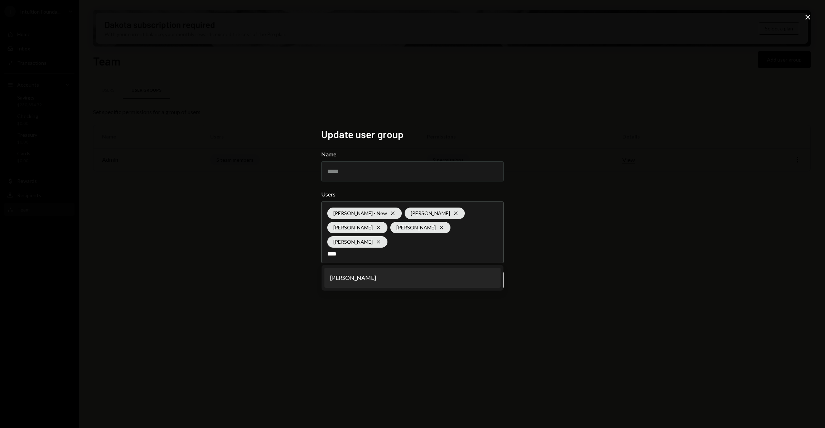
type input "****"
click at [412, 272] on li "[PERSON_NAME]" at bounding box center [412, 278] width 176 height 20
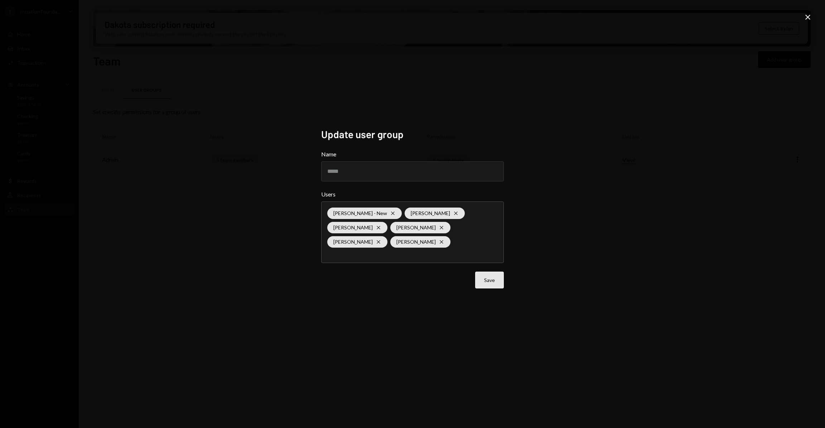
click at [489, 284] on button "Save" at bounding box center [489, 280] width 29 height 17
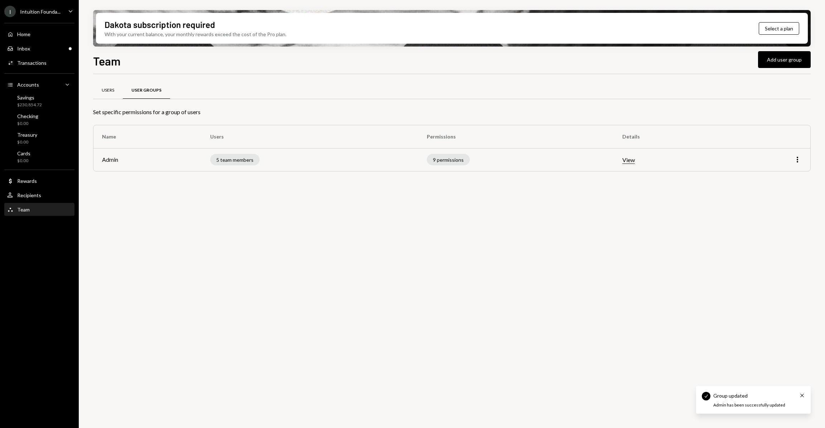
click at [110, 88] on div "Users" at bounding box center [108, 90] width 13 height 6
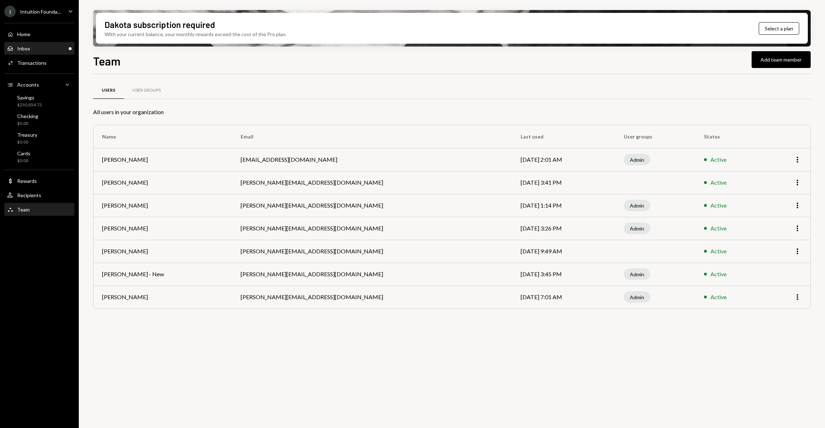
click at [45, 49] on div "Inbox Inbox" at bounding box center [39, 48] width 64 height 6
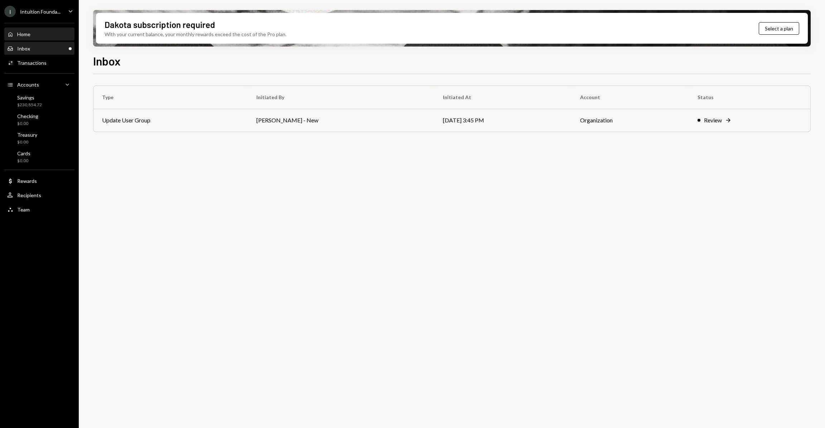
click at [44, 34] on div "Home Home" at bounding box center [39, 34] width 64 height 6
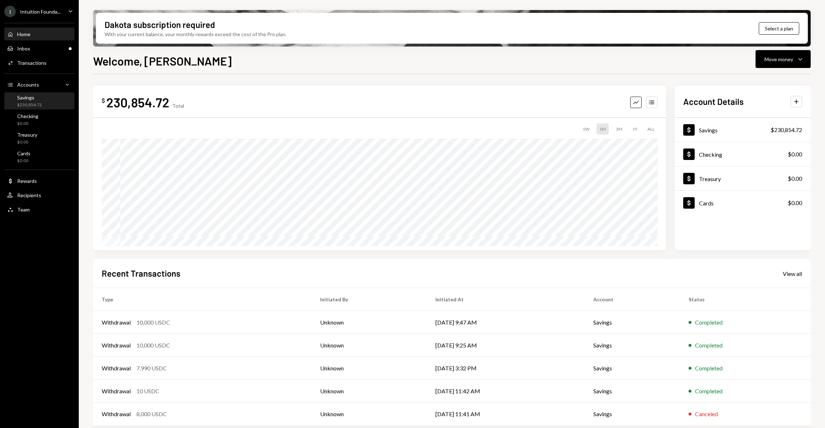
click at [39, 100] on div "Savings" at bounding box center [29, 97] width 25 height 6
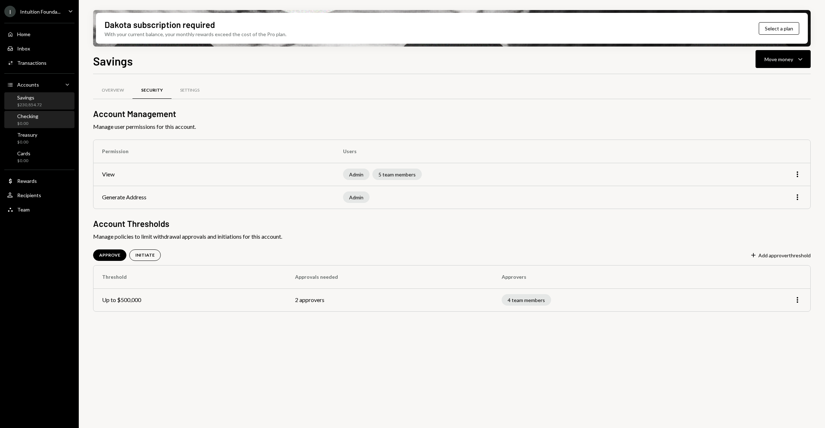
click at [25, 120] on div "Checking $0.00" at bounding box center [27, 120] width 21 height 14
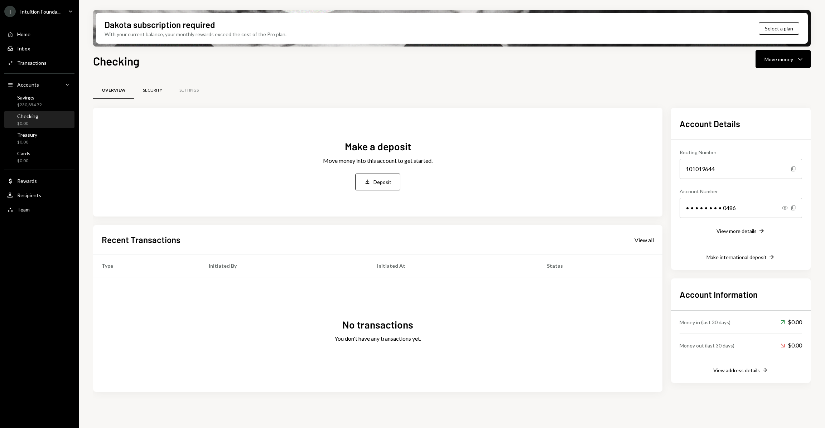
click at [145, 90] on div "Security" at bounding box center [152, 90] width 19 height 6
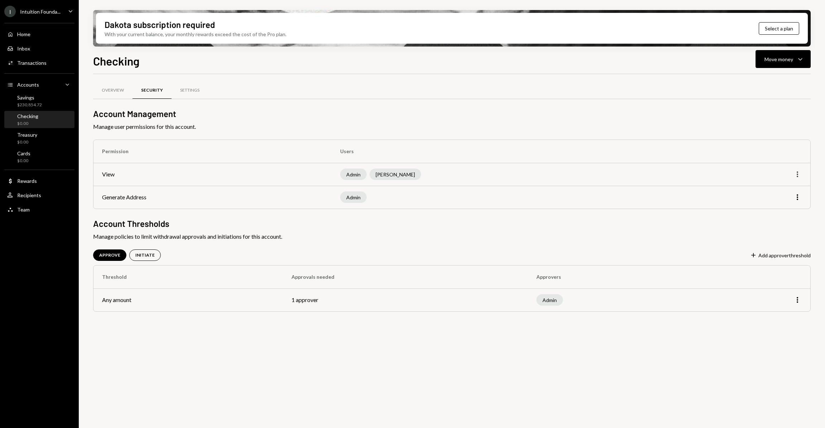
click at [796, 174] on icon "More" at bounding box center [797, 174] width 9 height 9
click at [791, 183] on div "Edit" at bounding box center [781, 189] width 36 height 13
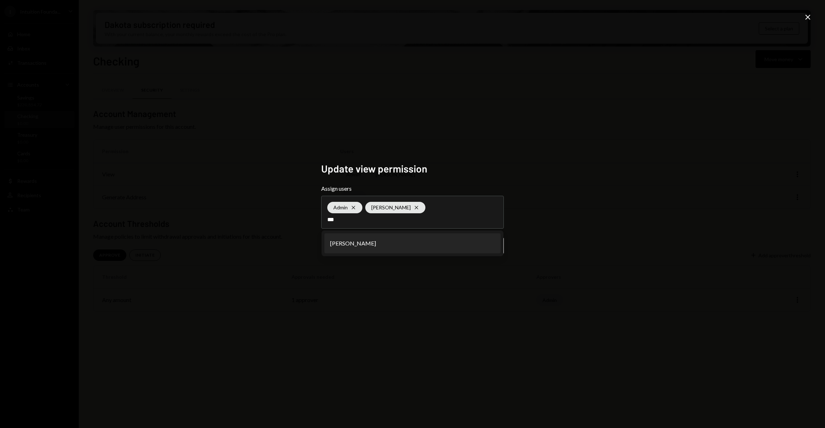
type input "***"
click at [391, 247] on li "[PERSON_NAME]" at bounding box center [412, 243] width 176 height 20
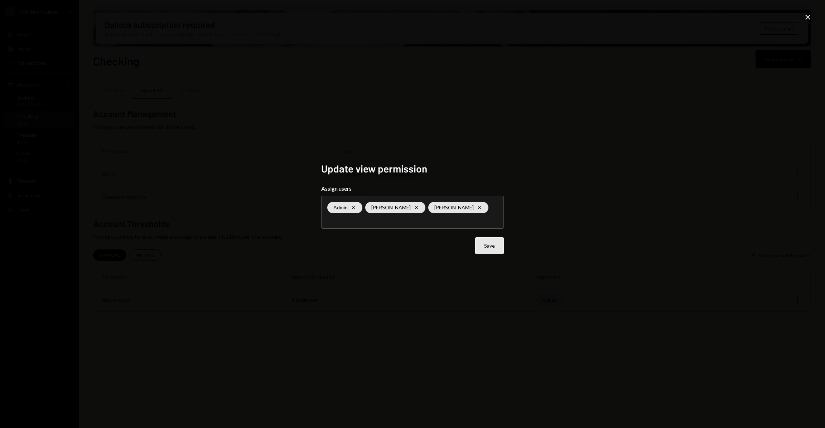
click at [495, 247] on button "Save" at bounding box center [489, 245] width 29 height 17
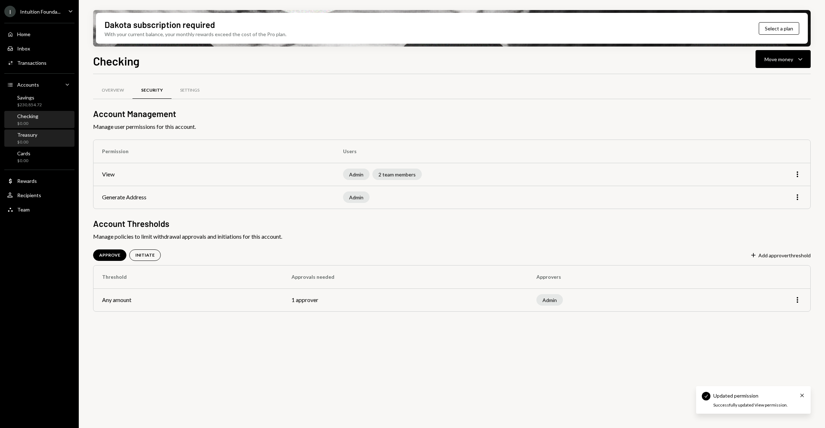
click at [42, 133] on div "Treasury $0.00" at bounding box center [39, 139] width 64 height 14
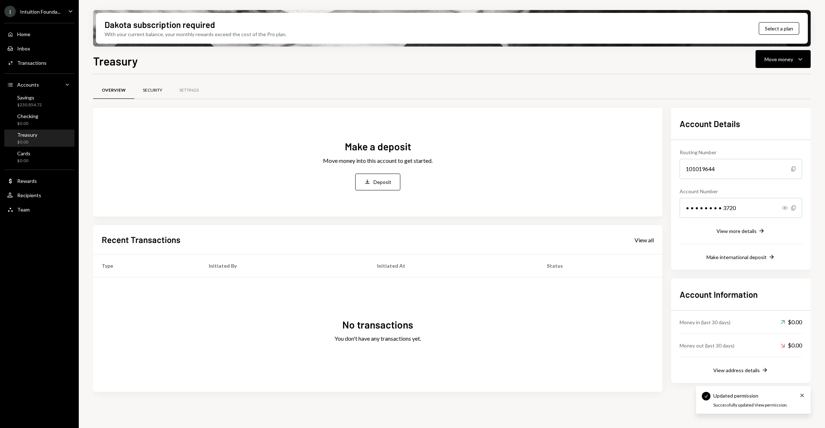
click at [146, 93] on div "Security" at bounding box center [152, 90] width 19 height 6
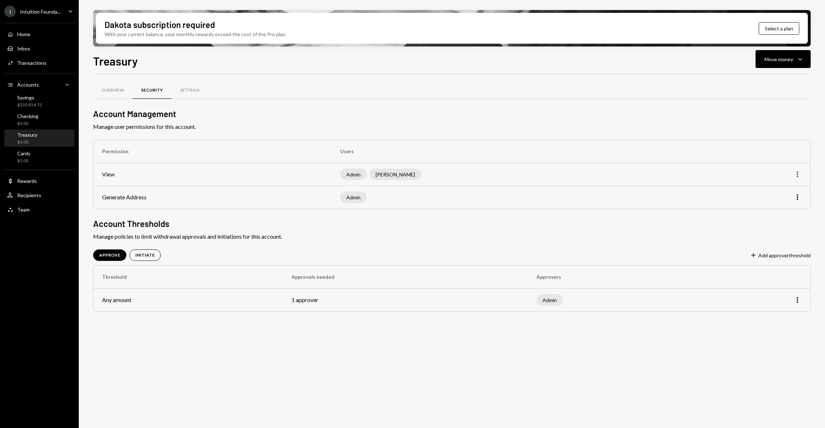
click at [800, 173] on icon "More" at bounding box center [797, 174] width 9 height 9
click at [770, 194] on div "Edit" at bounding box center [781, 189] width 36 height 13
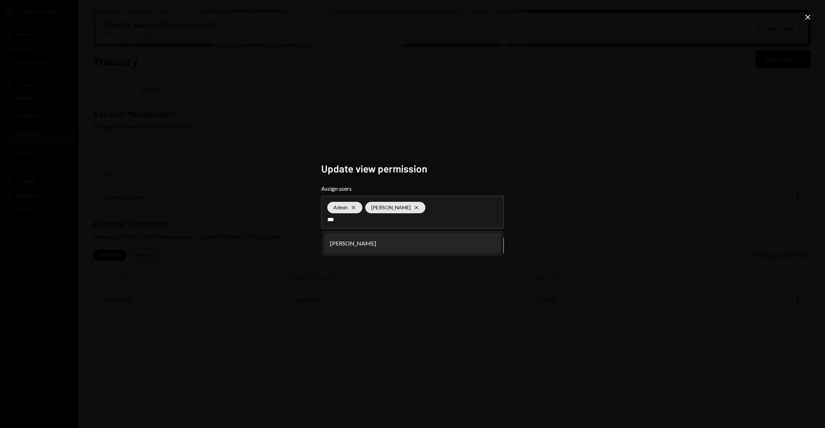
type input "***"
click at [401, 241] on li "[PERSON_NAME]" at bounding box center [412, 243] width 176 height 20
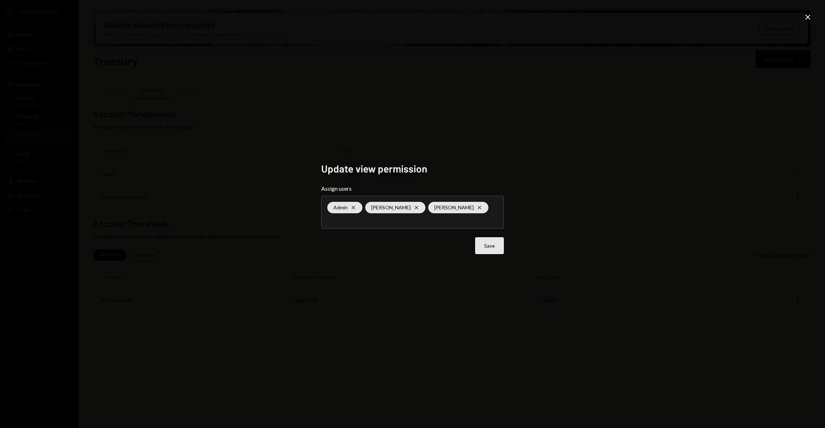
click at [482, 243] on button "Save" at bounding box center [489, 245] width 29 height 17
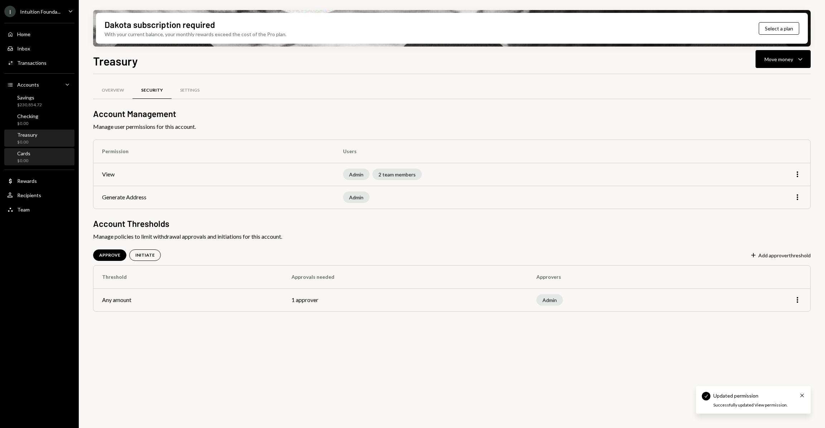
click at [48, 161] on div "Cards $0.00" at bounding box center [39, 157] width 64 height 14
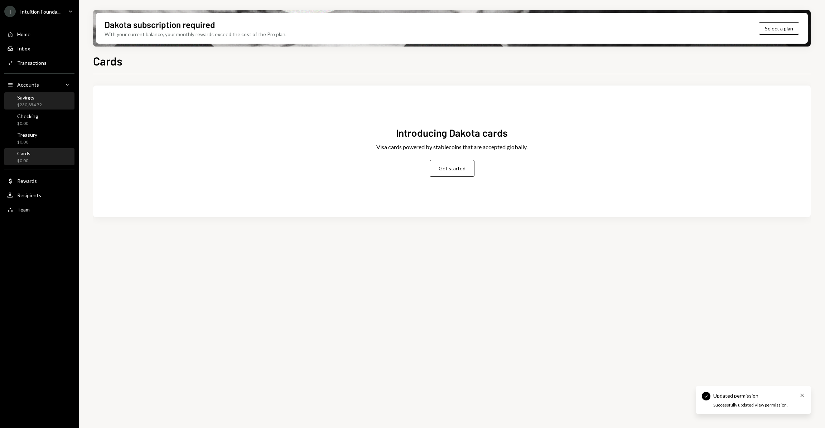
click at [42, 97] on div "Savings $230,854.72" at bounding box center [39, 101] width 64 height 14
